Goal: Task Accomplishment & Management: Manage account settings

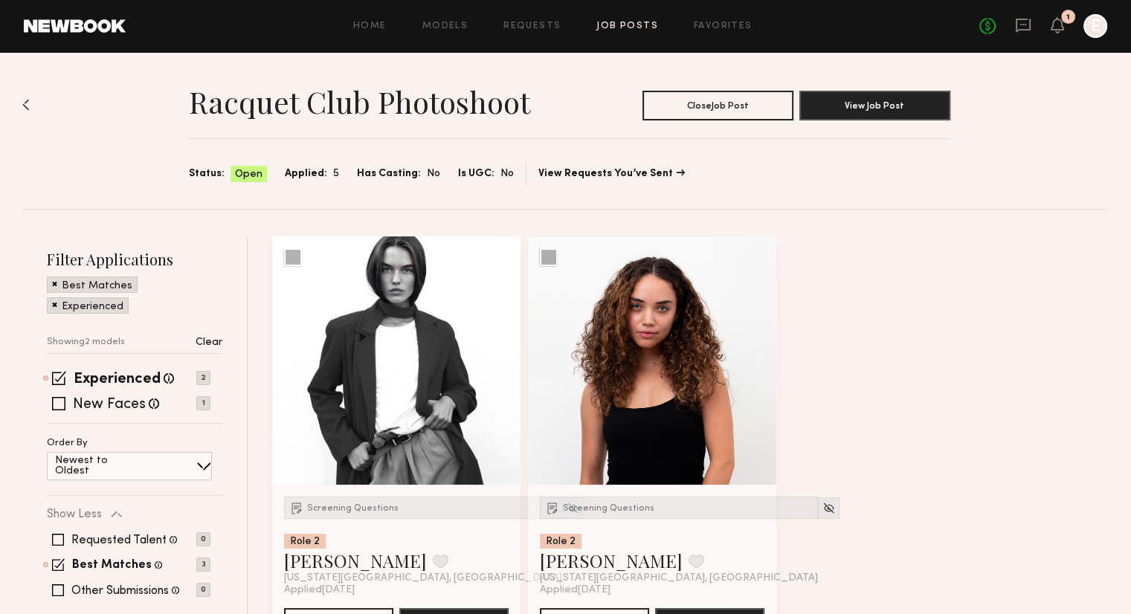
click at [594, 30] on div "Home Models Requests Job Posts Favorites Sign Out" at bounding box center [553, 27] width 854 height 10
click at [619, 26] on link "Job Posts" at bounding box center [627, 27] width 62 height 10
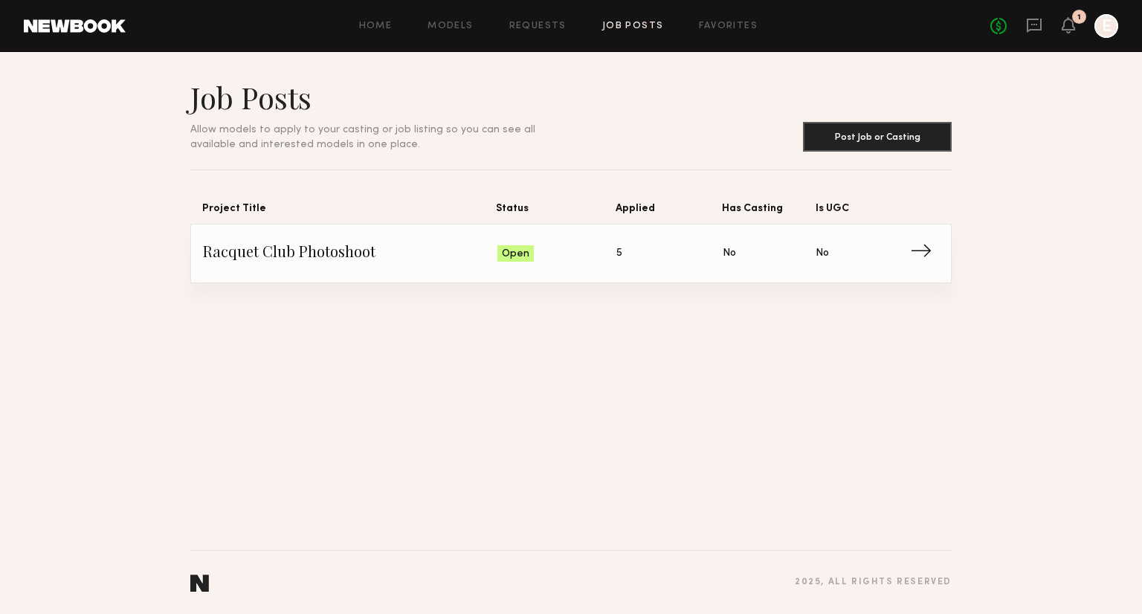
click at [601, 259] on span "Status: Open" at bounding box center [558, 253] width 120 height 22
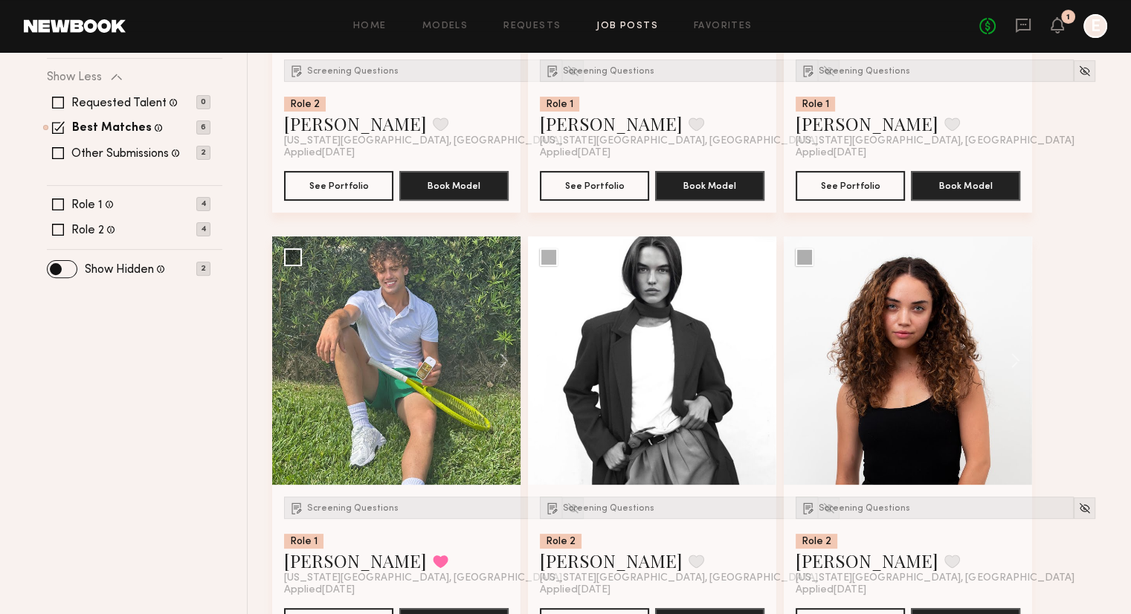
scroll to position [497, 0]
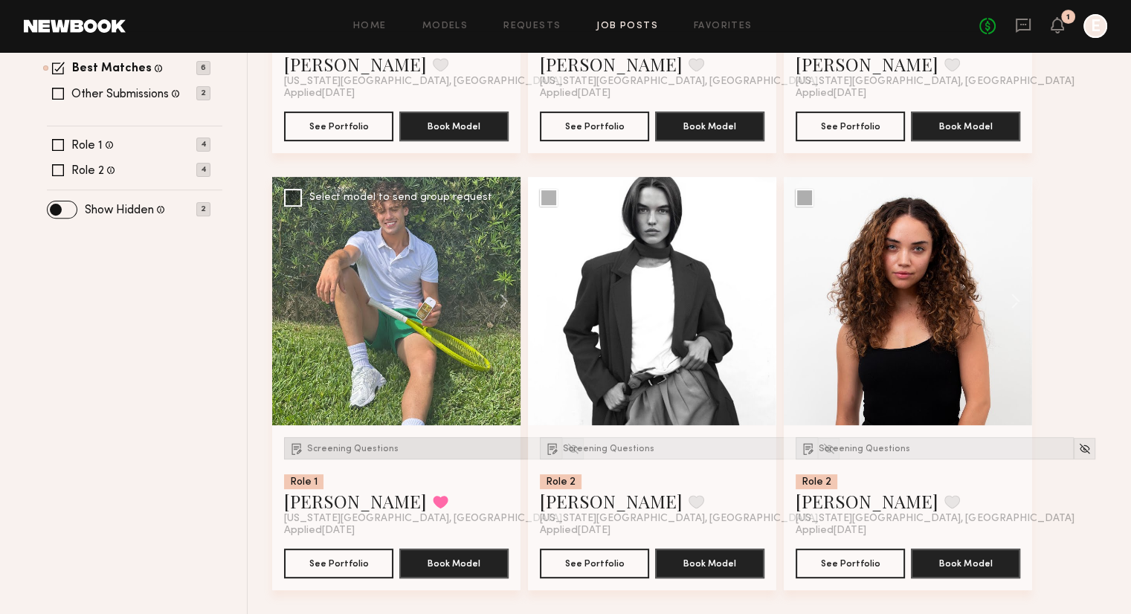
click at [335, 454] on div "Screening Questions" at bounding box center [423, 448] width 278 height 22
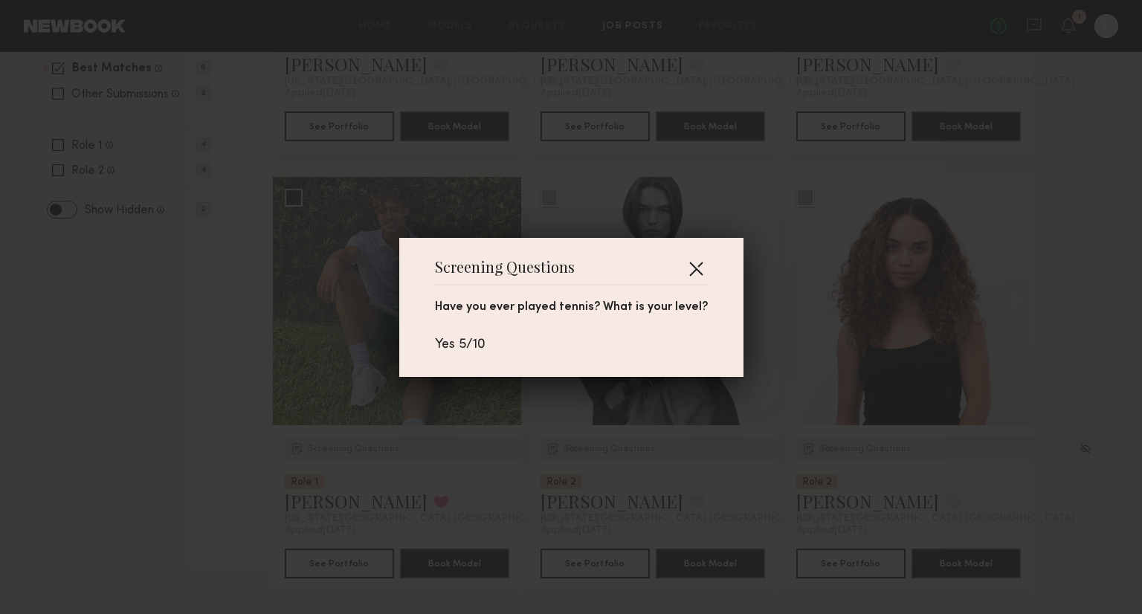
click at [690, 259] on button "button" at bounding box center [696, 269] width 24 height 24
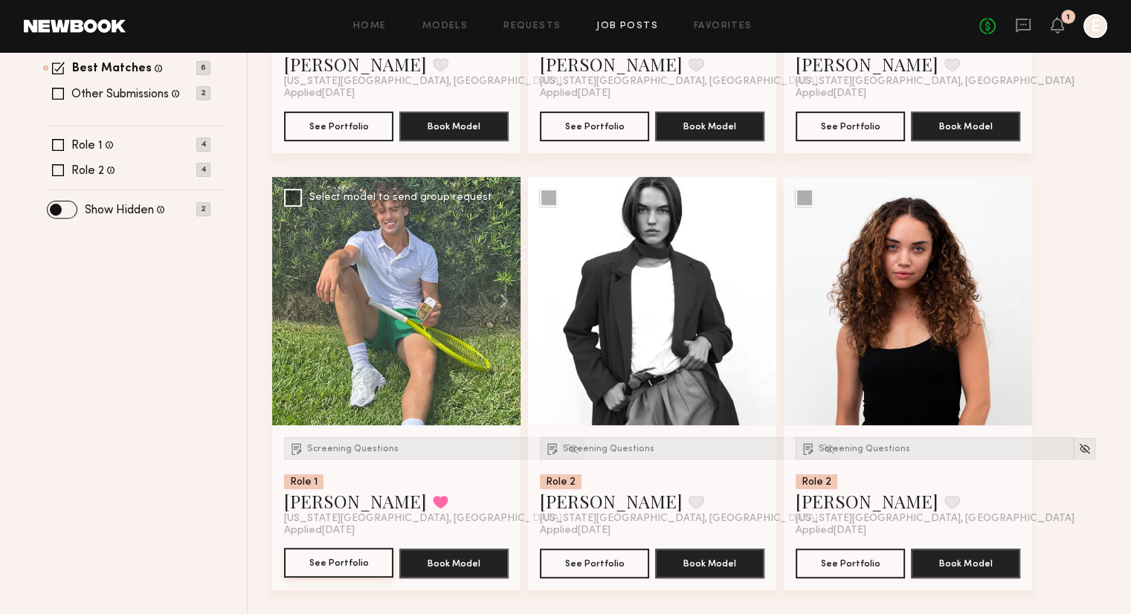
click at [344, 567] on button "See Portfolio" at bounding box center [338, 563] width 109 height 30
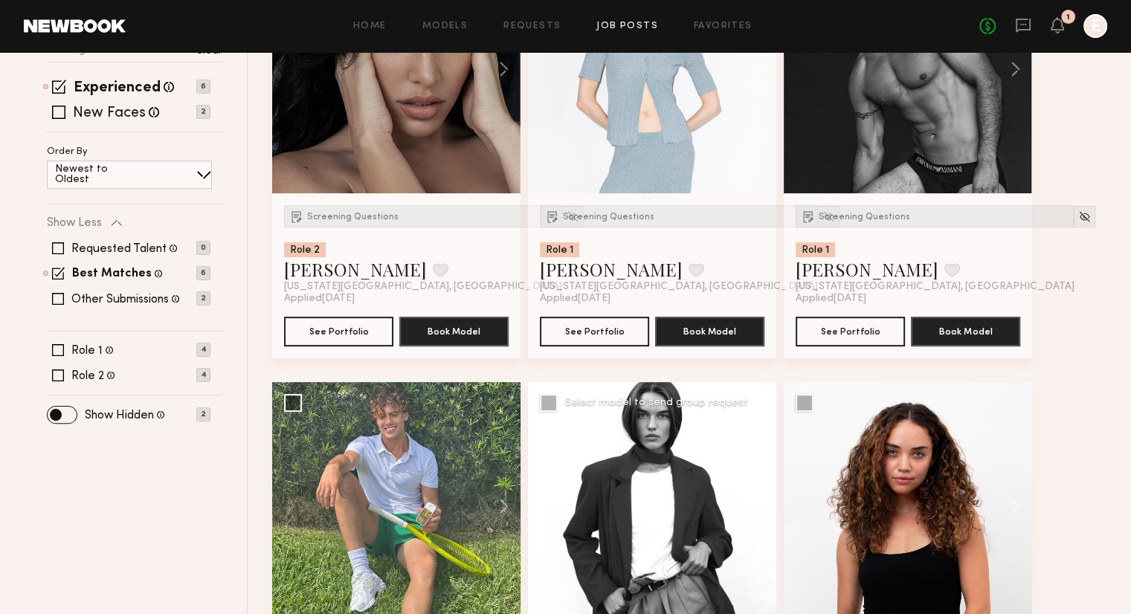
scroll to position [33, 0]
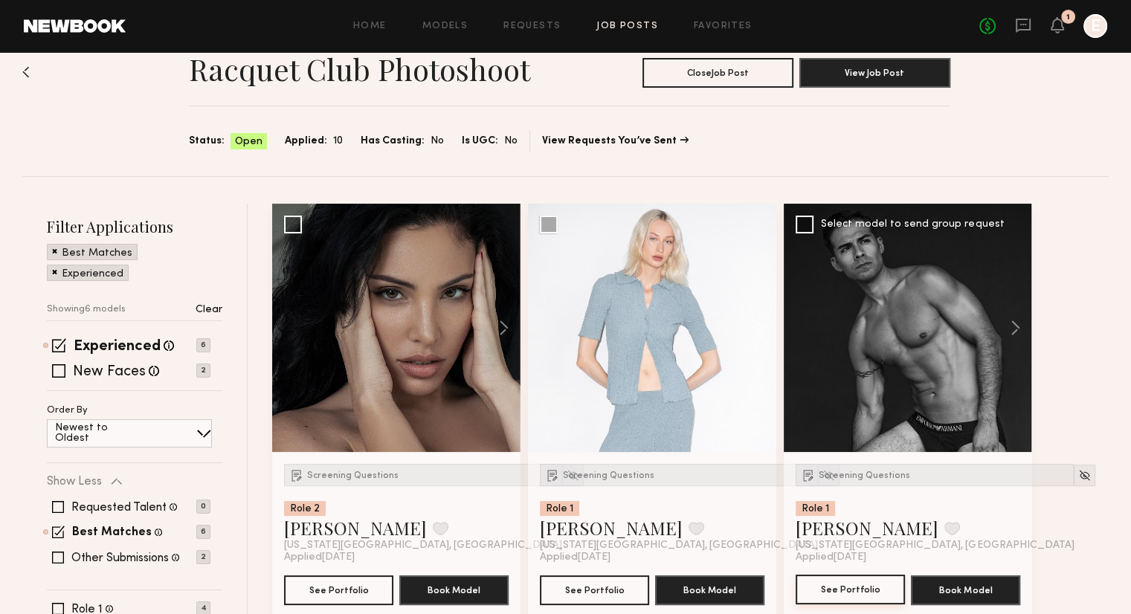
click at [836, 592] on button "See Portfolio" at bounding box center [850, 590] width 109 height 30
click at [324, 585] on button "See Portfolio" at bounding box center [338, 590] width 109 height 30
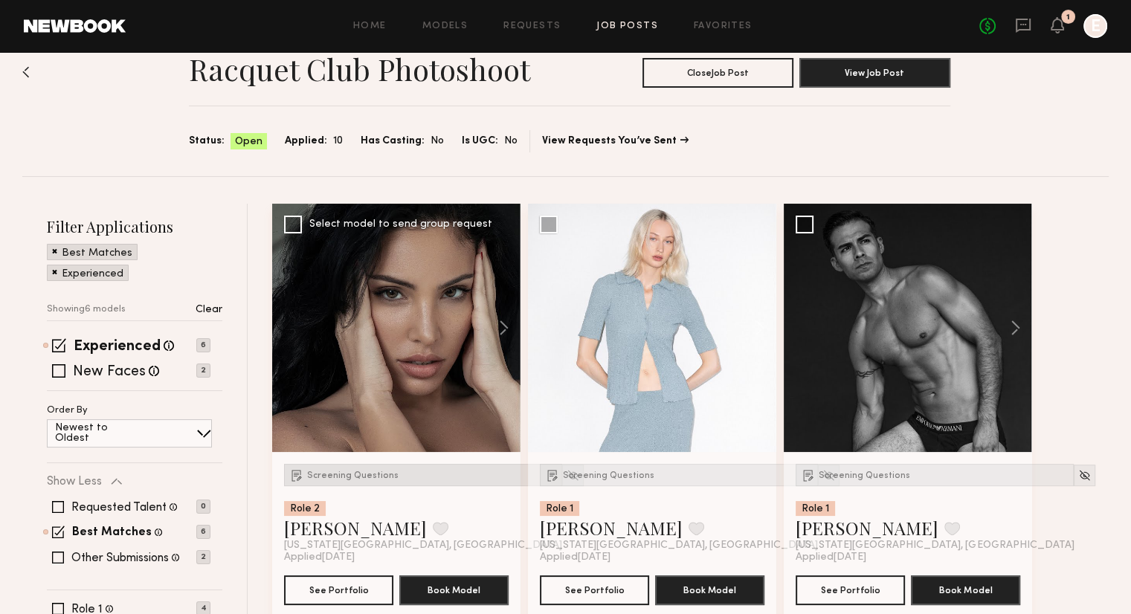
click at [353, 482] on div "Screening Questions" at bounding box center [423, 475] width 278 height 22
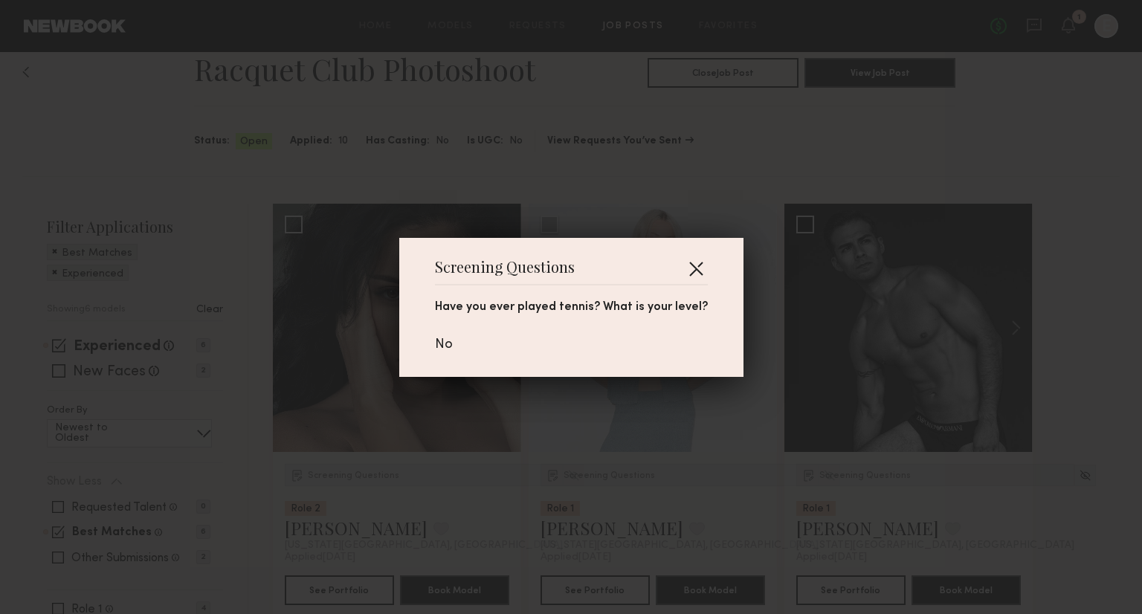
click at [695, 257] on button "button" at bounding box center [696, 269] width 24 height 24
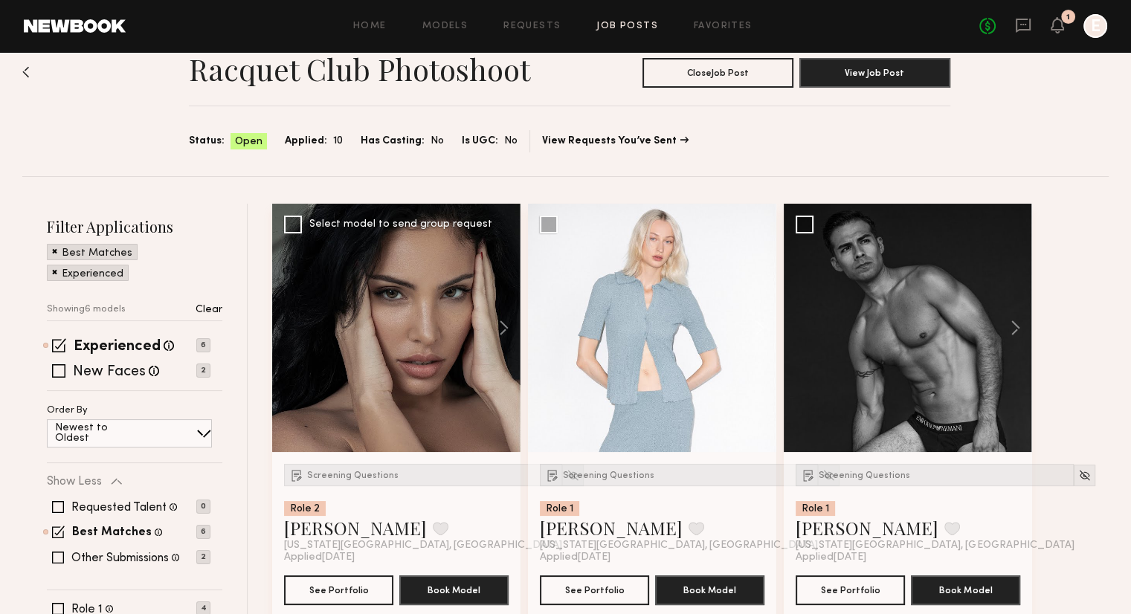
scroll to position [134, 0]
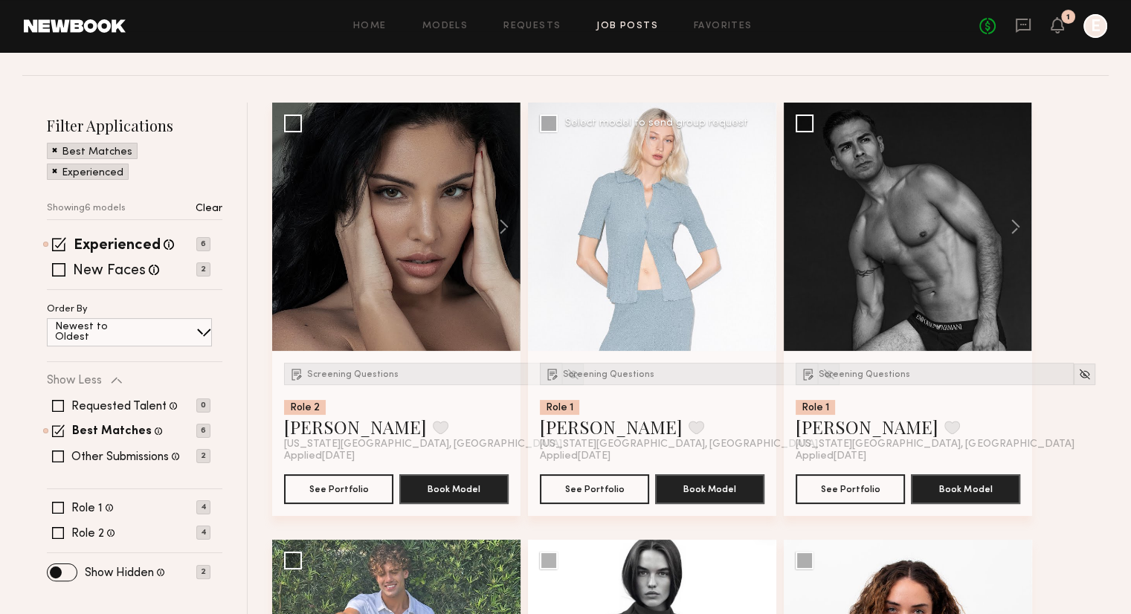
click at [618, 361] on div "Screening Questions Role 1 Polina S. Favorite New York City, NY Applied 09/17/2…" at bounding box center [652, 433] width 248 height 165
click at [613, 377] on span "Screening Questions" at bounding box center [608, 374] width 91 height 9
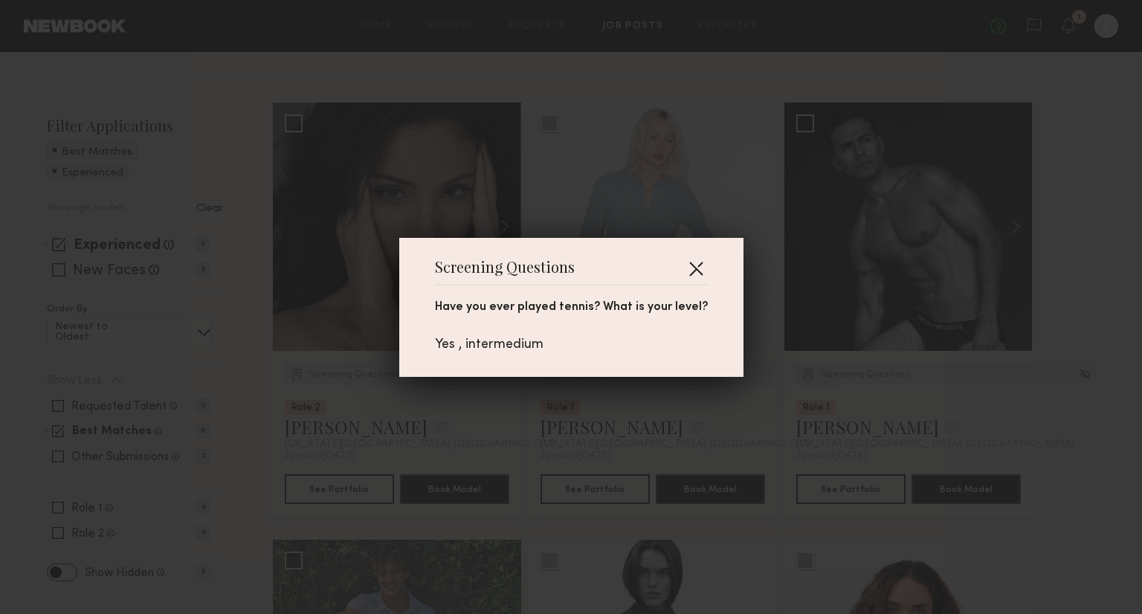
click at [693, 266] on button "button" at bounding box center [696, 269] width 24 height 24
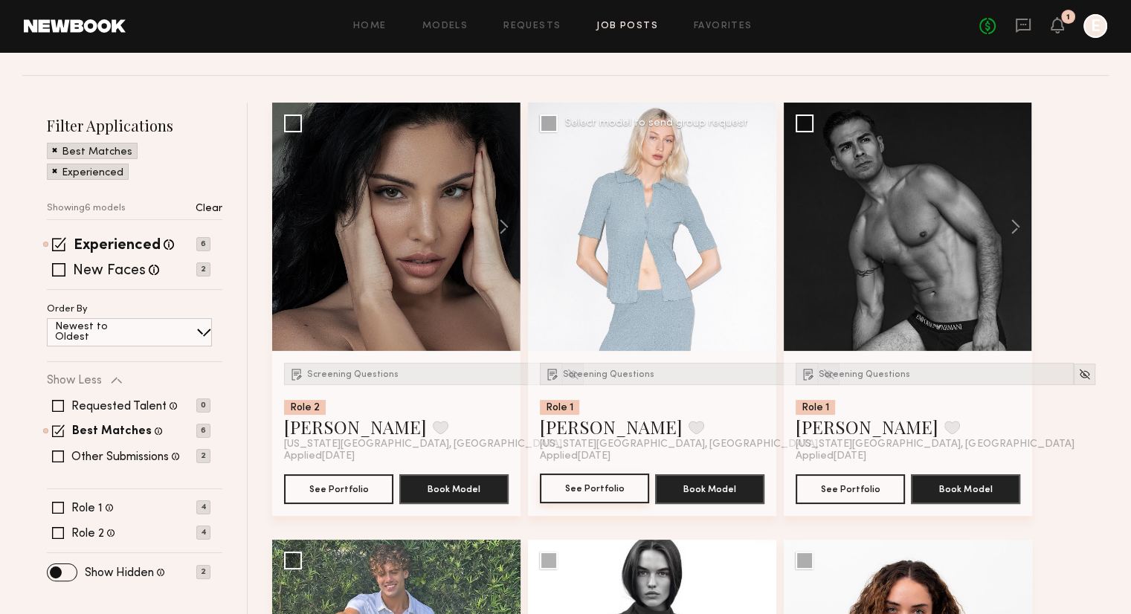
click at [567, 477] on button "See Portfolio" at bounding box center [594, 489] width 109 height 30
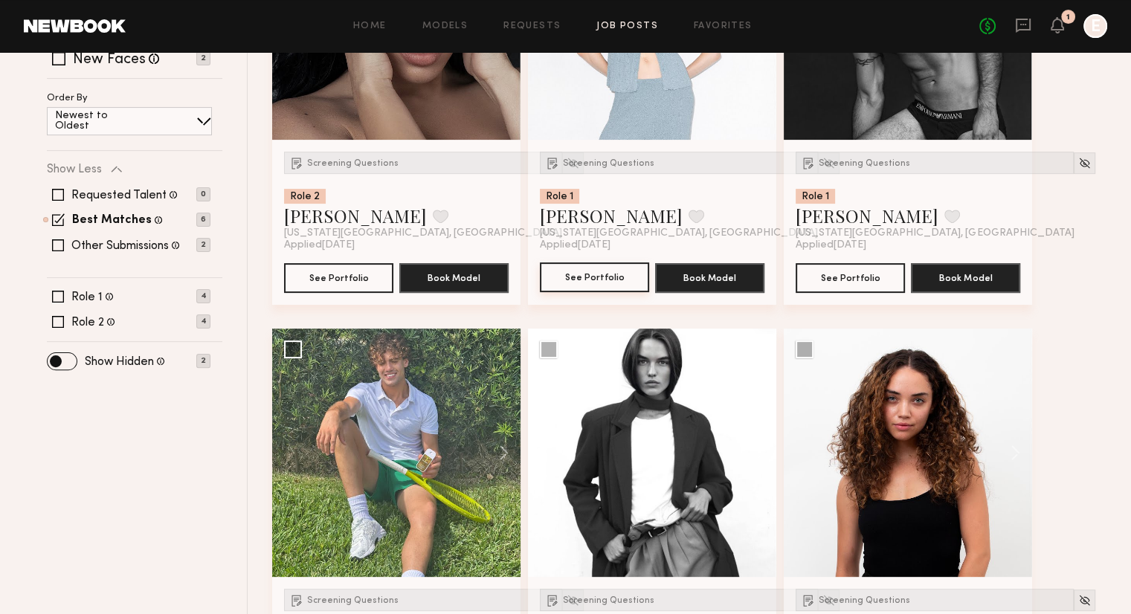
scroll to position [497, 0]
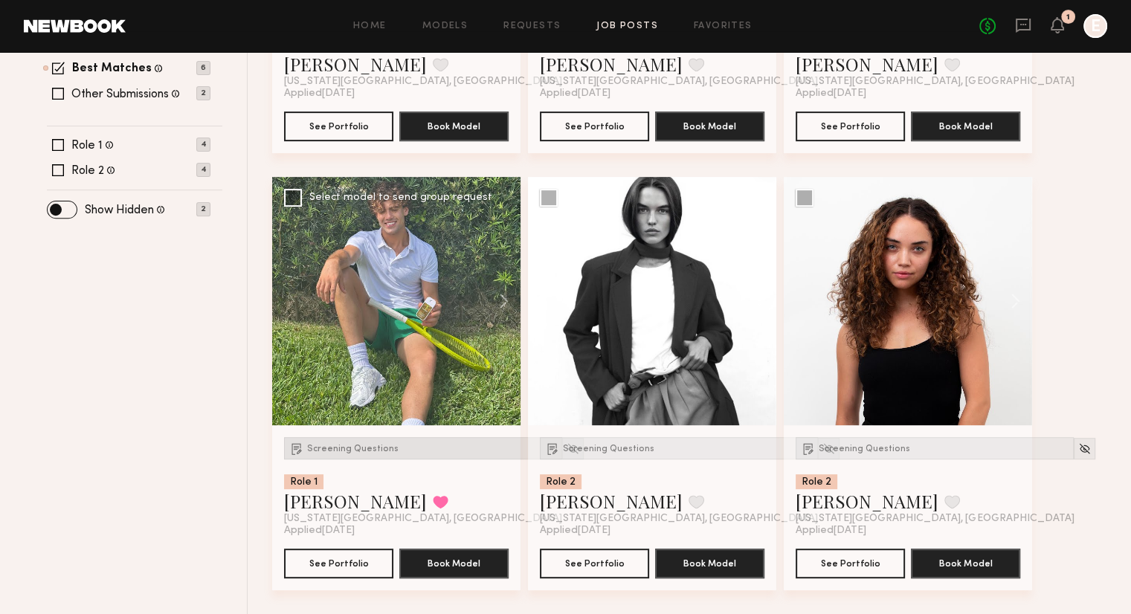
click at [345, 449] on span "Screening Questions" at bounding box center [352, 449] width 91 height 9
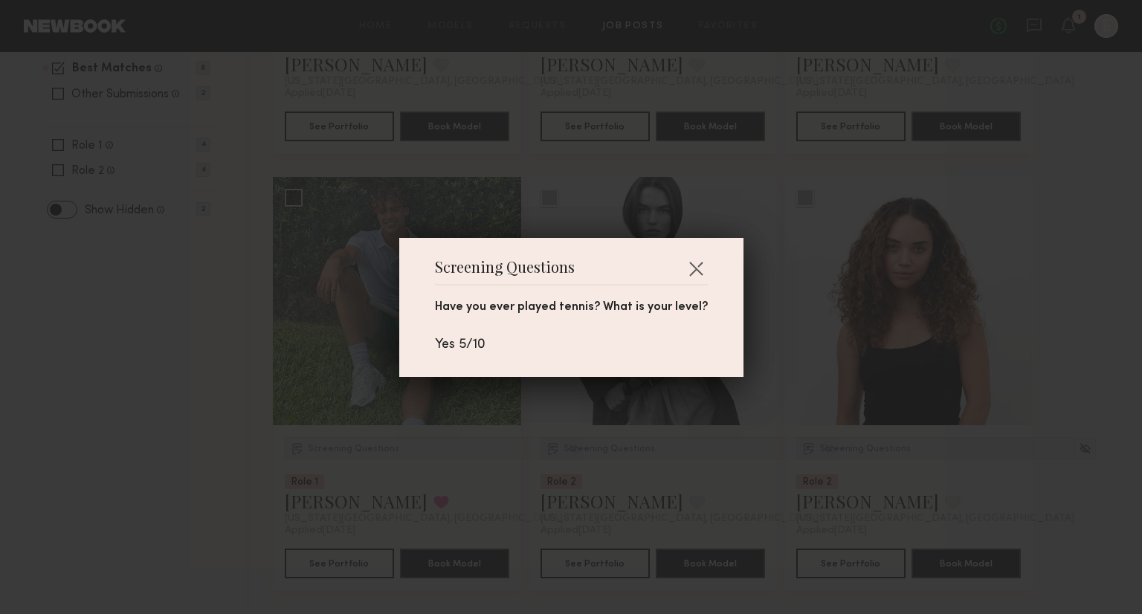
click at [676, 151] on div "Screening Questions Have you ever played tennis? What is your level? Yes 5/10" at bounding box center [571, 307] width 1142 height 614
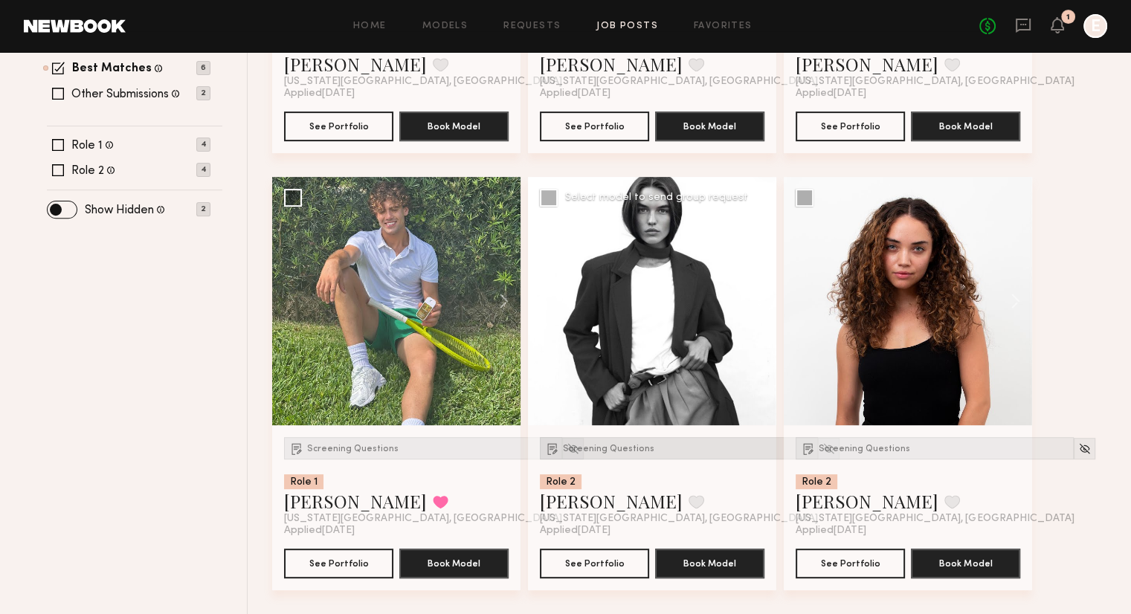
click at [570, 452] on span "Screening Questions" at bounding box center [608, 449] width 91 height 9
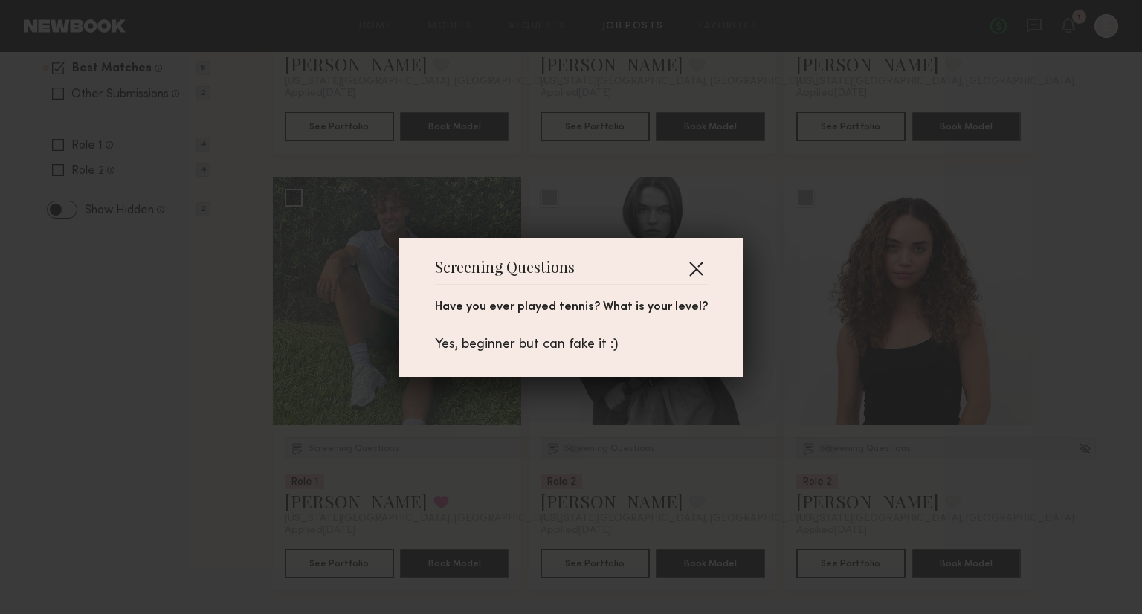
click at [688, 266] on button "button" at bounding box center [696, 269] width 24 height 24
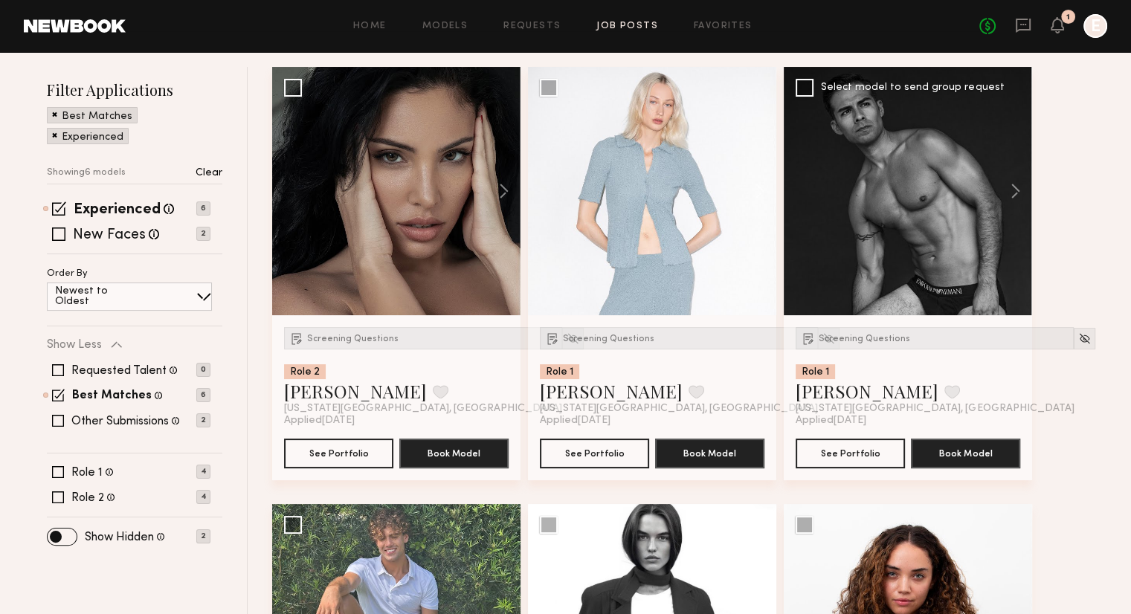
scroll to position [0, 0]
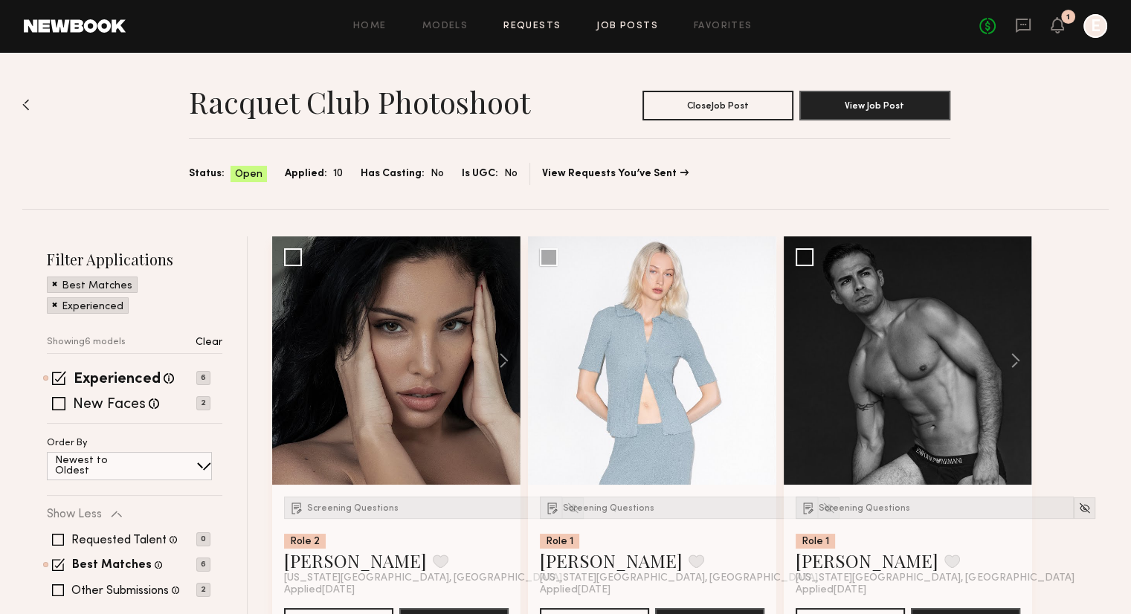
click at [538, 29] on link "Requests" at bounding box center [531, 27] width 57 height 10
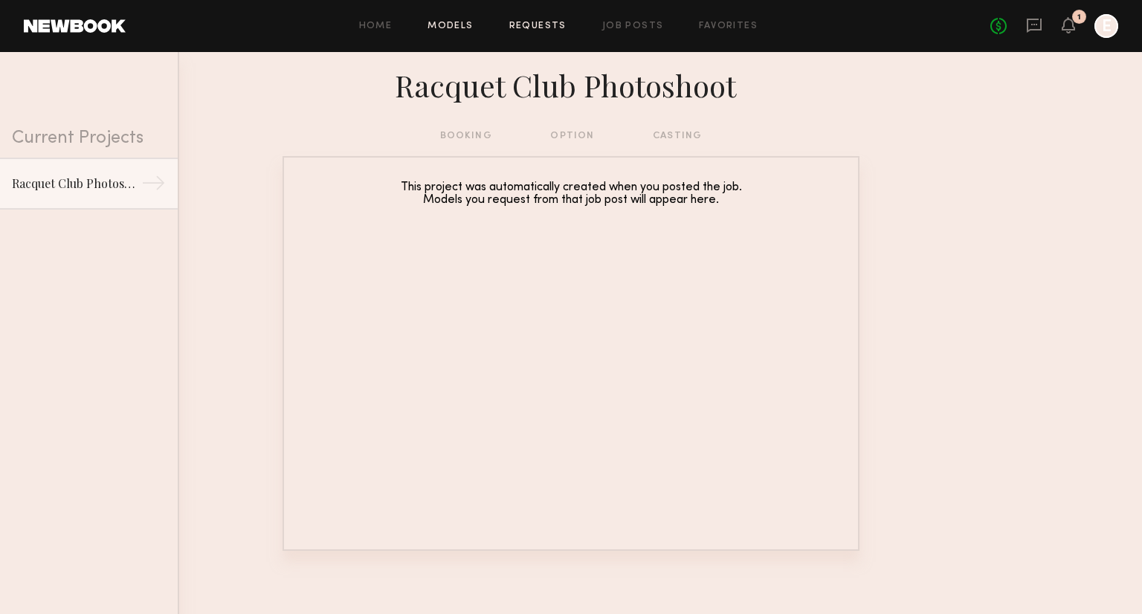
click at [446, 26] on link "Models" at bounding box center [450, 27] width 45 height 10
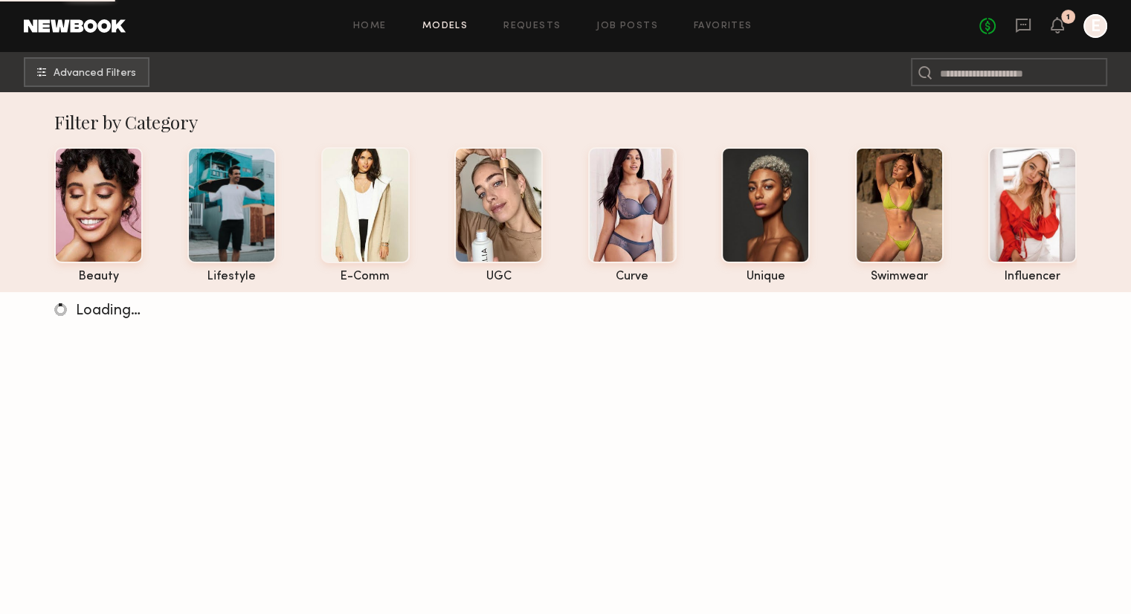
click at [702, 34] on div "Home Models Requests Job Posts Favorites Sign Out No fees up to $5,000 1 E" at bounding box center [617, 26] width 982 height 24
click at [706, 19] on div "Home Models Requests Job Posts Favorites Sign Out No fees up to $5,000 1 E" at bounding box center [617, 26] width 982 height 24
click at [709, 25] on link "Favorites" at bounding box center [723, 27] width 59 height 10
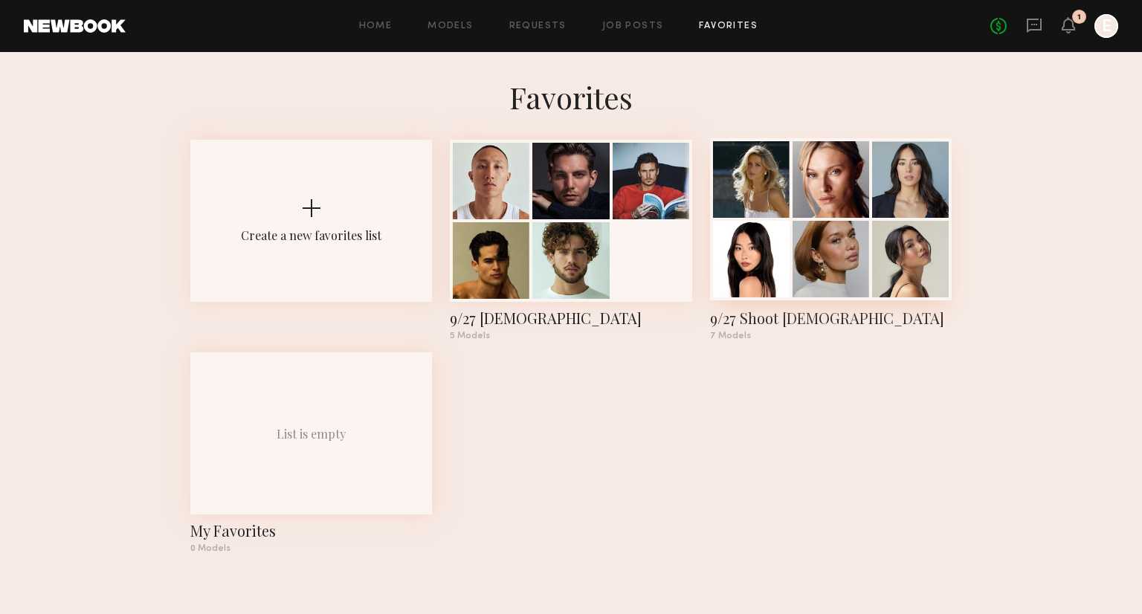
click at [794, 239] on div at bounding box center [831, 259] width 77 height 77
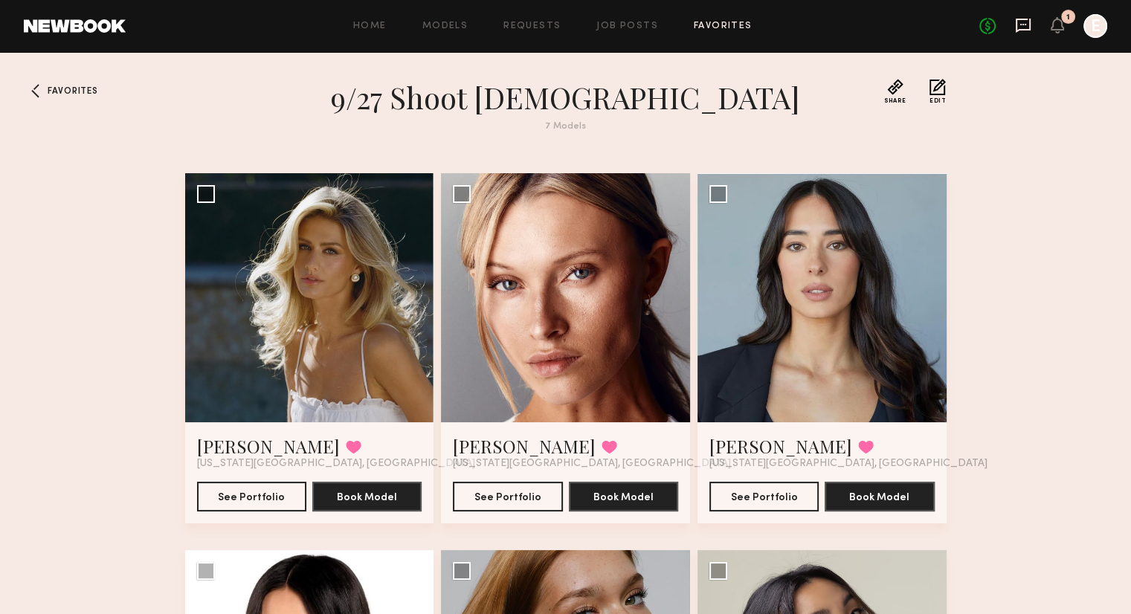
click at [1027, 30] on icon at bounding box center [1023, 26] width 15 height 14
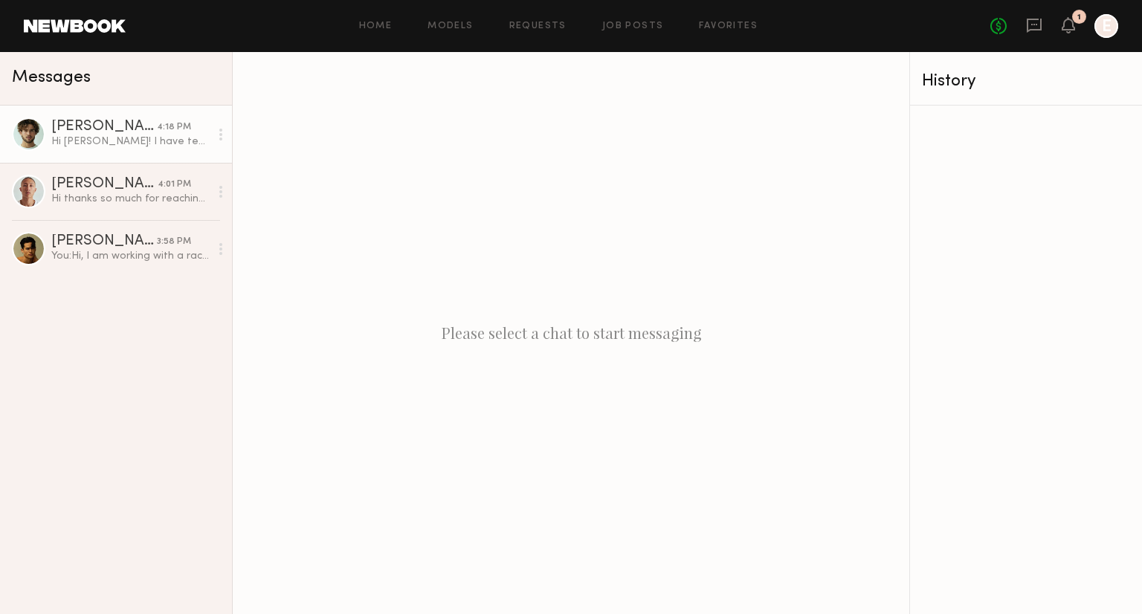
click at [102, 155] on link "Amir S. 4:18 PM Hi evan! I have tennis experience in couple shoots as Model and…" at bounding box center [116, 134] width 232 height 57
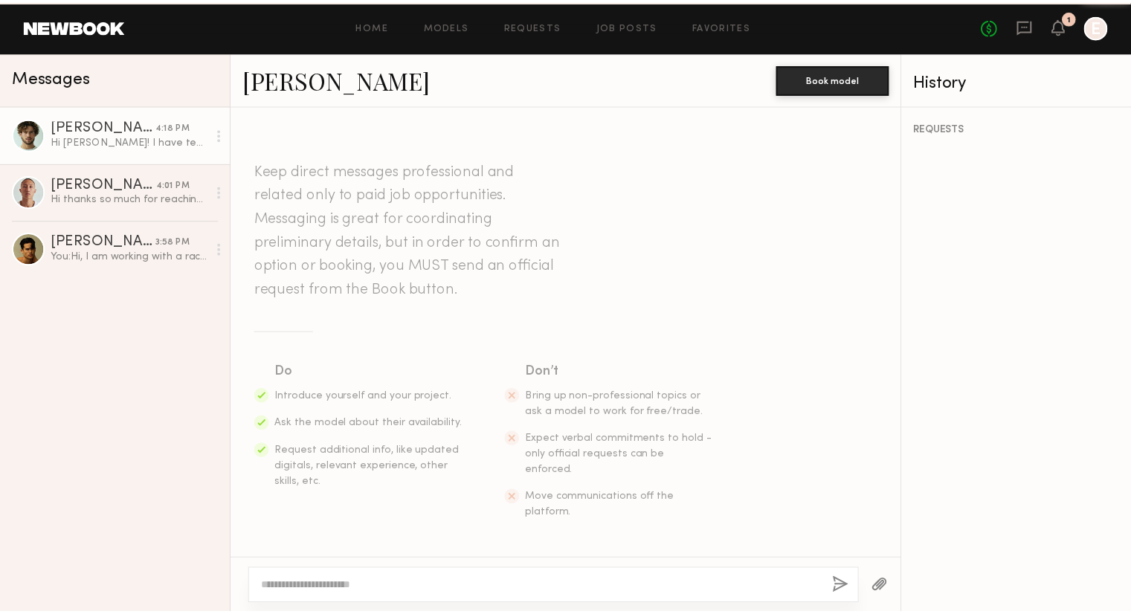
scroll to position [295, 0]
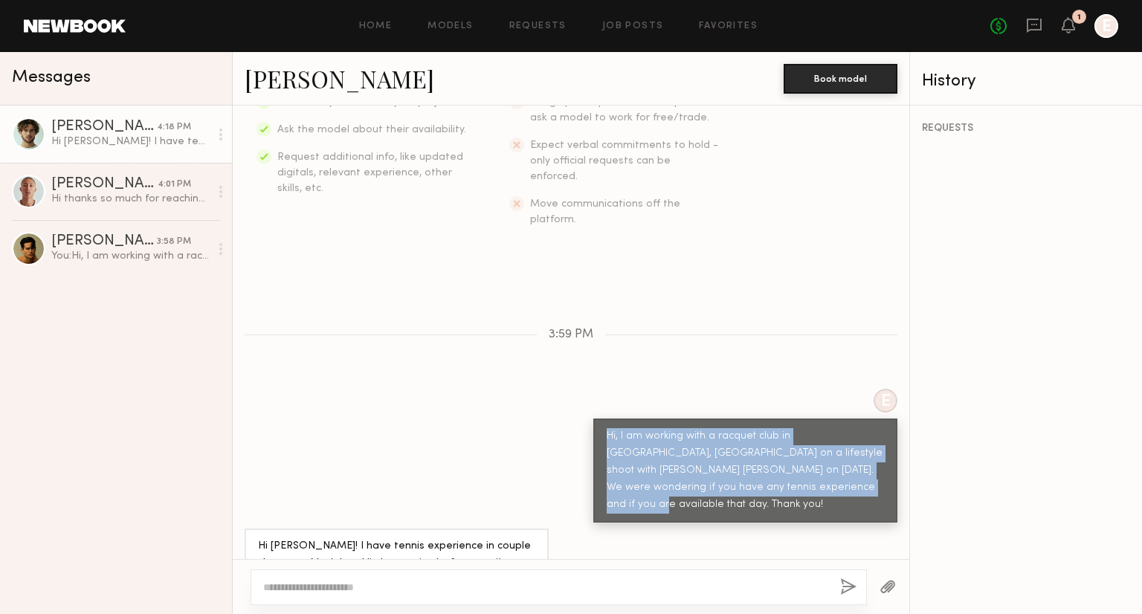
drag, startPoint x: 780, startPoint y: 456, endPoint x: 567, endPoint y: 402, distance: 219.3
click at [567, 402] on div "E Hi, I am working with a racquet club in Maywood, NJ on a lifestyle shoot with…" at bounding box center [571, 456] width 677 height 134
copy div "Hi, I am working with a racquet club in Maywood, NJ on a lifestyle shoot with I…"
click at [754, 25] on link "Favorites" at bounding box center [728, 27] width 59 height 10
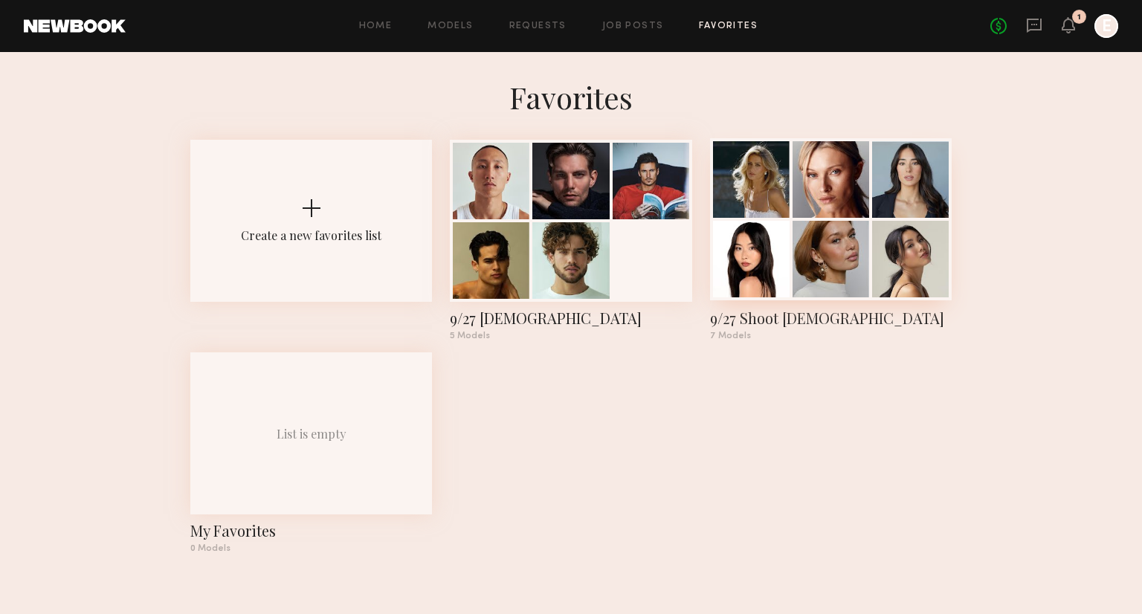
click at [797, 242] on div at bounding box center [831, 259] width 77 height 77
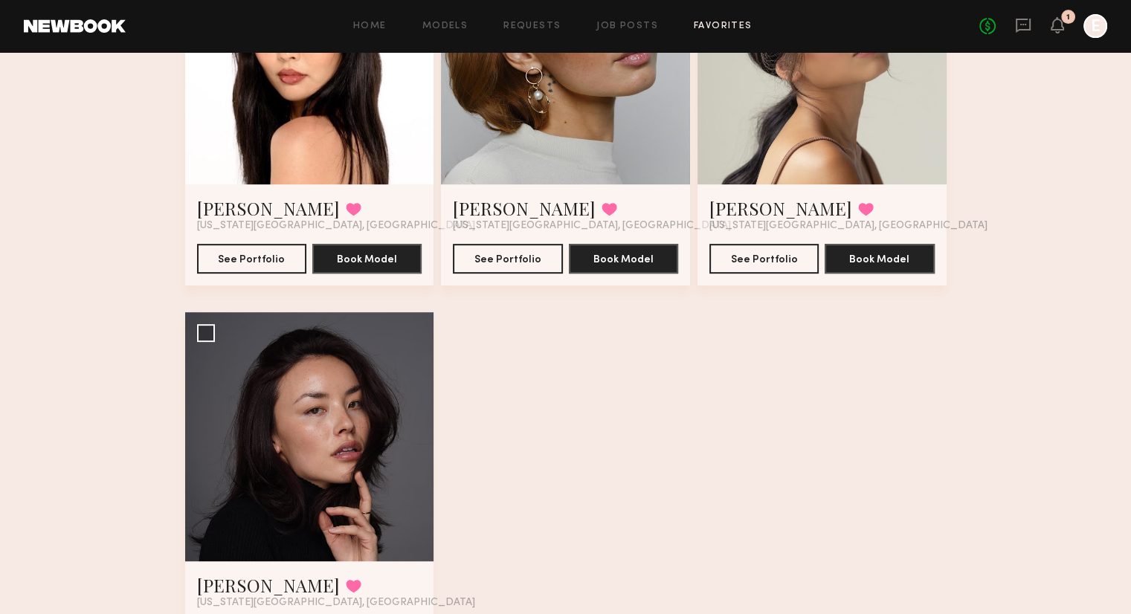
scroll to position [616, 0]
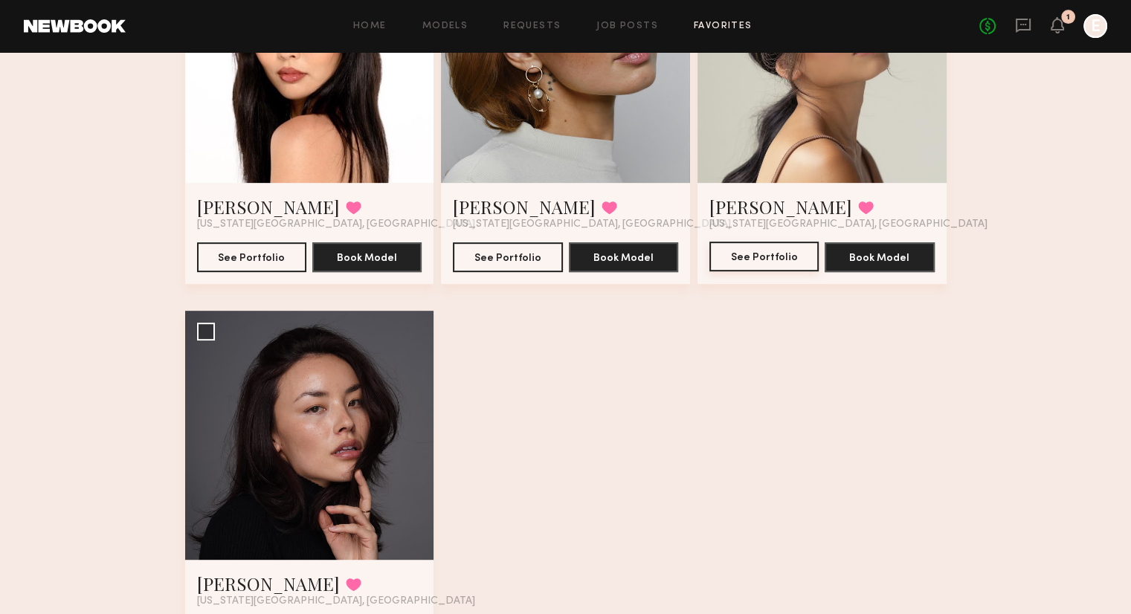
click at [762, 268] on button "See Portfolio" at bounding box center [763, 257] width 109 height 30
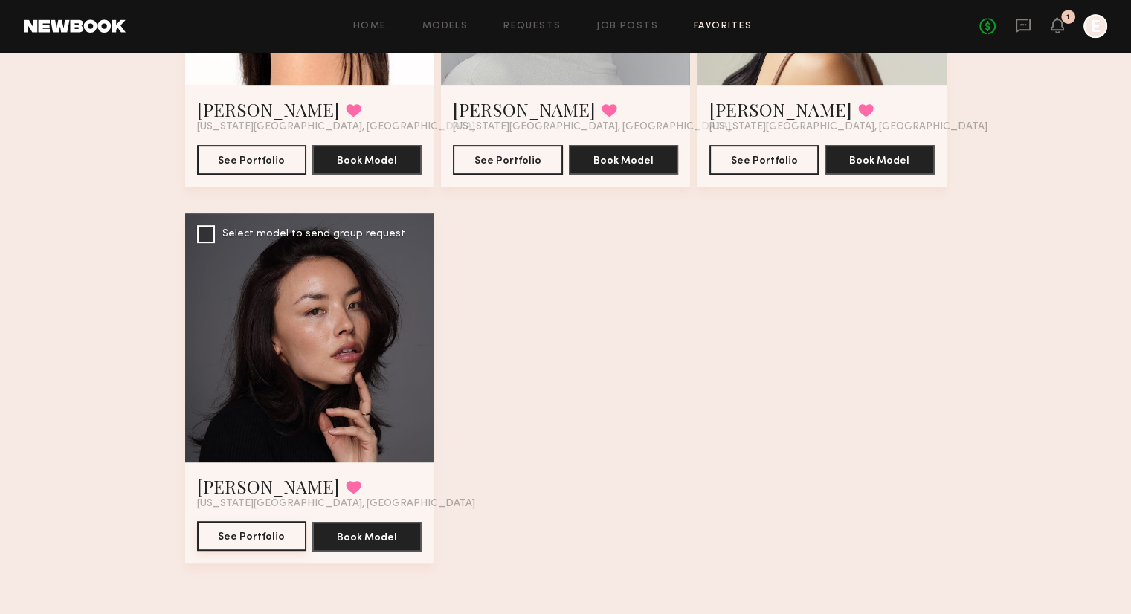
click at [245, 533] on button "See Portfolio" at bounding box center [251, 536] width 109 height 30
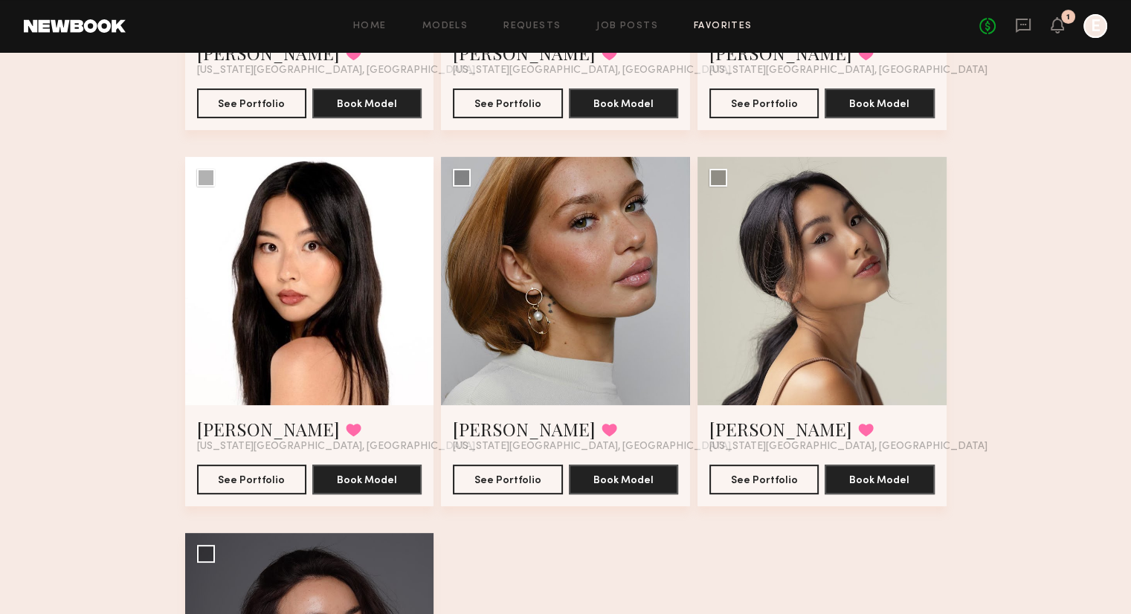
scroll to position [394, 0]
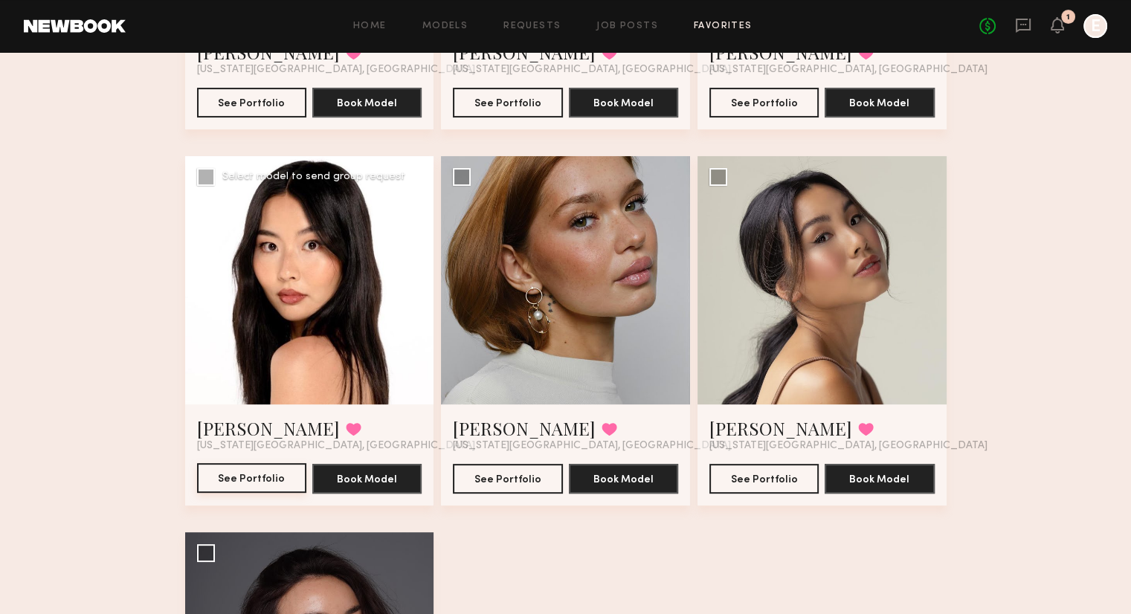
click at [257, 481] on button "See Portfolio" at bounding box center [251, 478] width 109 height 30
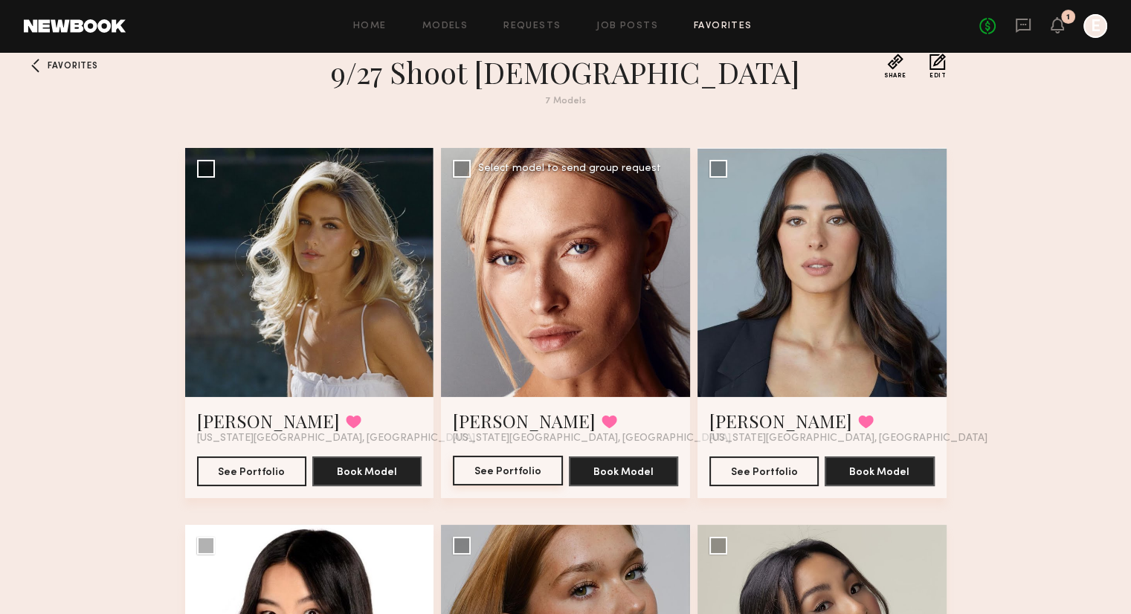
click at [491, 471] on button "See Portfolio" at bounding box center [507, 471] width 109 height 30
click at [232, 480] on button "See Portfolio" at bounding box center [251, 471] width 109 height 30
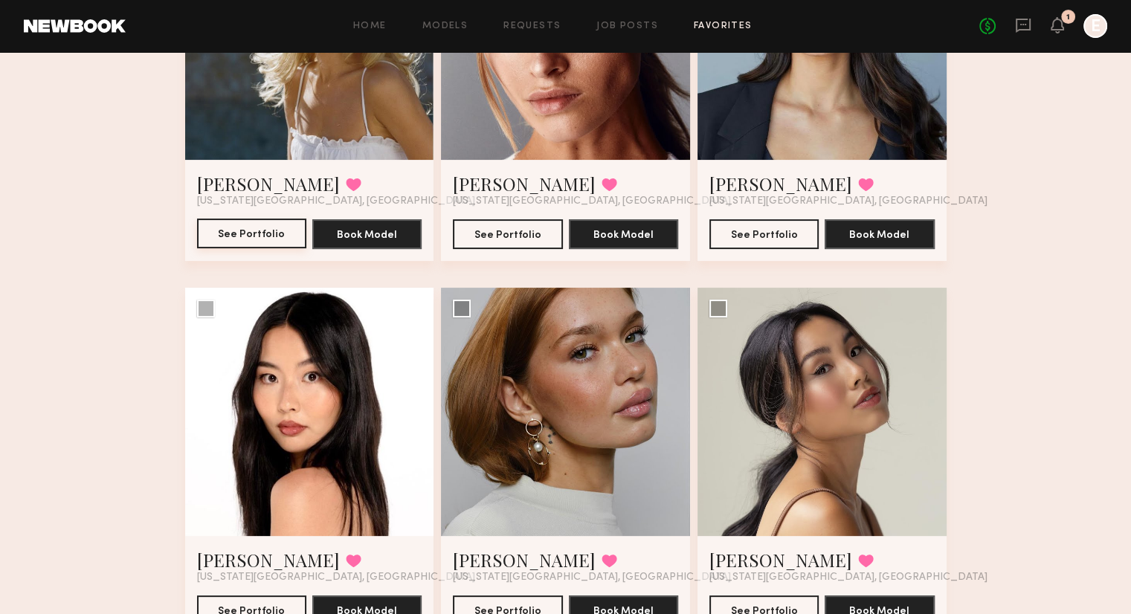
scroll to position [263, 0]
click at [759, 239] on button "See Portfolio" at bounding box center [763, 234] width 109 height 30
click at [610, 28] on link "Job Posts" at bounding box center [627, 27] width 62 height 10
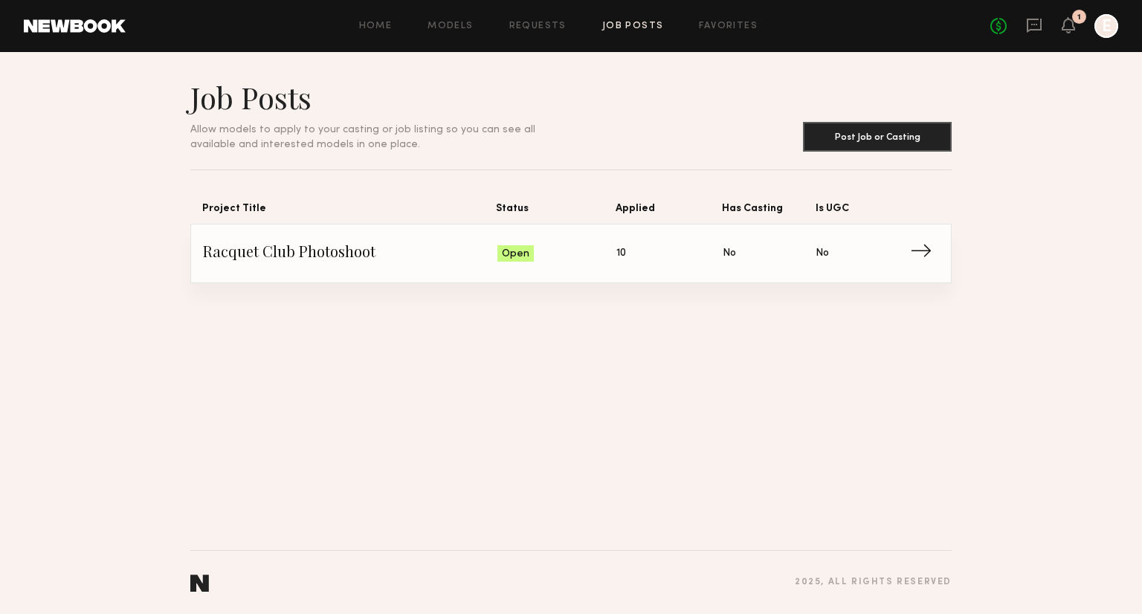
click at [598, 263] on link "Racquet Club Photoshoot Status: Open Applied: 10 Has Casting: No Is UGC: No →" at bounding box center [571, 254] width 736 height 58
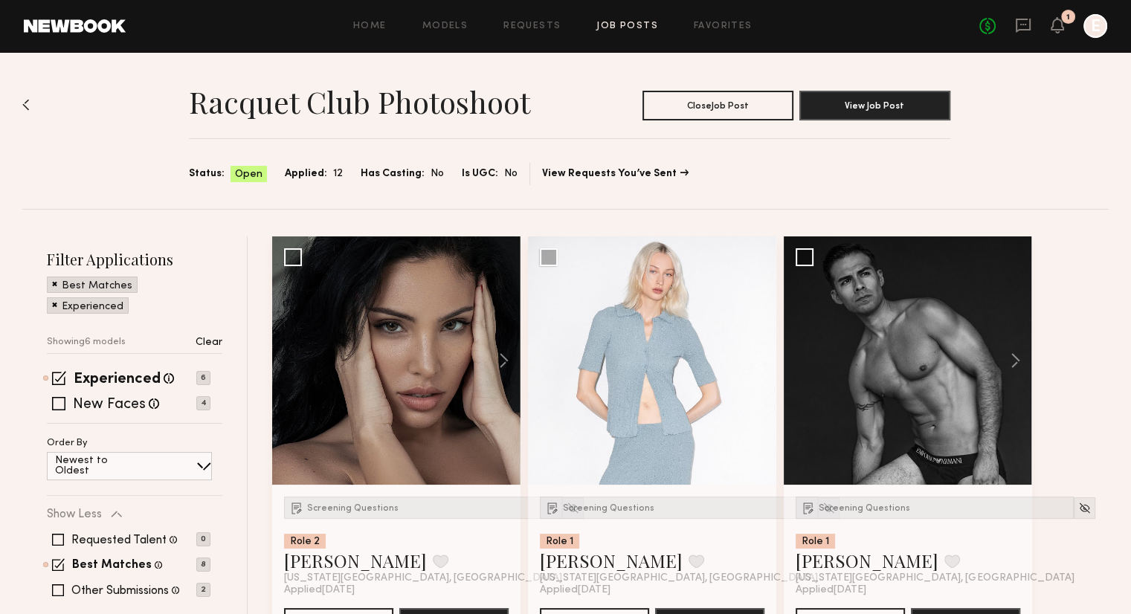
click at [57, 395] on div "Experienced Talent we've deemed to have ample paid, professional modeling exper…" at bounding box center [135, 398] width 176 height 51
click at [60, 405] on span at bounding box center [58, 403] width 13 height 13
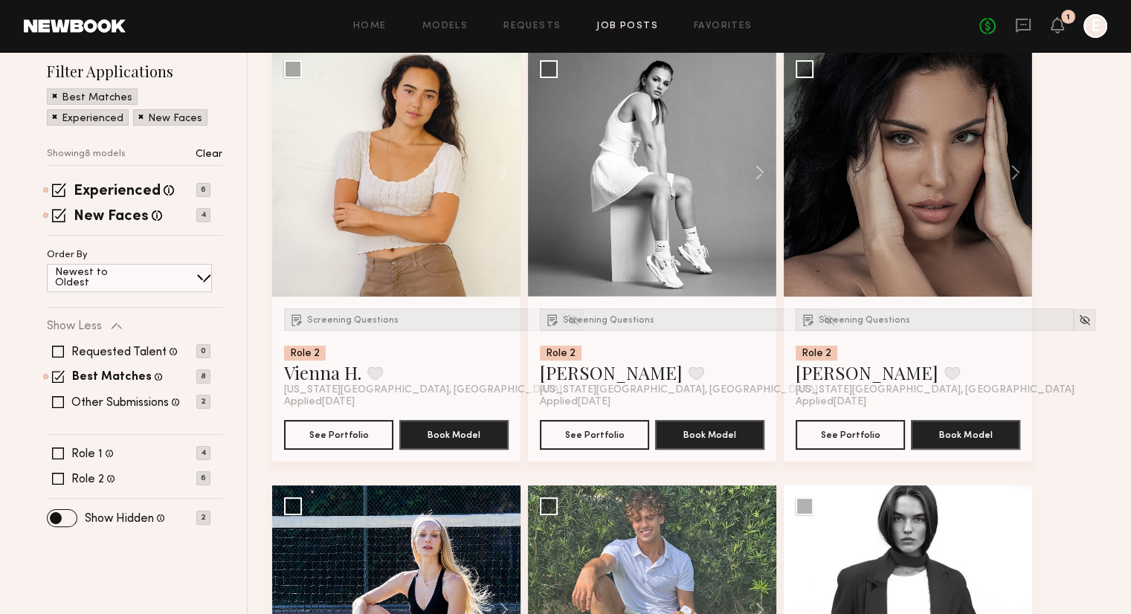
scroll to position [120, 0]
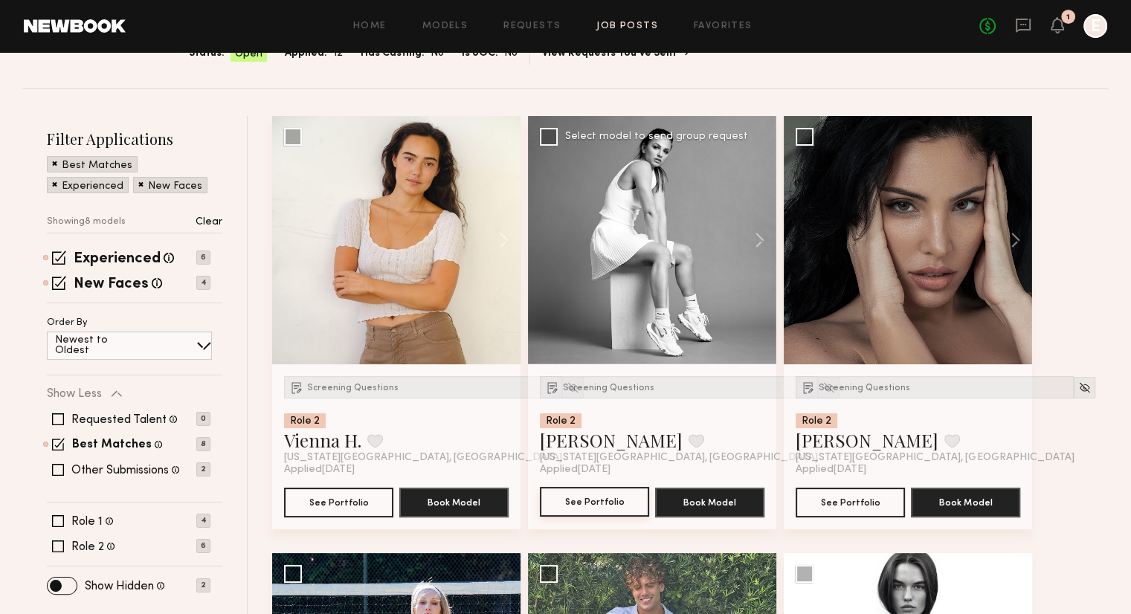
click at [585, 503] on button "See Portfolio" at bounding box center [594, 502] width 109 height 30
click at [607, 390] on span "Screening Questions" at bounding box center [608, 388] width 91 height 9
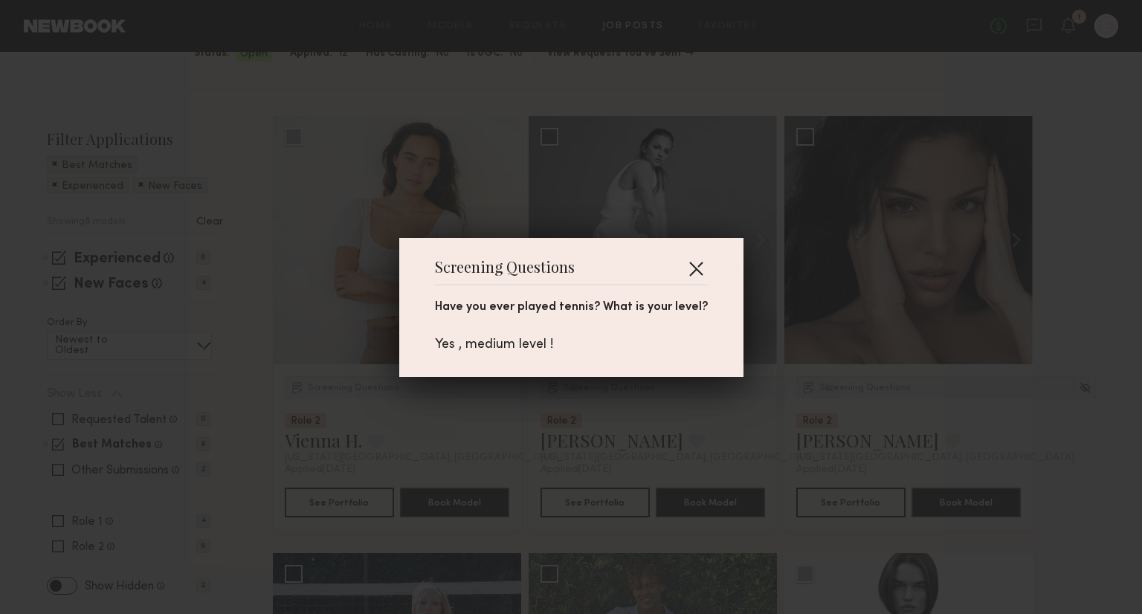
click at [685, 262] on button "button" at bounding box center [696, 269] width 24 height 24
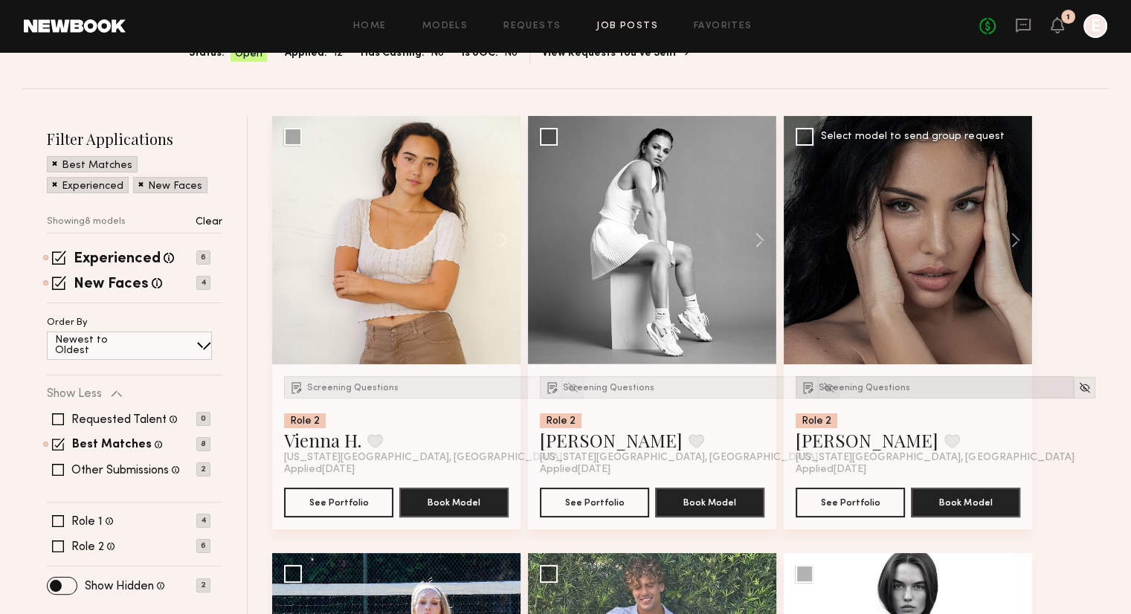
click at [860, 379] on div "Screening Questions" at bounding box center [935, 387] width 278 height 22
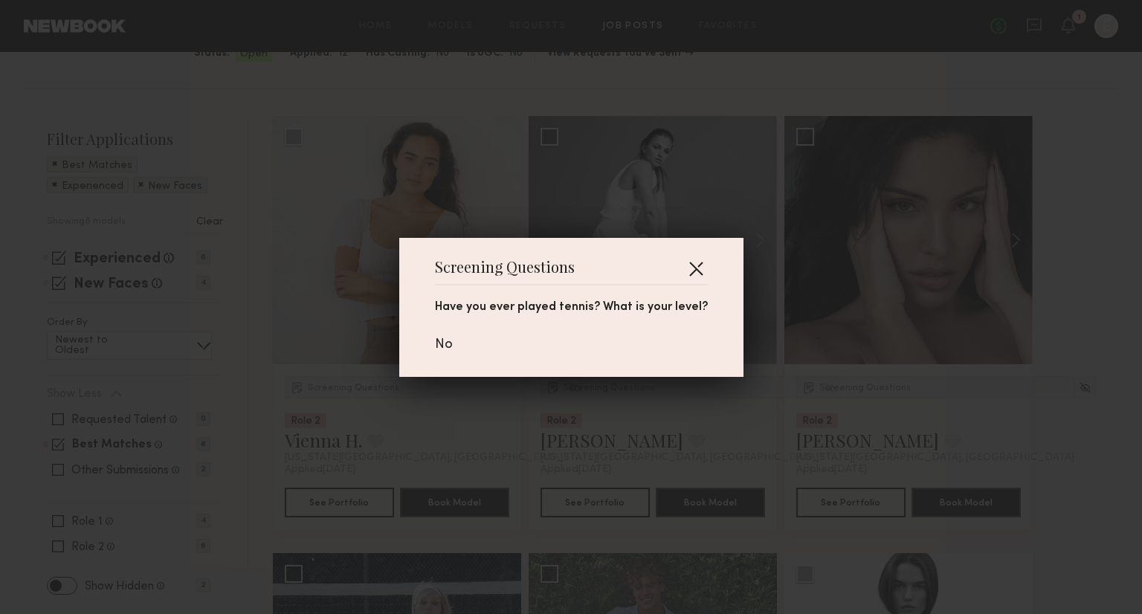
click at [684, 263] on button "button" at bounding box center [696, 269] width 24 height 24
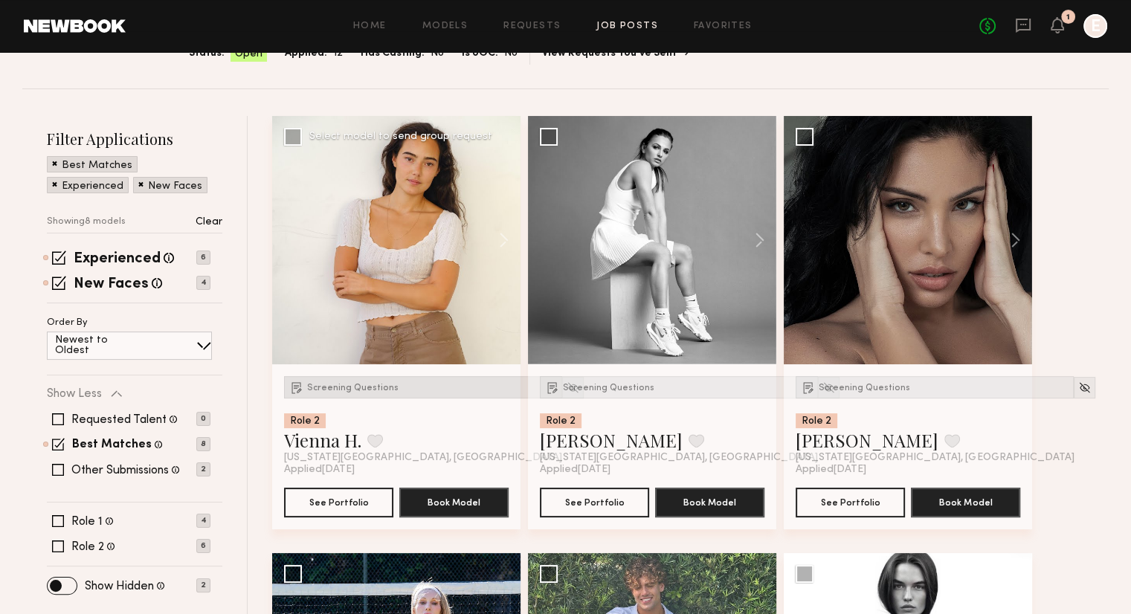
click at [321, 384] on span "Screening Questions" at bounding box center [352, 388] width 91 height 9
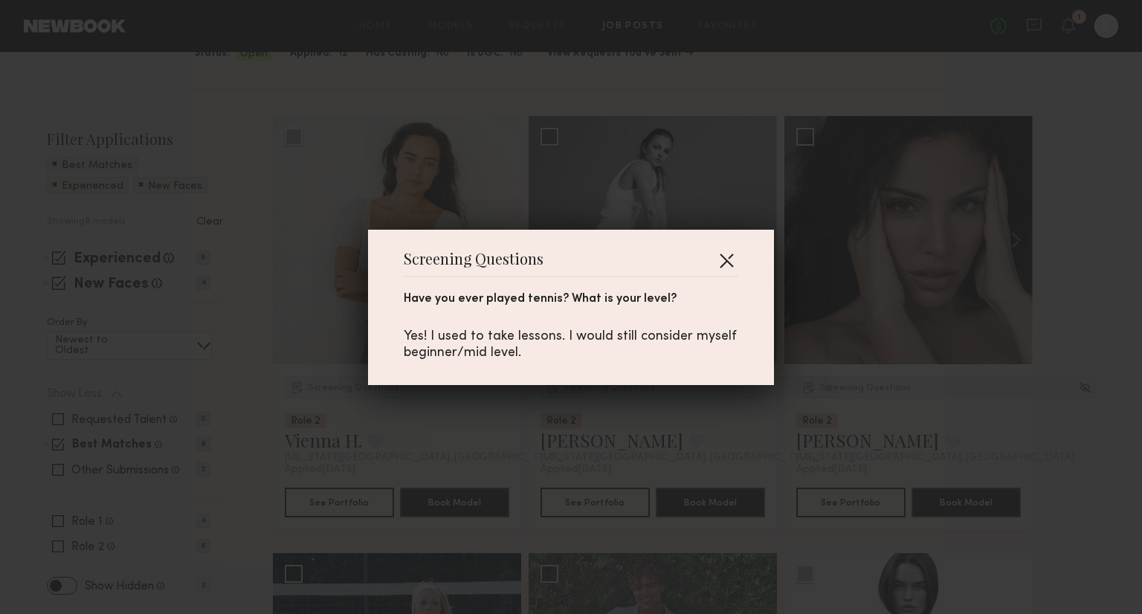
click at [720, 251] on button "button" at bounding box center [727, 260] width 24 height 24
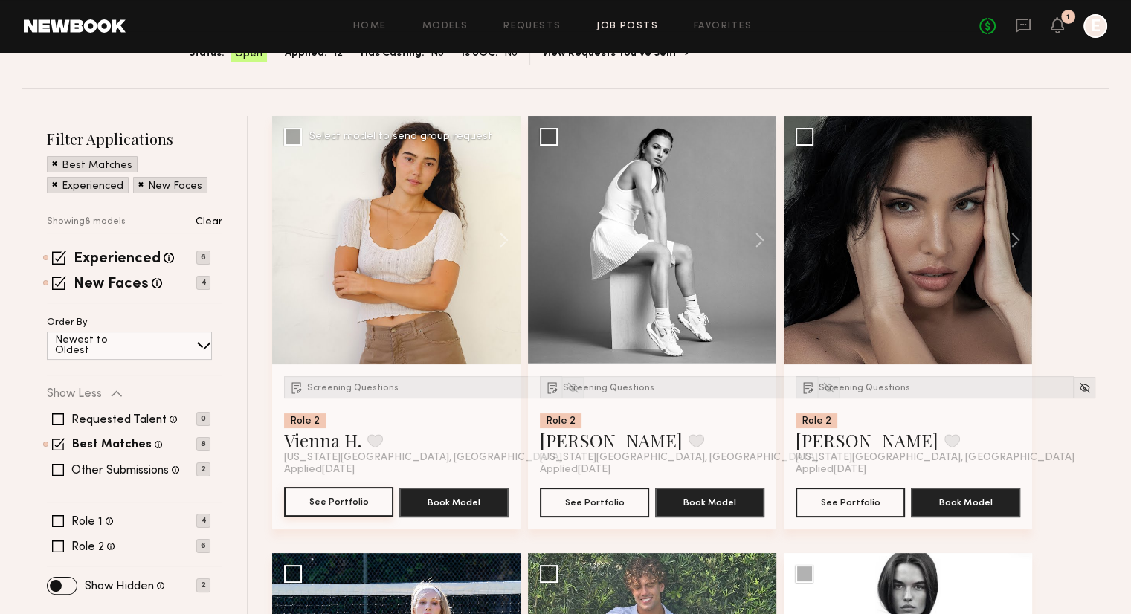
click at [327, 494] on button "See Portfolio" at bounding box center [338, 502] width 109 height 30
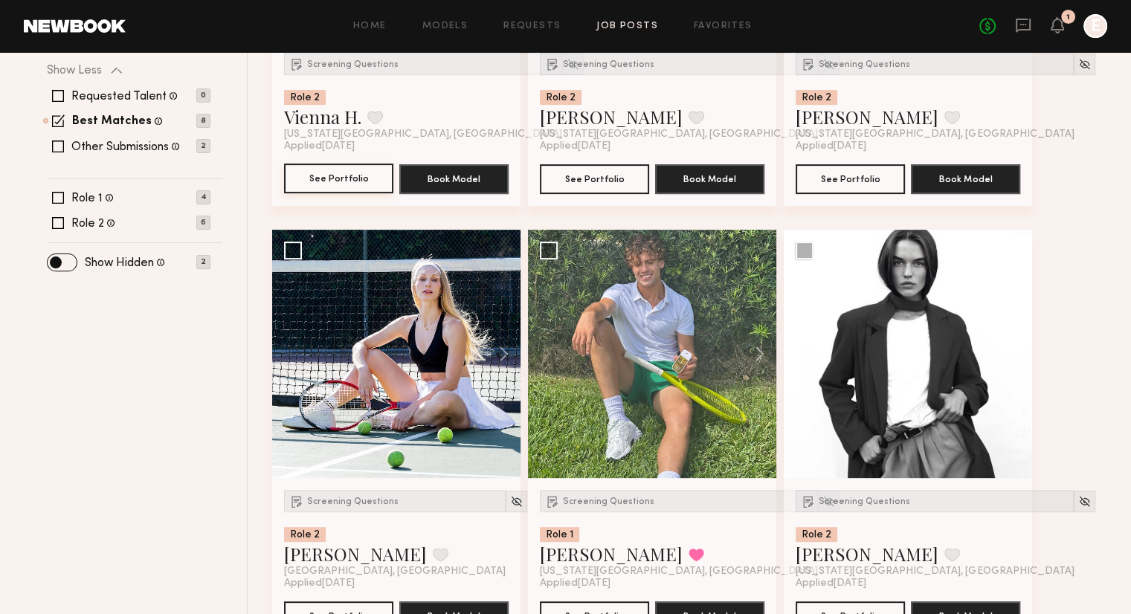
scroll to position [457, 0]
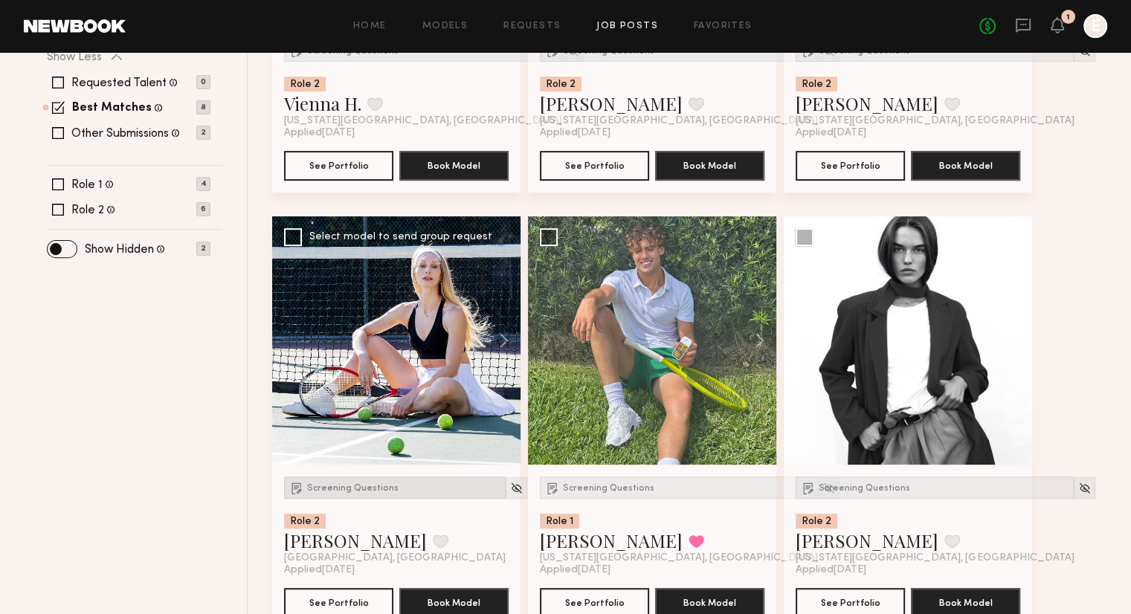
click at [366, 498] on div "Screening Questions" at bounding box center [395, 488] width 222 height 22
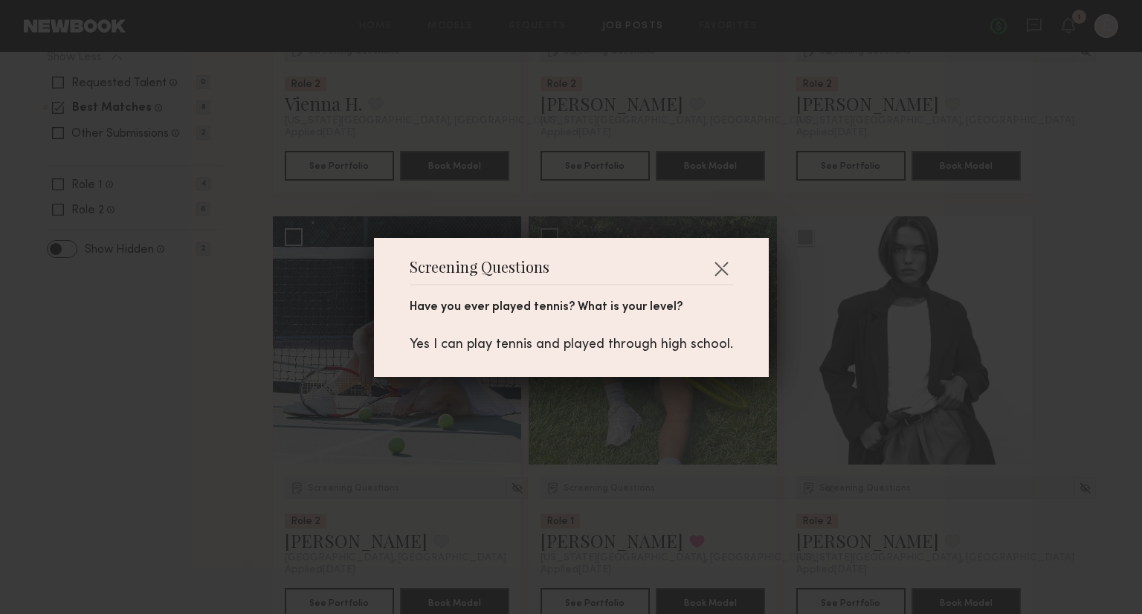
click at [712, 254] on div "Screening Questions Have you ever played tennis? What is your level? Yes I can …" at bounding box center [571, 307] width 395 height 139
click at [345, 435] on div "Screening Questions Have you ever played tennis? What is your level? Yes I can …" at bounding box center [571, 307] width 1142 height 614
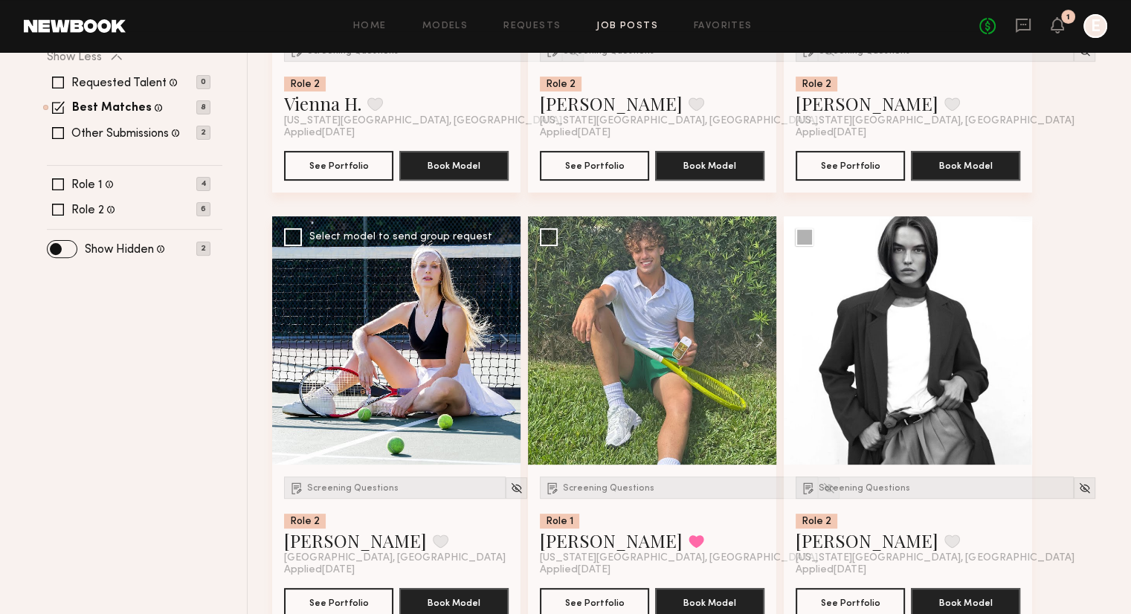
scroll to position [666, 0]
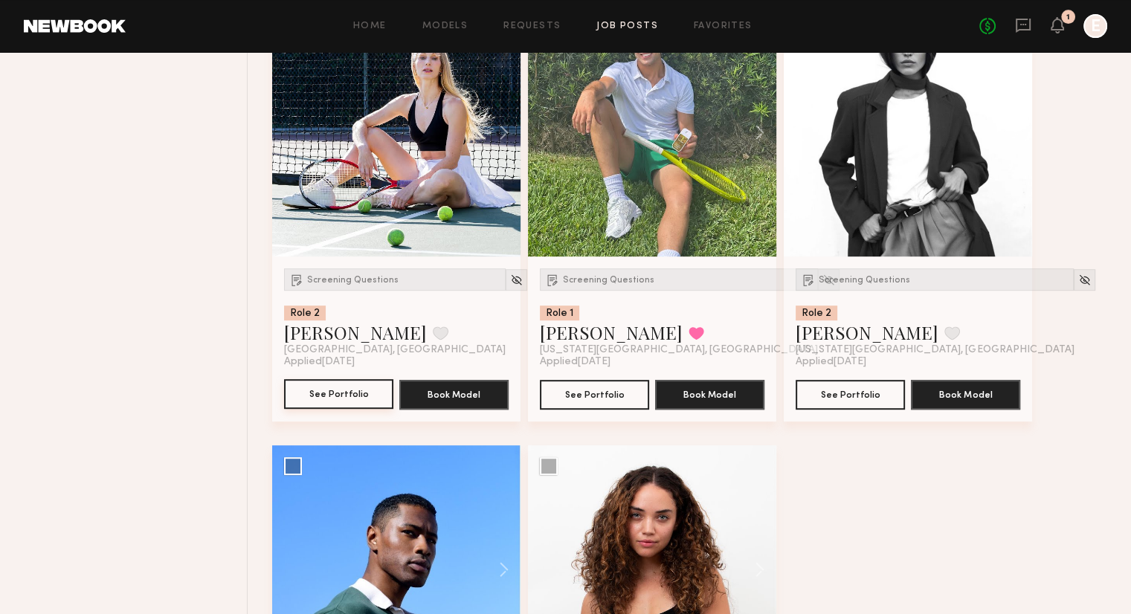
click at [358, 383] on button "See Portfolio" at bounding box center [338, 394] width 109 height 30
click at [510, 280] on img at bounding box center [516, 280] width 13 height 13
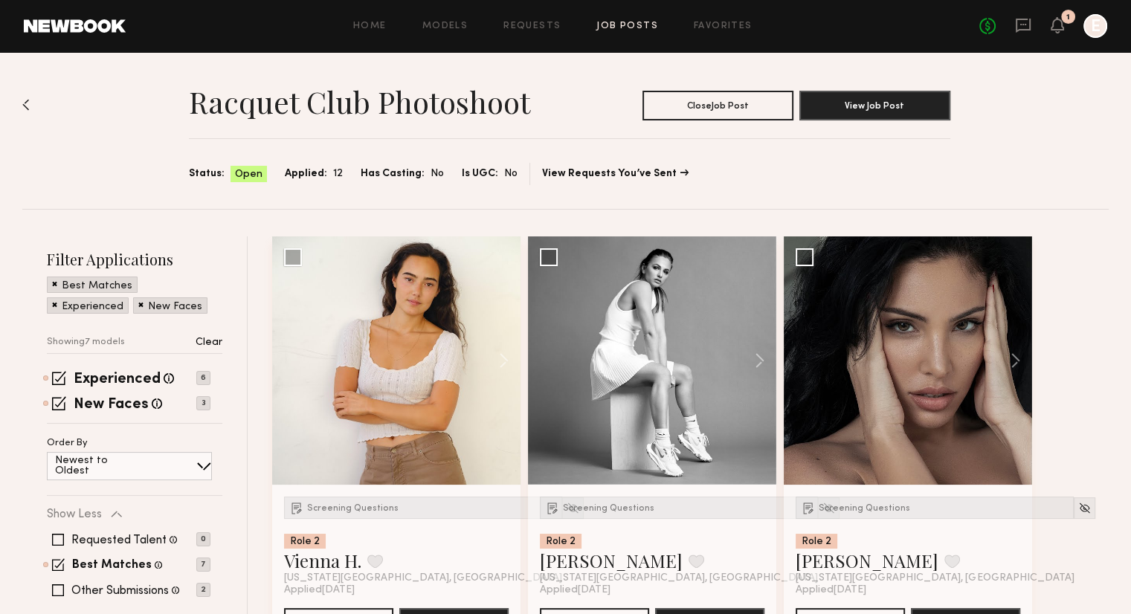
scroll to position [1, 0]
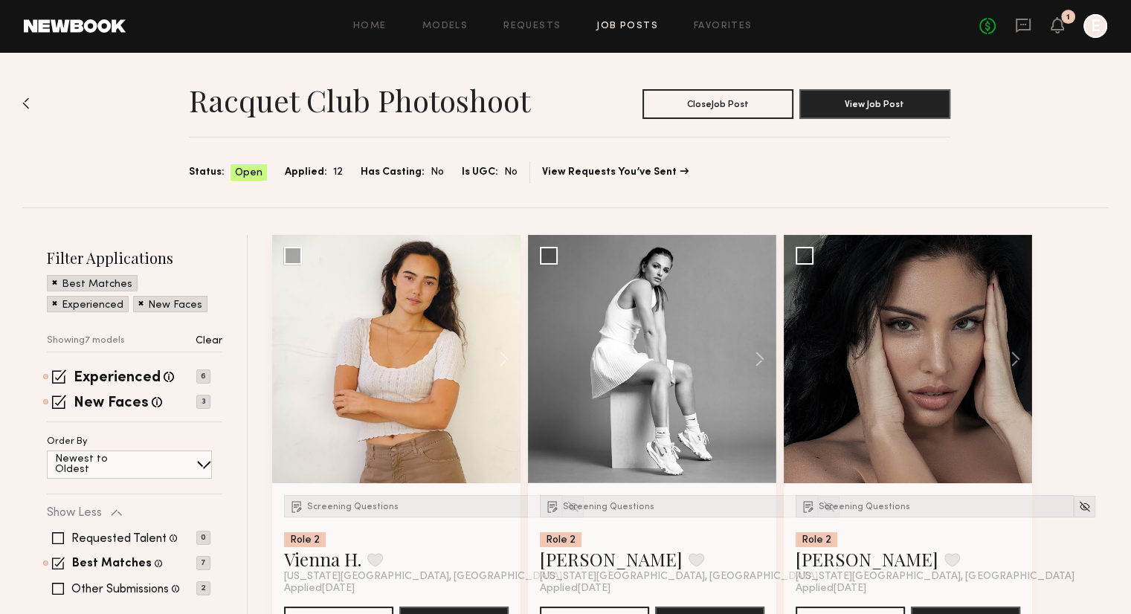
click at [625, 22] on link "Job Posts" at bounding box center [627, 27] width 62 height 10
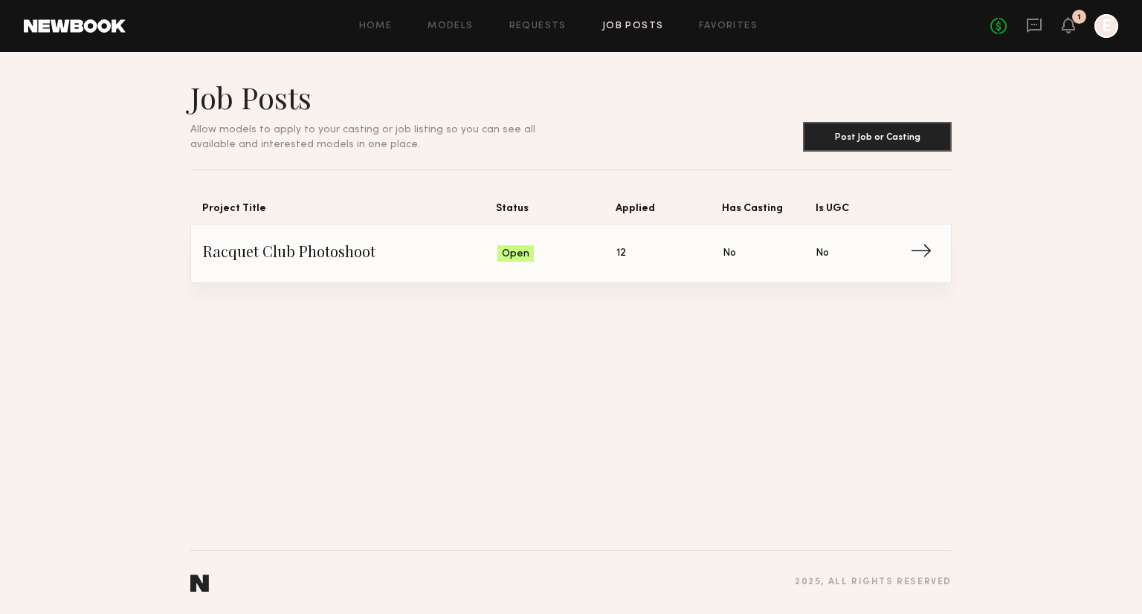
click at [618, 271] on link "Racquet Club Photoshoot Status: Open Applied: 12 Has Casting: No Is UGC: No →" at bounding box center [571, 254] width 736 height 58
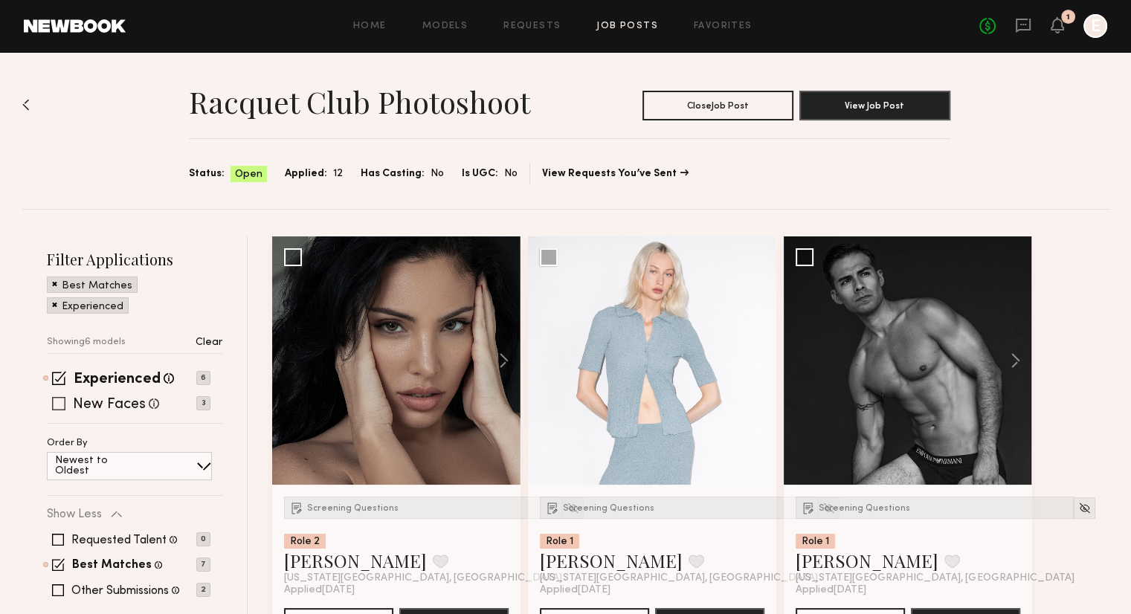
click at [55, 403] on span at bounding box center [58, 403] width 13 height 13
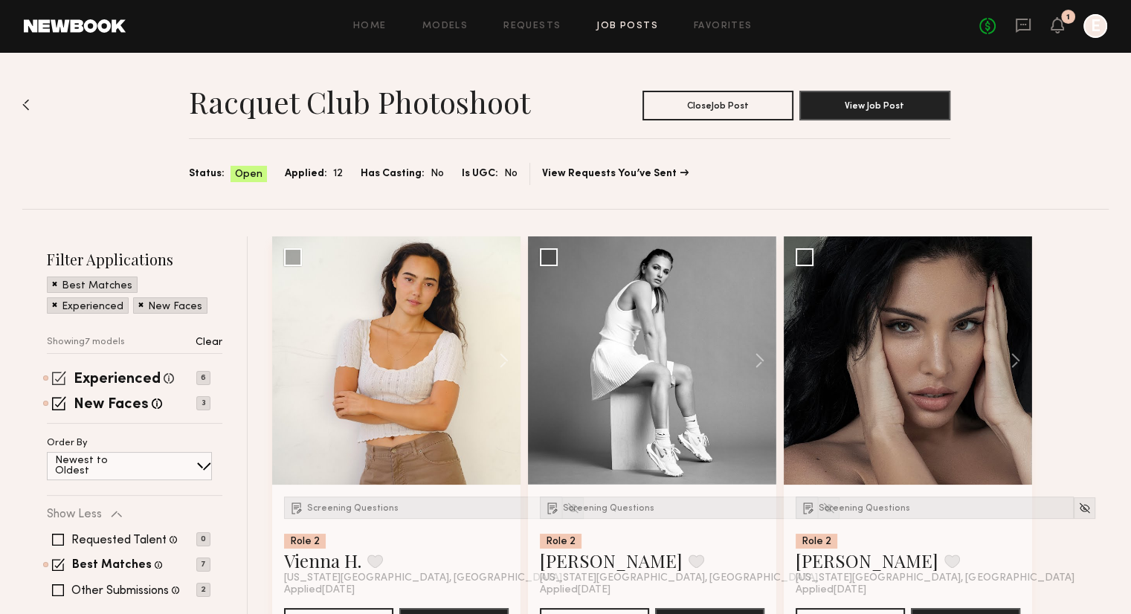
click at [56, 384] on span at bounding box center [59, 378] width 14 height 14
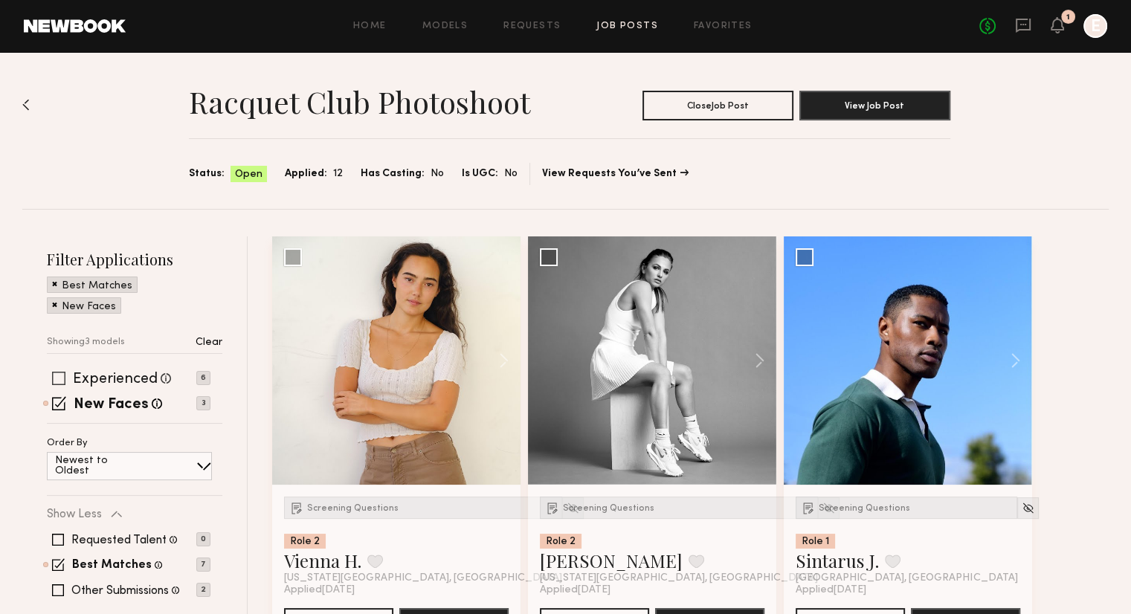
click at [57, 372] on span at bounding box center [58, 378] width 13 height 13
click at [62, 397] on span at bounding box center [59, 403] width 14 height 14
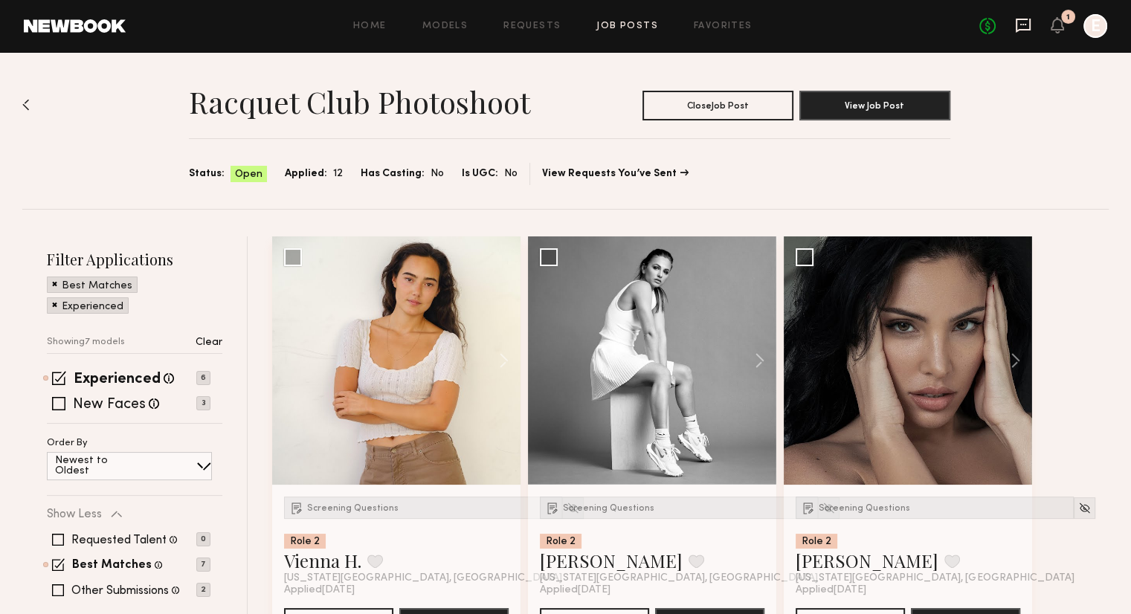
click at [1017, 28] on icon at bounding box center [1023, 25] width 16 height 16
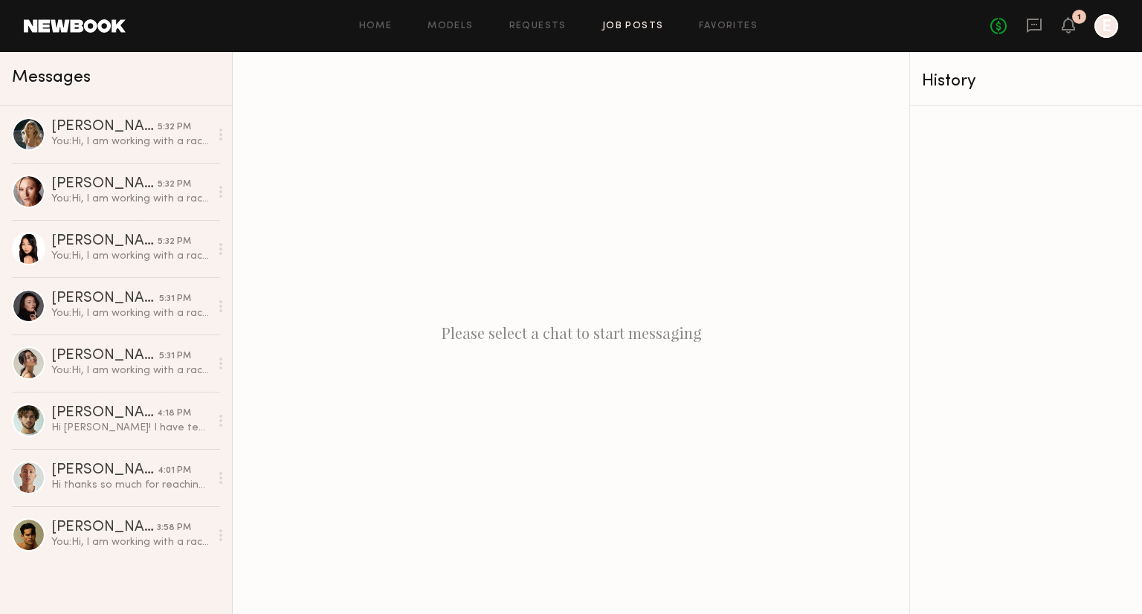
click at [640, 29] on link "Job Posts" at bounding box center [633, 27] width 62 height 10
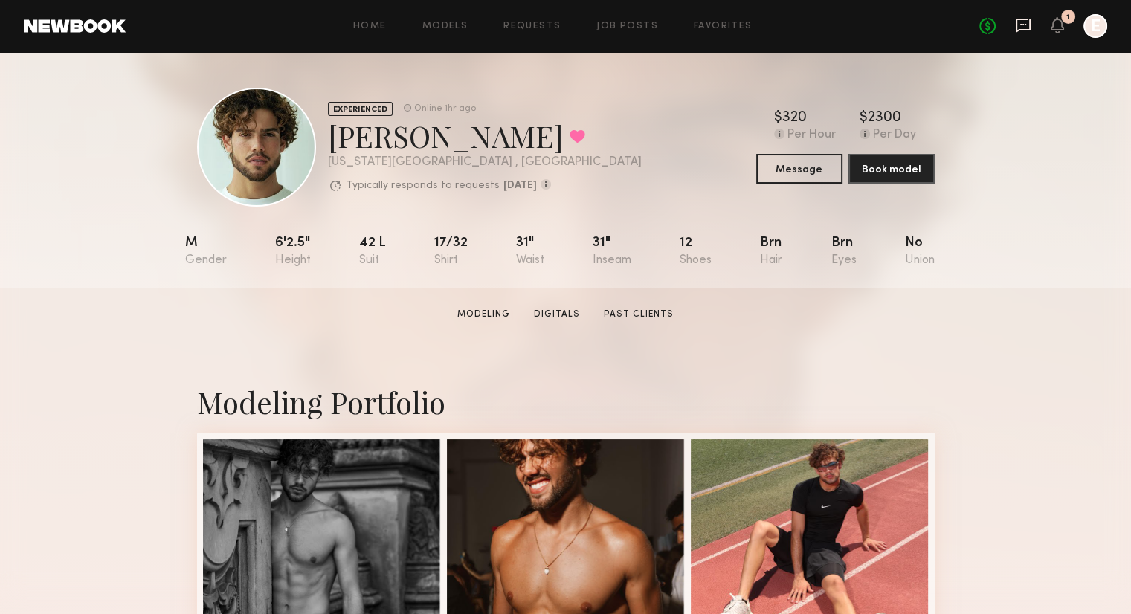
click at [1026, 22] on icon at bounding box center [1023, 25] width 16 height 16
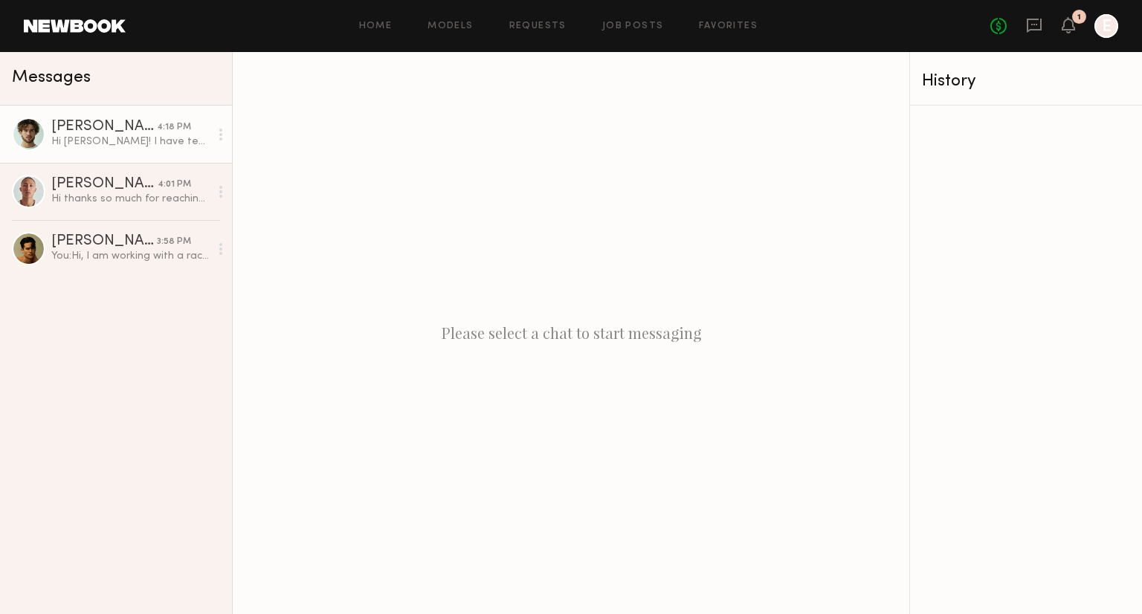
click at [75, 155] on link "Amir S. 4:18 PM Hi evan! I have tennis experience in couple shoots as Model and…" at bounding box center [116, 134] width 232 height 57
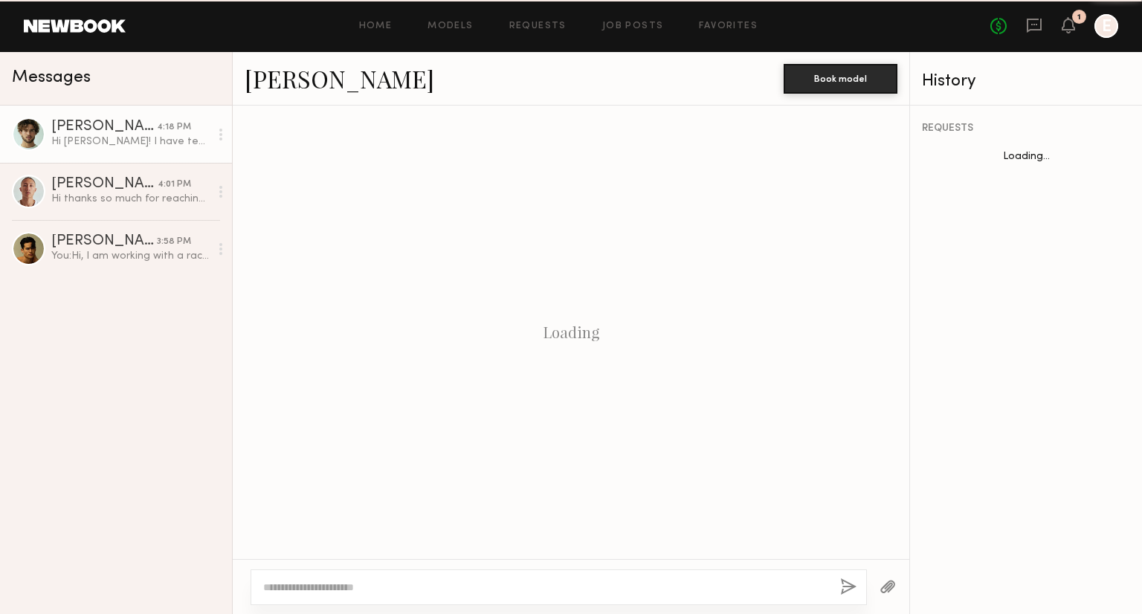
scroll to position [295, 0]
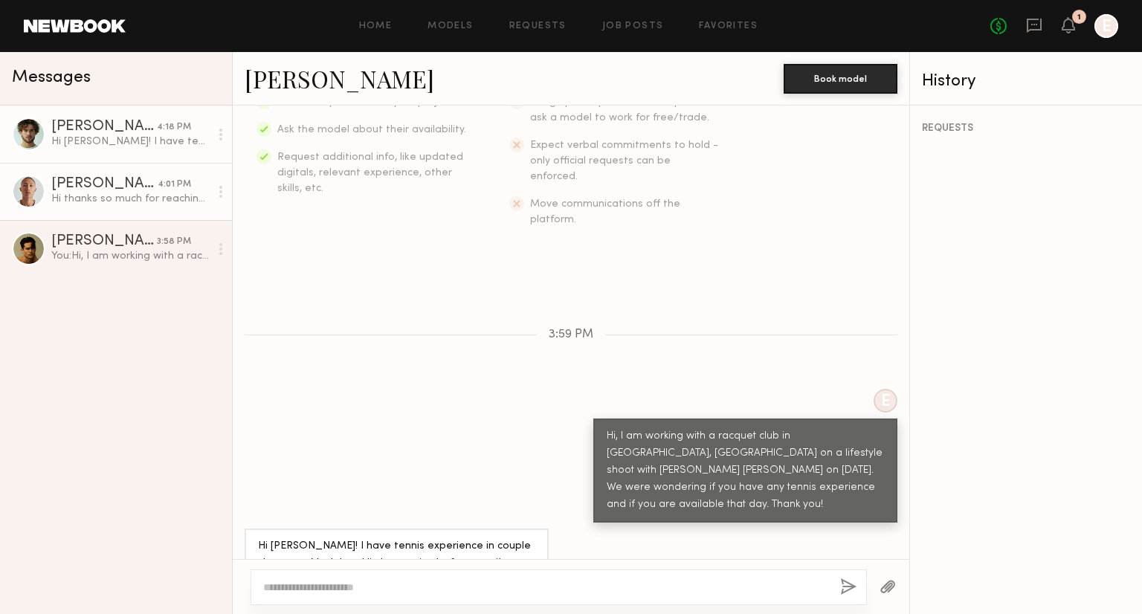
click at [106, 203] on div "Hi thanks so much for reaching out! Yes, confirming I have intermediate tennis …" at bounding box center [130, 199] width 158 height 14
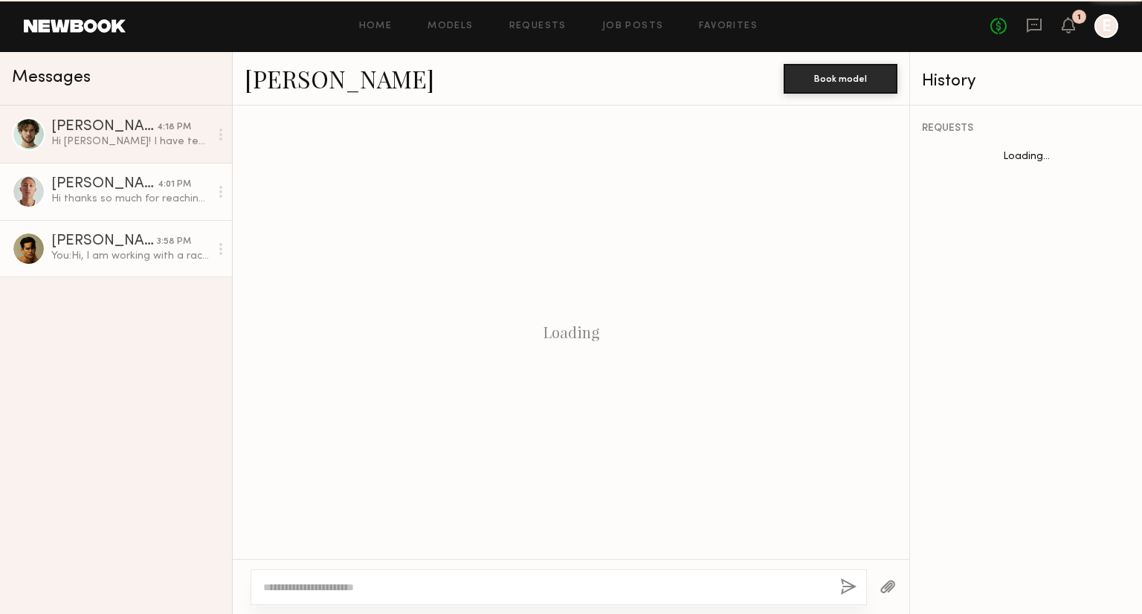
scroll to position [277, 0]
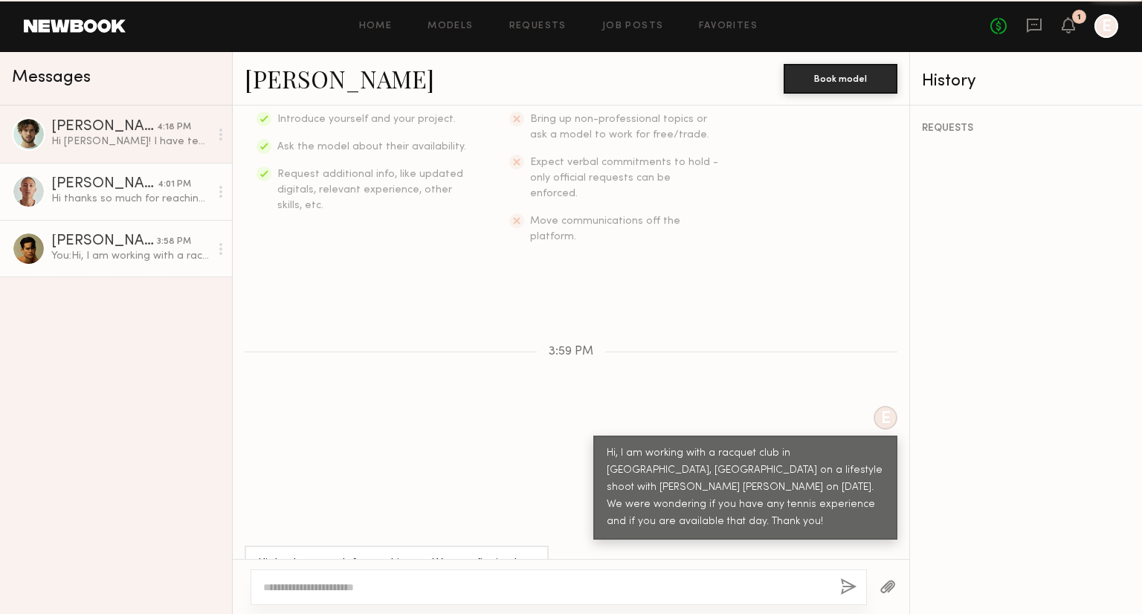
click at [118, 267] on link "Noah S. 3:58 PM You: Hi, I am working with a racquet club in Maywood, NJ on a l…" at bounding box center [116, 248] width 232 height 57
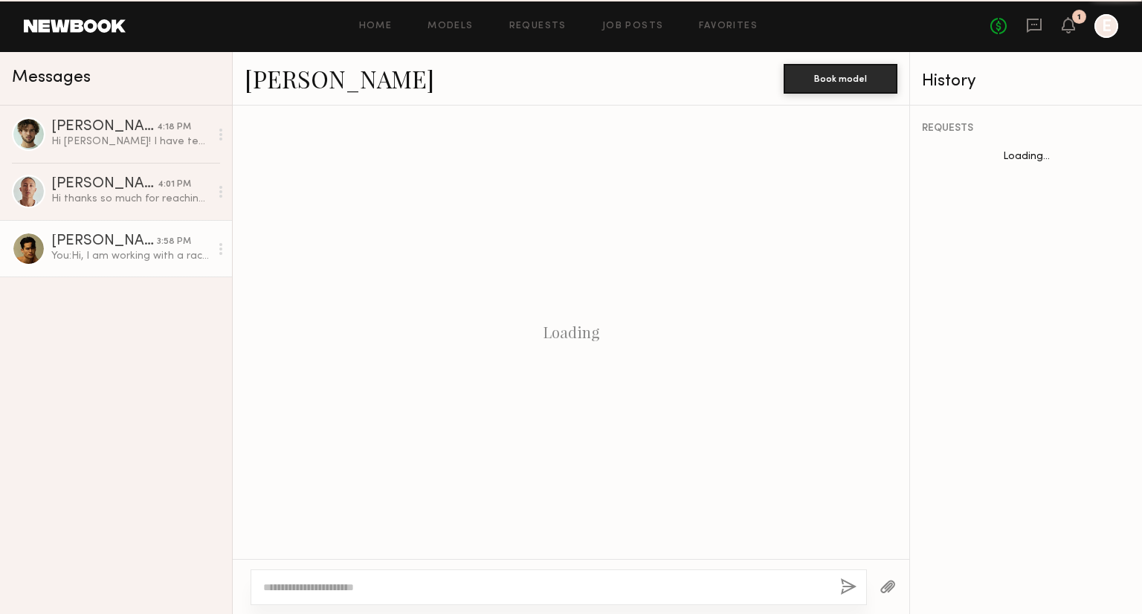
scroll to position [219, 0]
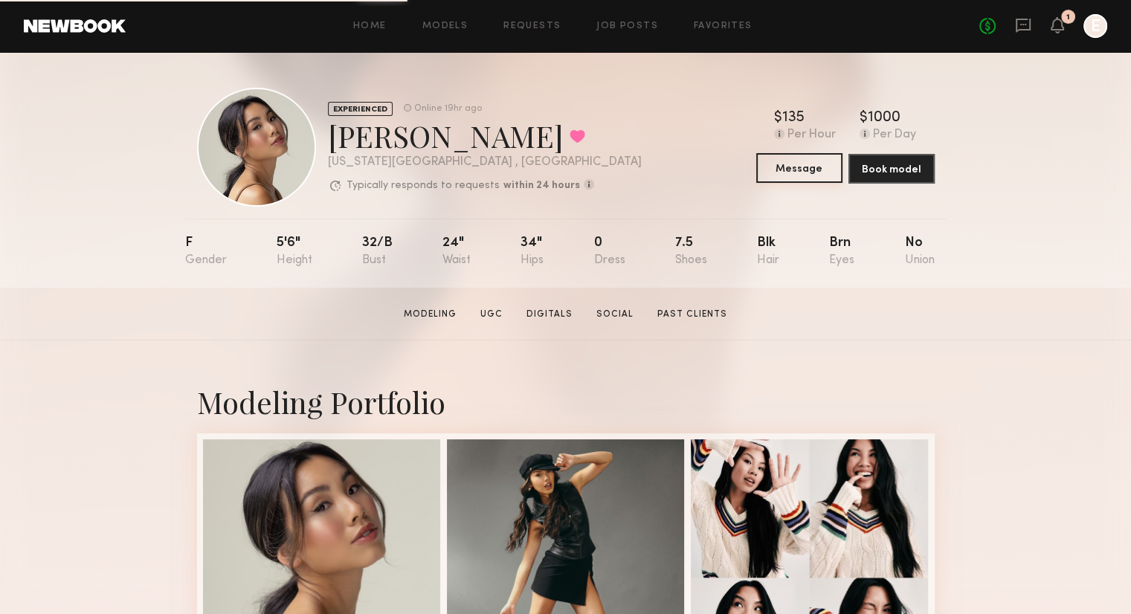
click at [813, 173] on button "Message" at bounding box center [799, 168] width 86 height 30
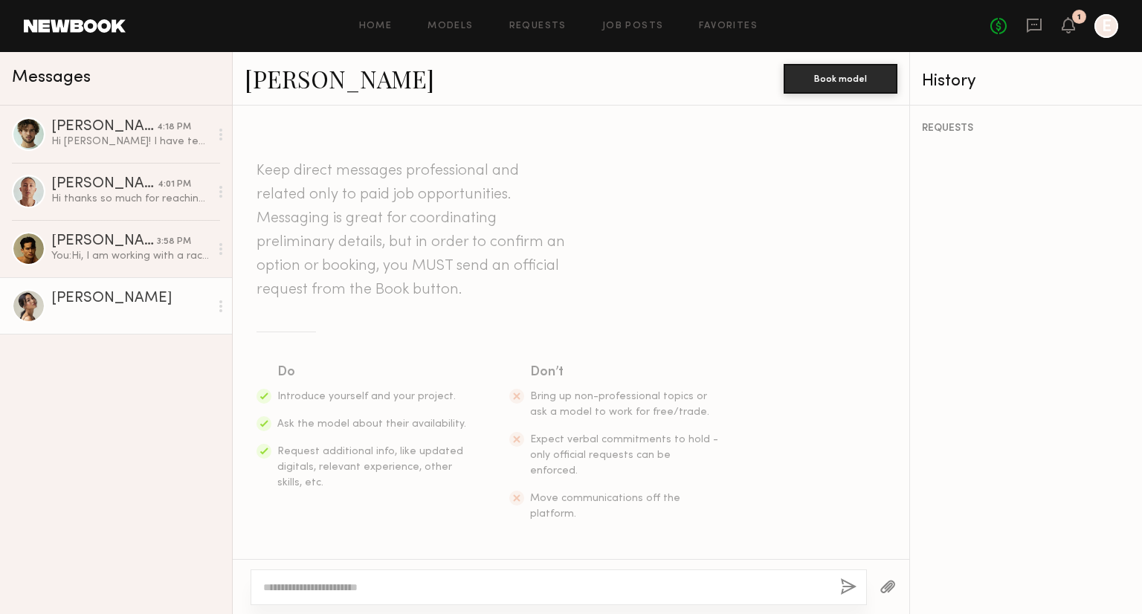
click at [315, 588] on textarea at bounding box center [545, 587] width 565 height 15
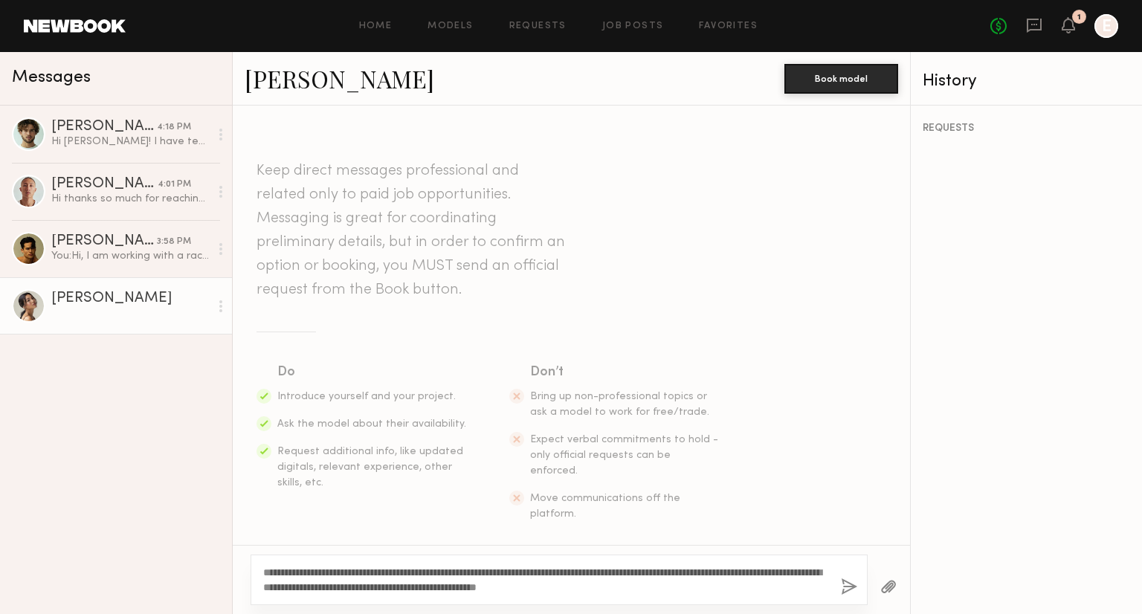
type textarea "**********"
click at [840, 585] on div "**********" at bounding box center [559, 580] width 617 height 51
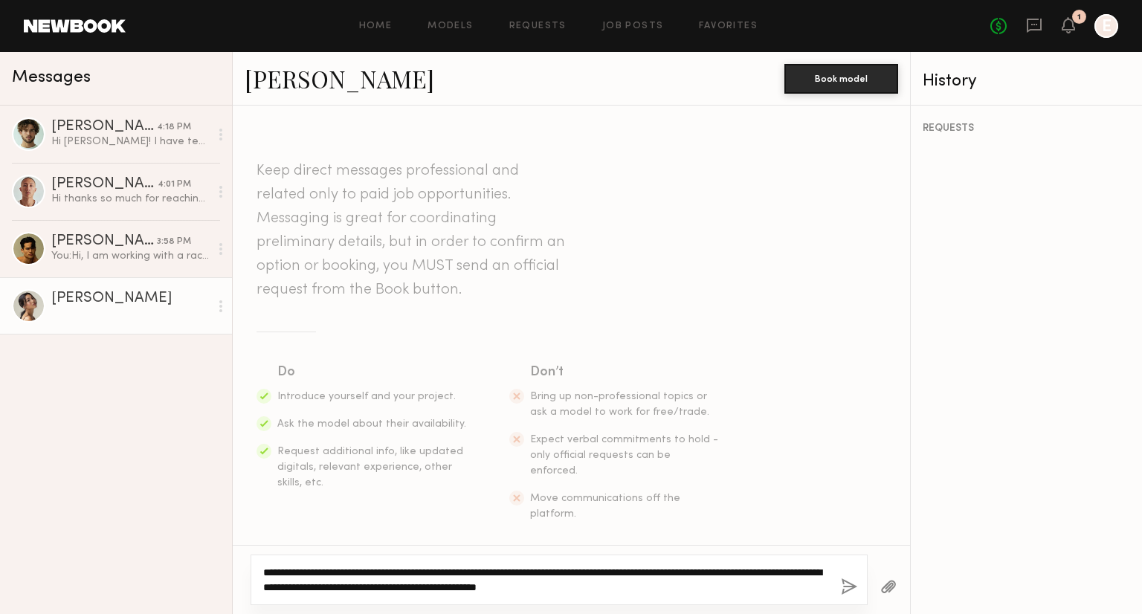
click at [747, 572] on textarea "**********" at bounding box center [546, 580] width 566 height 30
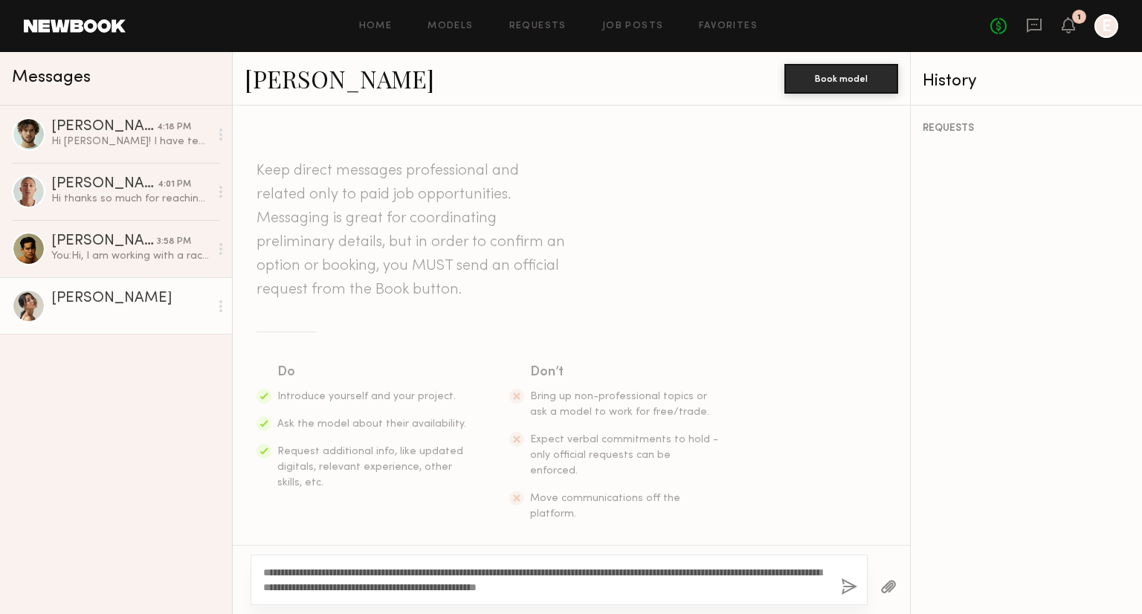
click at [854, 590] on button "button" at bounding box center [849, 588] width 16 height 19
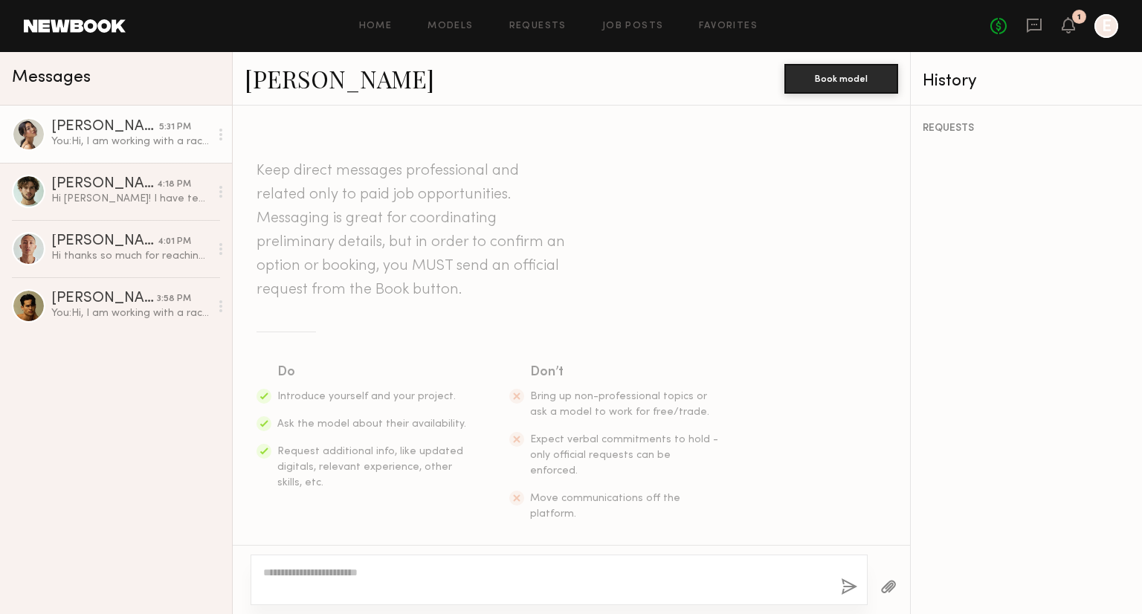
scroll to position [219, 0]
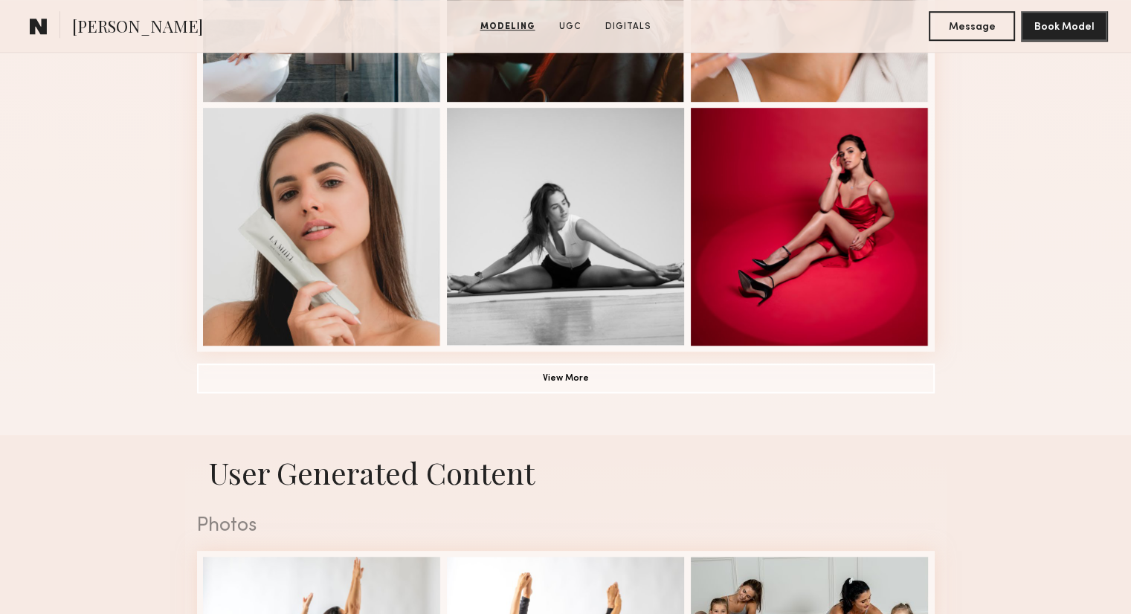
scroll to position [1063, 0]
click at [599, 382] on button "View More" at bounding box center [566, 378] width 738 height 30
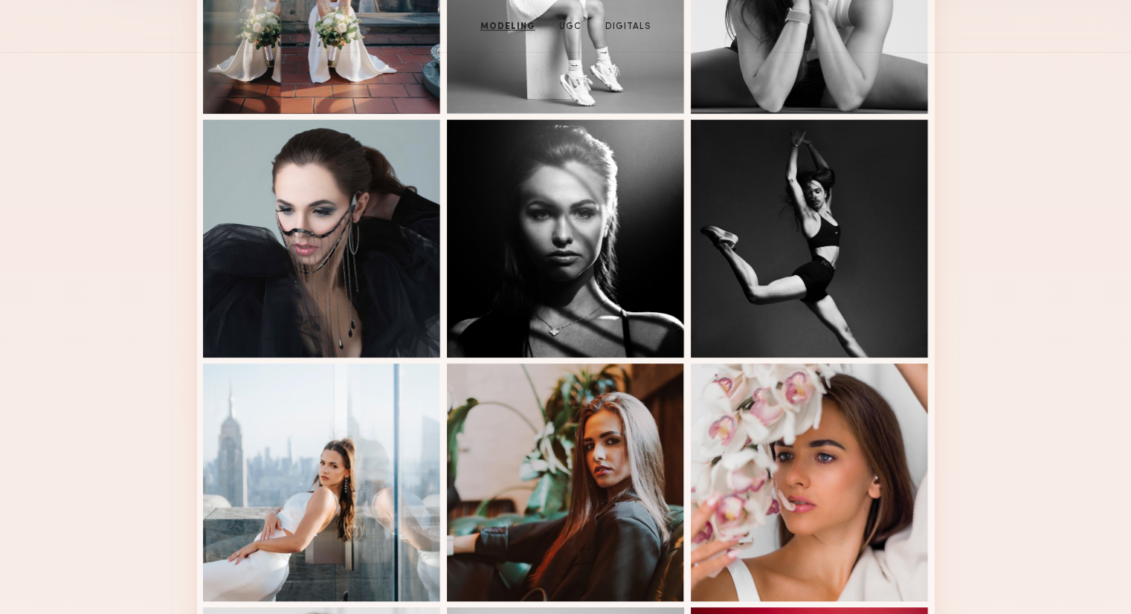
scroll to position [126, 0]
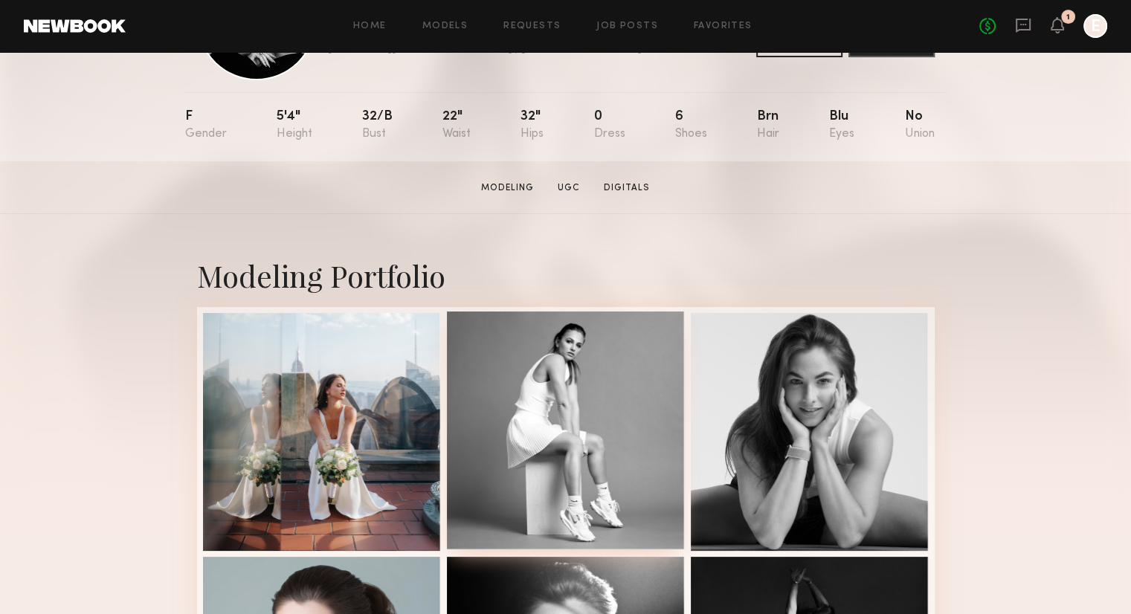
click at [565, 388] on div at bounding box center [566, 431] width 238 height 238
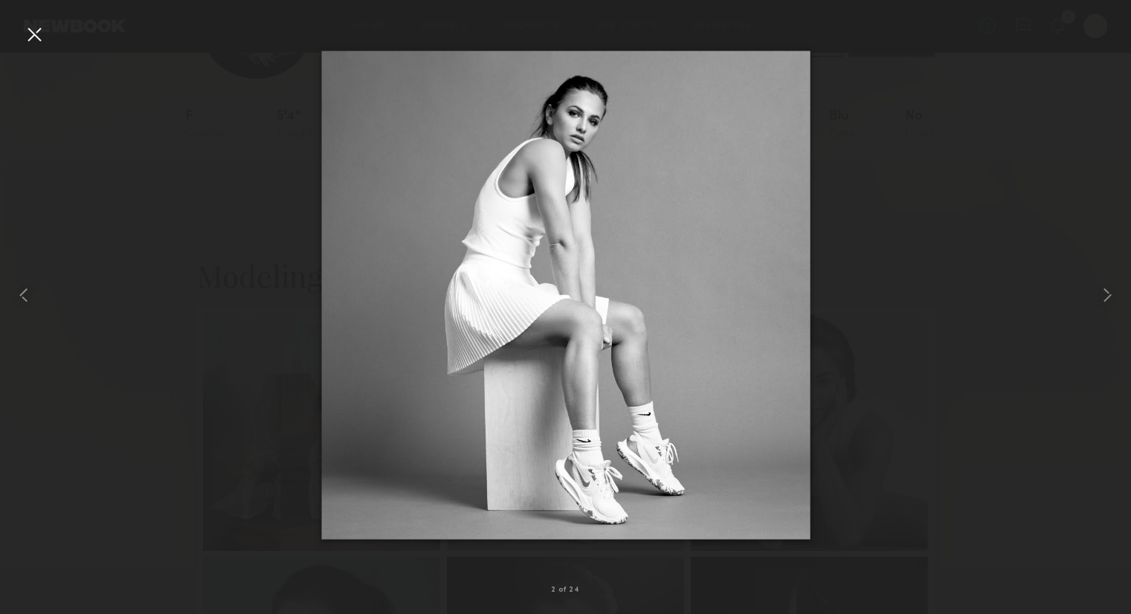
click at [34, 36] on div at bounding box center [34, 34] width 24 height 24
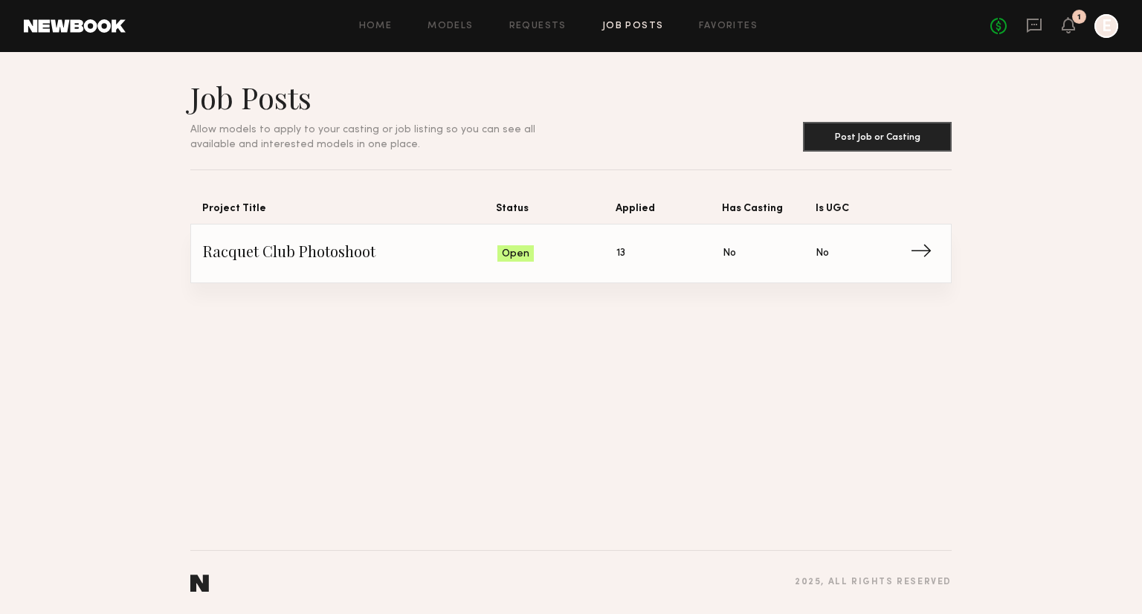
click at [544, 263] on link "Racquet Club Photoshoot Status: Open Applied: 13 Has Casting: No Is UGC: No →" at bounding box center [571, 254] width 736 height 58
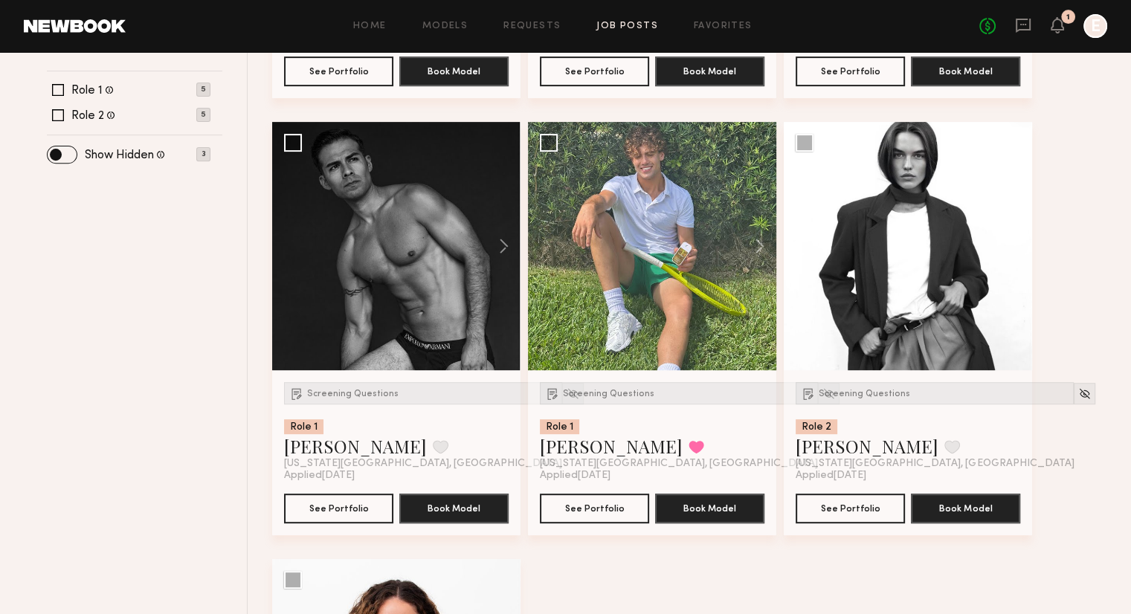
scroll to position [558, 0]
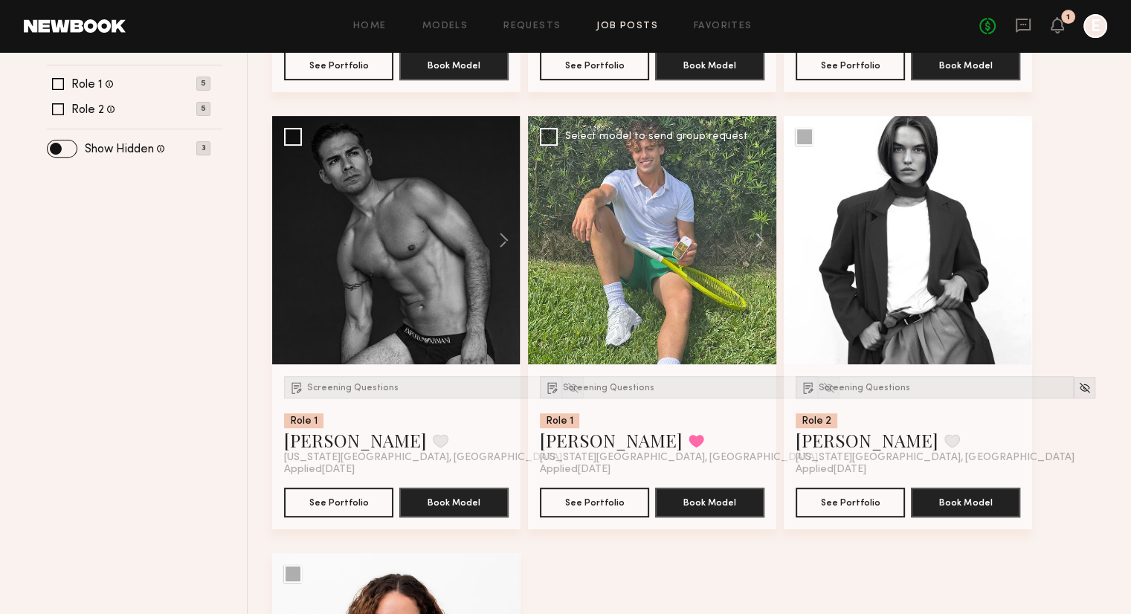
click at [654, 435] on div "Screening Questions Role 1 Amir S. Favorited New York City, NY" at bounding box center [652, 420] width 225 height 88
click at [657, 311] on div at bounding box center [652, 240] width 248 height 248
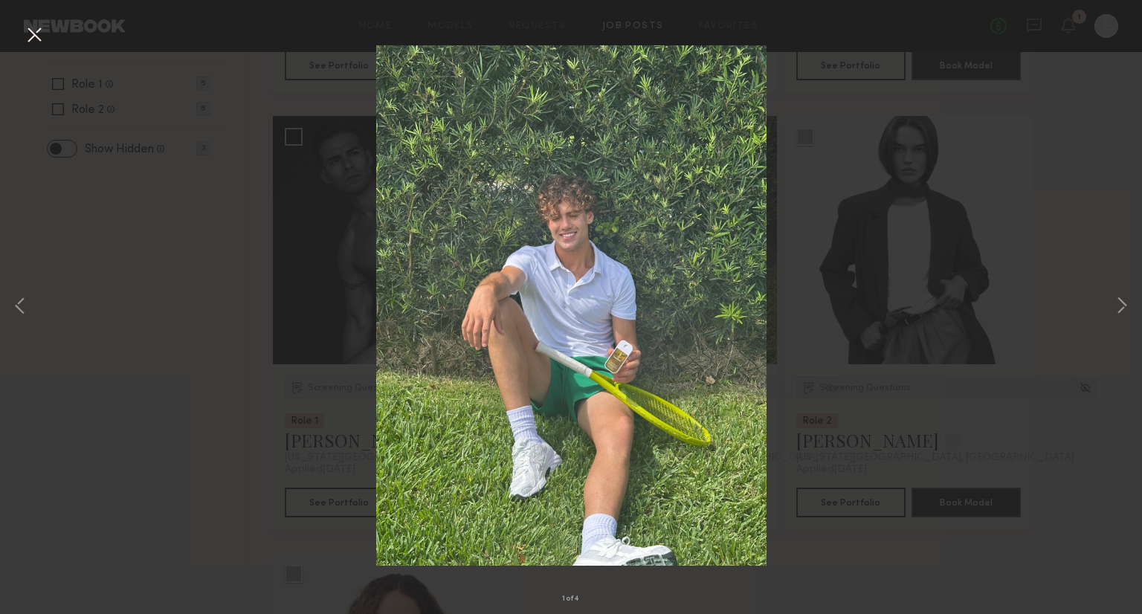
click at [889, 252] on div "1 of 4" at bounding box center [571, 307] width 1142 height 614
click at [39, 36] on button at bounding box center [34, 35] width 24 height 27
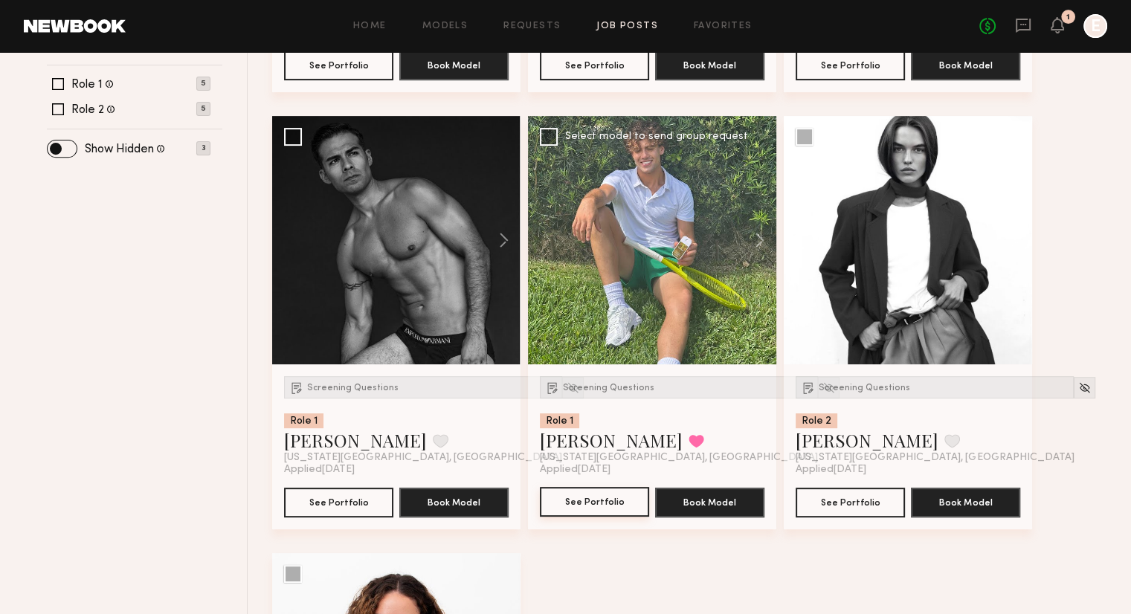
click at [574, 514] on button "See Portfolio" at bounding box center [594, 502] width 109 height 30
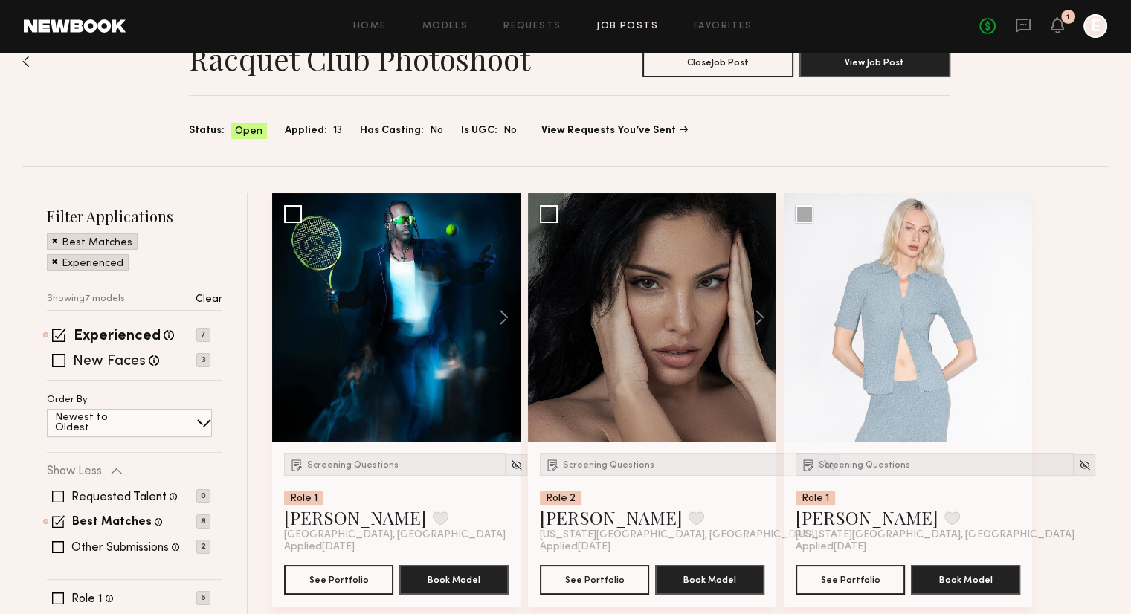
scroll to position [17, 0]
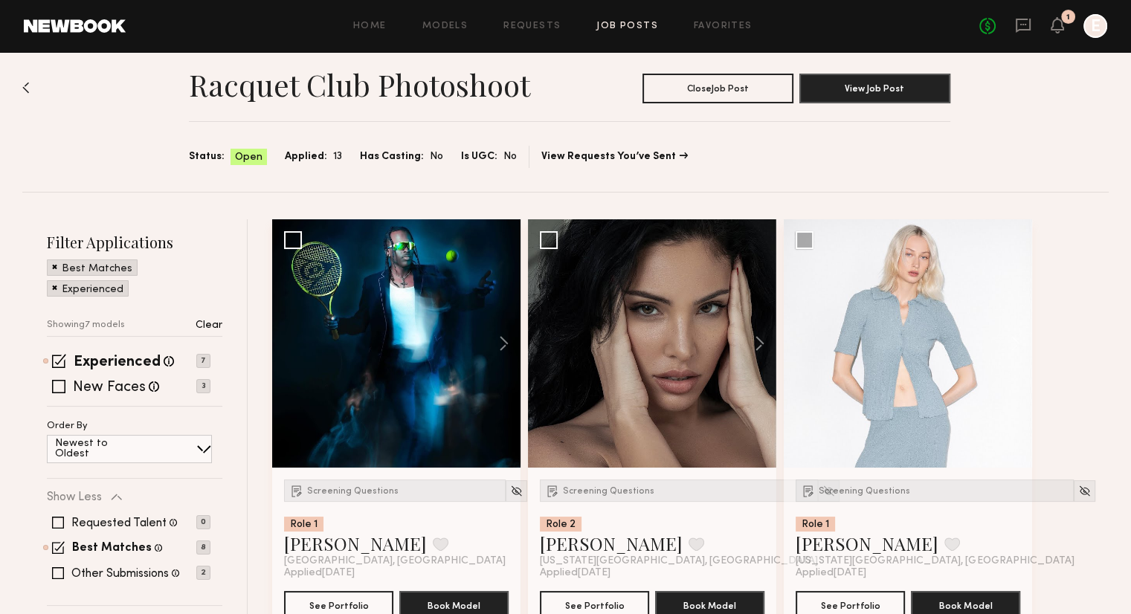
click at [1023, 34] on link at bounding box center [1023, 26] width 16 height 19
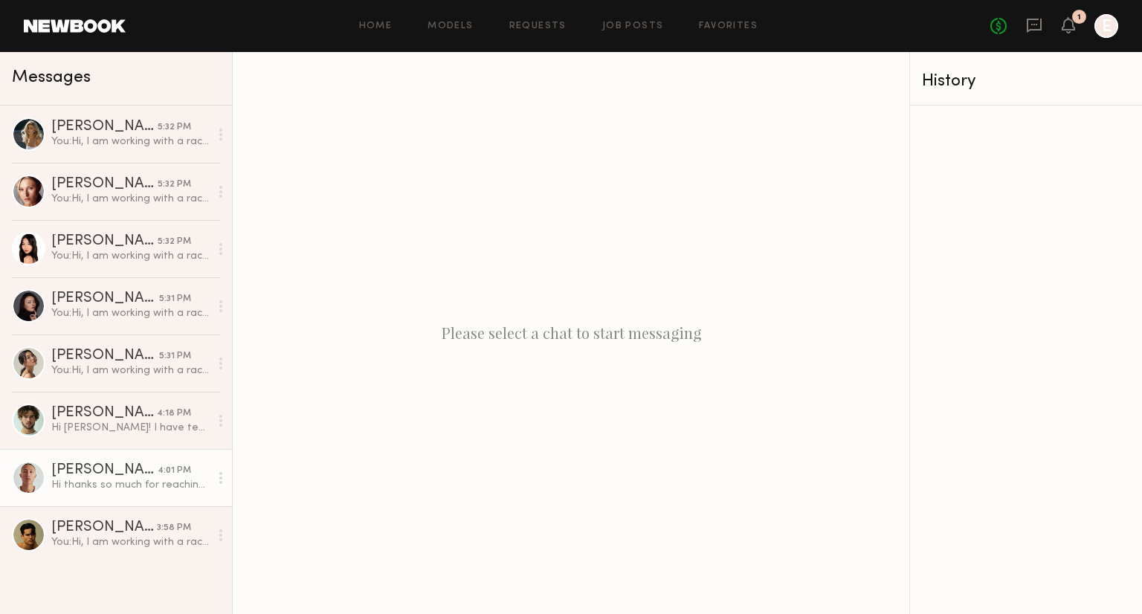
click at [89, 474] on div "Eric L." at bounding box center [104, 470] width 106 height 15
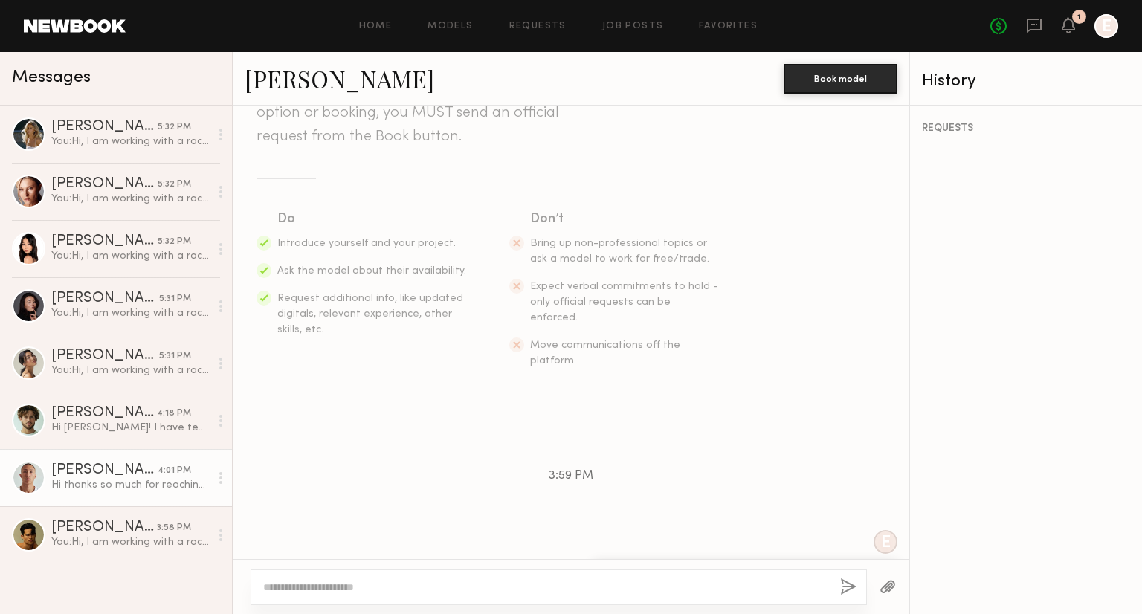
scroll to position [152, 0]
click at [30, 467] on div at bounding box center [28, 477] width 33 height 33
click at [286, 77] on link "Eric L." at bounding box center [340, 78] width 190 height 32
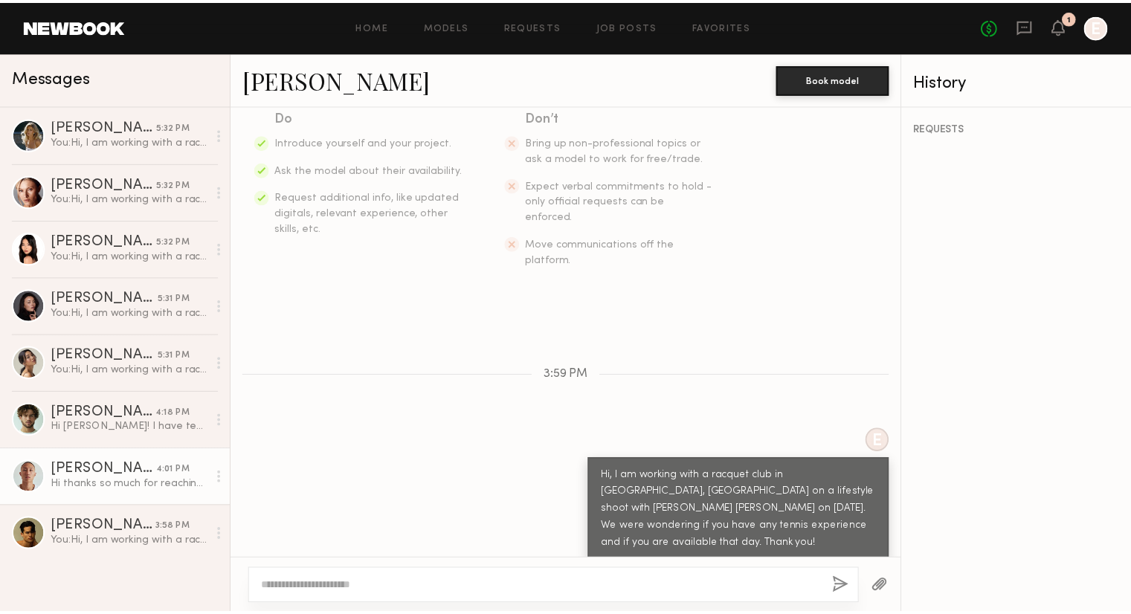
scroll to position [277, 0]
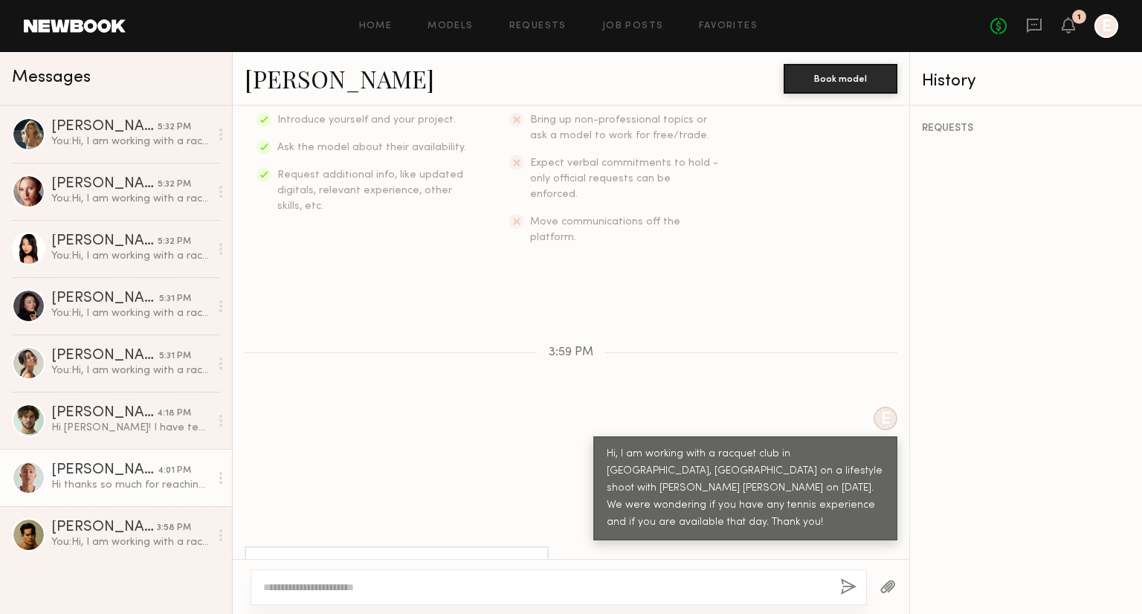
click at [646, 33] on div "Home Models Requests Job Posts Favorites Sign Out No fees up to $5,000 1 E" at bounding box center [622, 26] width 993 height 24
click at [643, 22] on link "Job Posts" at bounding box center [633, 27] width 62 height 10
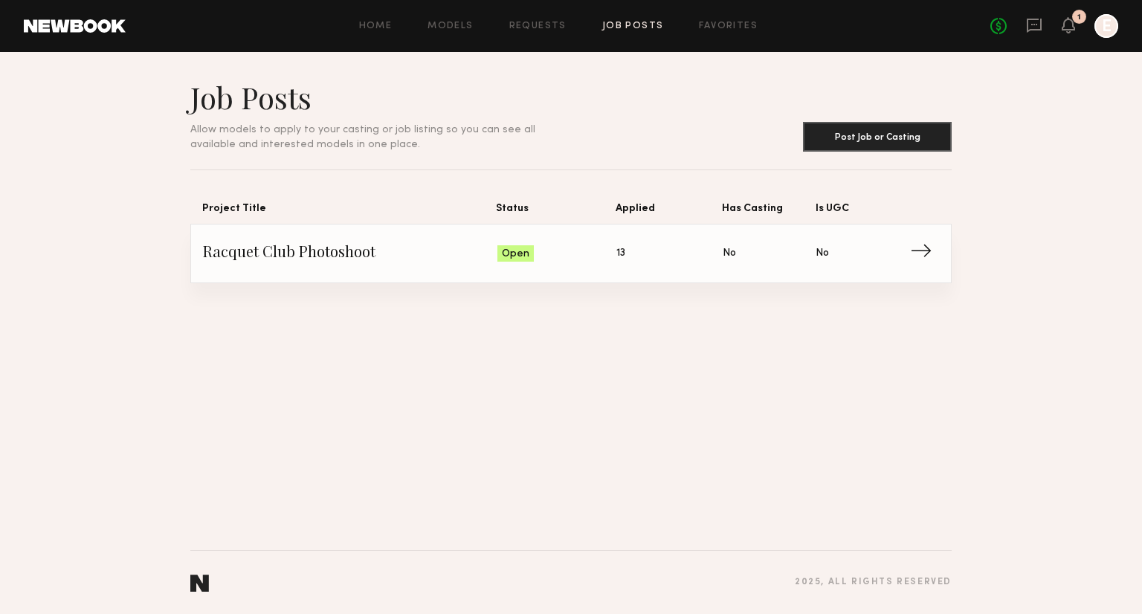
click at [428, 259] on span "Racquet Club Photoshoot" at bounding box center [350, 253] width 295 height 22
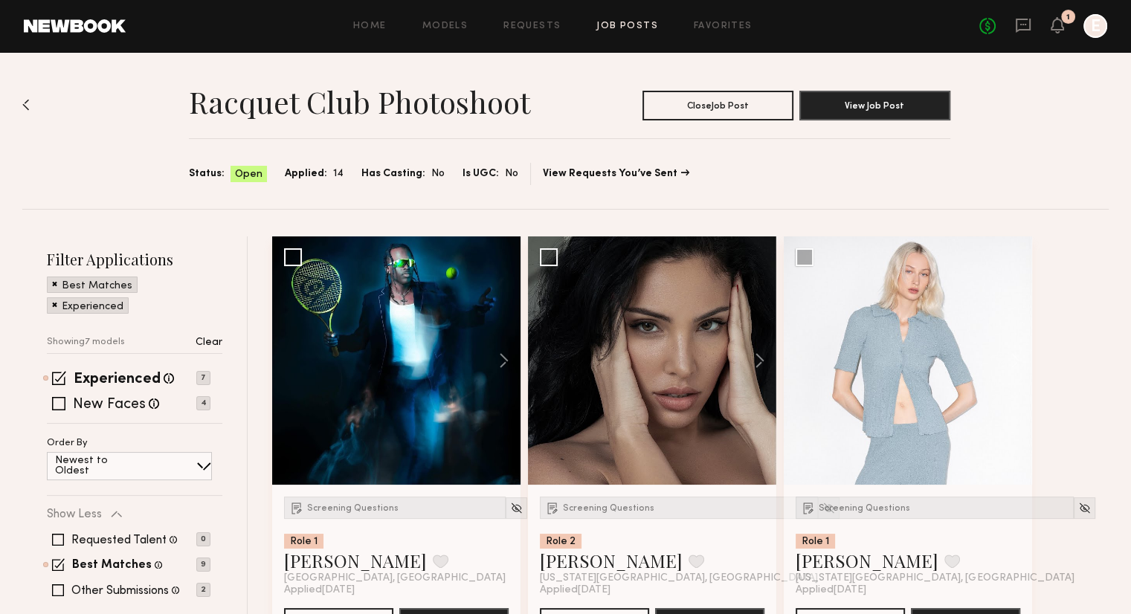
click at [26, 104] on img at bounding box center [25, 105] width 7 height 12
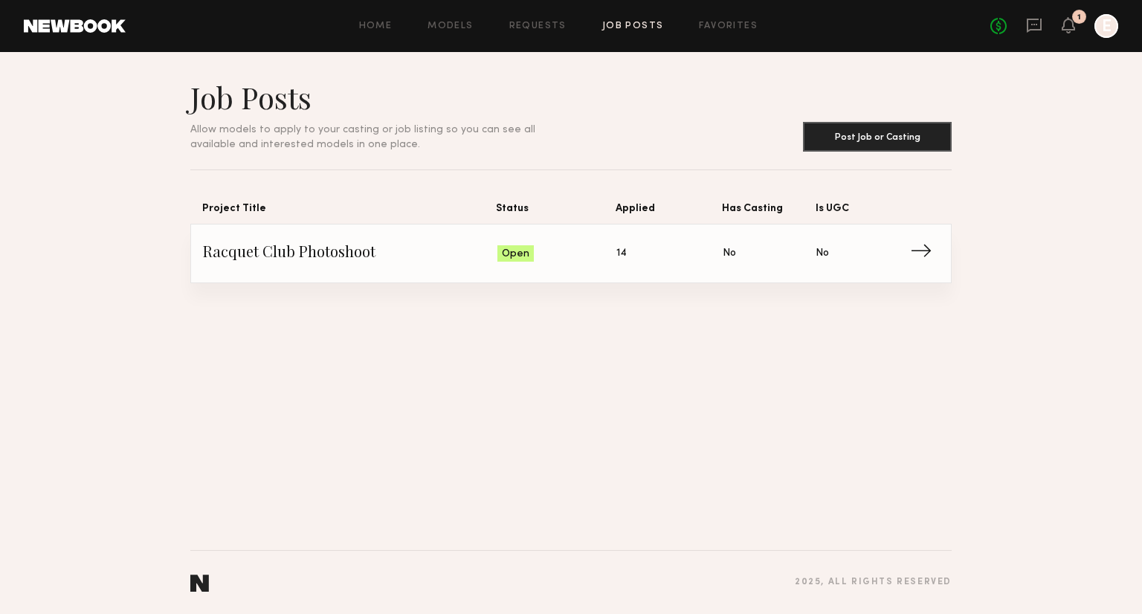
click at [554, 263] on link "Racquet Club Photoshoot Status: Open Applied: 14 Has Casting: No Is UGC: No →" at bounding box center [571, 254] width 736 height 58
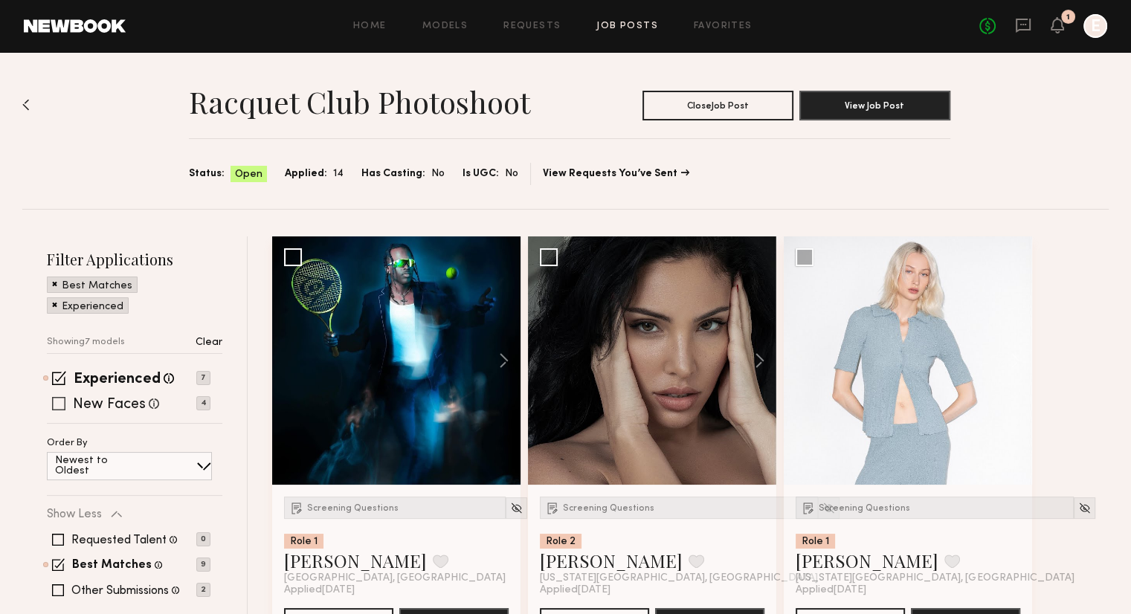
click at [54, 408] on span at bounding box center [58, 403] width 13 height 13
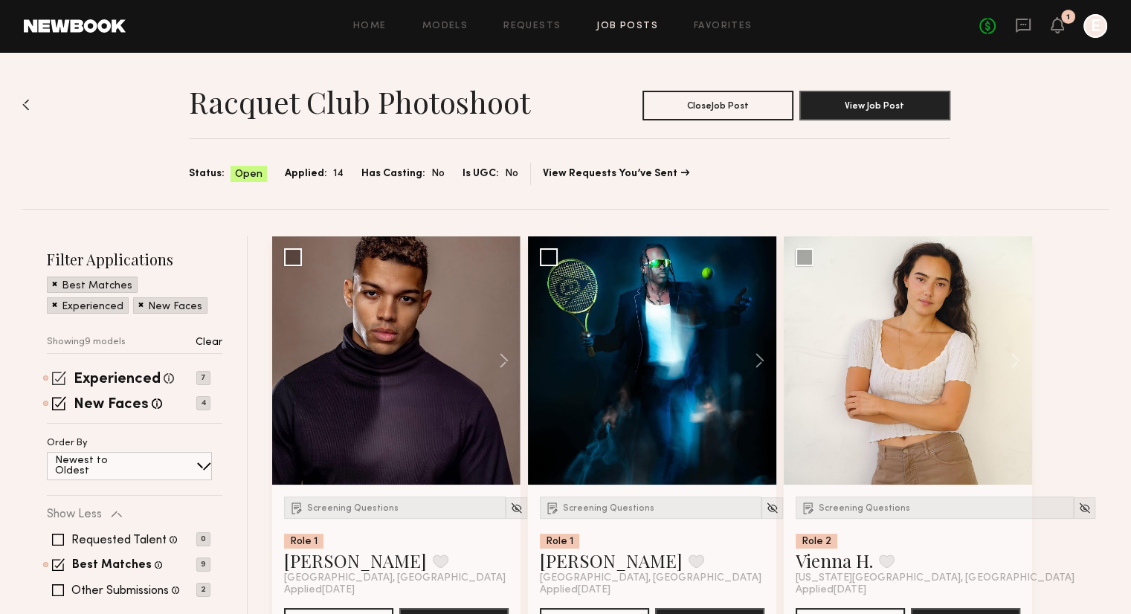
click at [57, 376] on span at bounding box center [59, 378] width 14 height 14
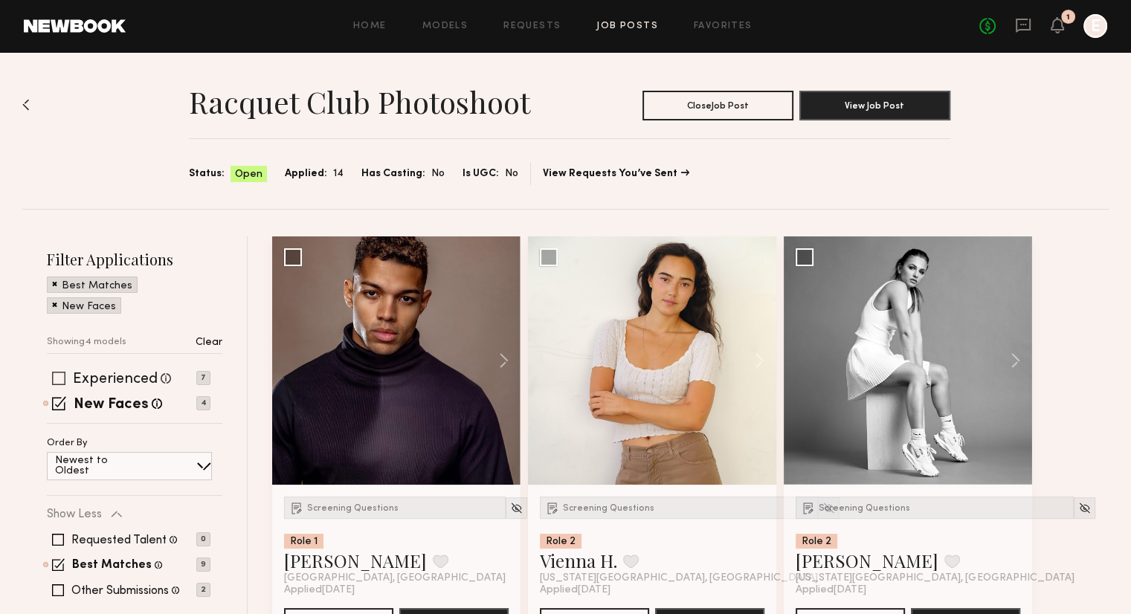
click at [57, 372] on span at bounding box center [58, 378] width 13 height 13
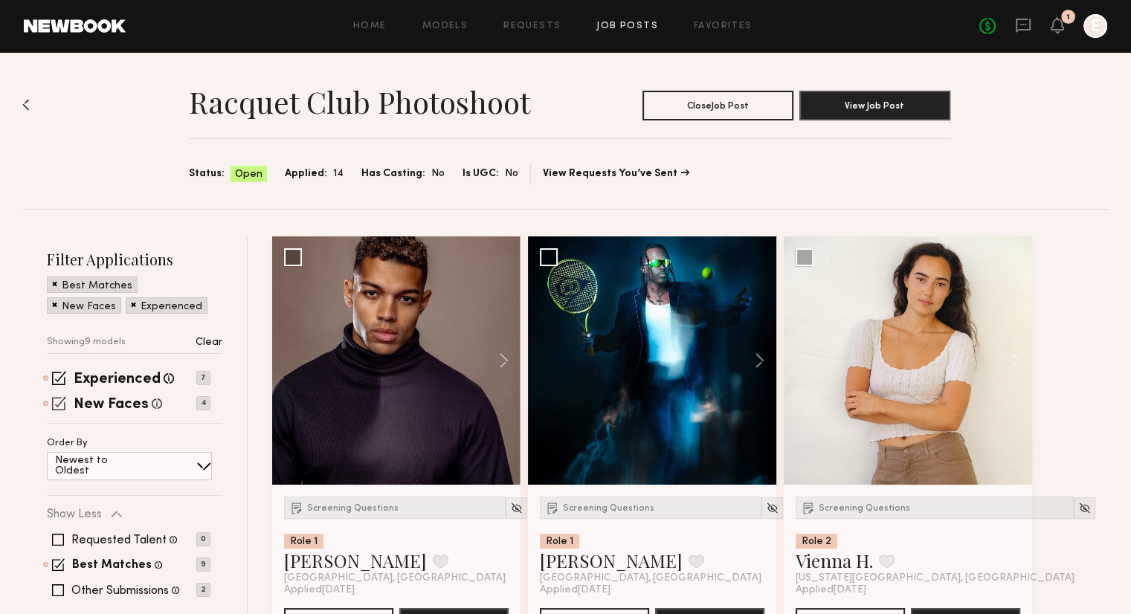
click at [59, 402] on span at bounding box center [59, 403] width 14 height 14
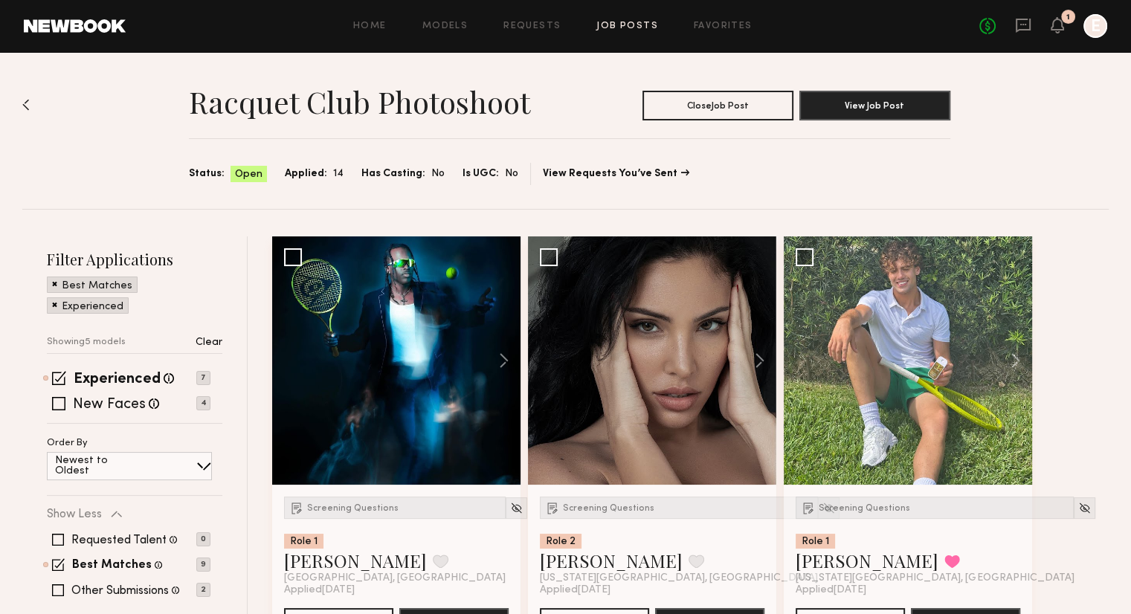
click at [1011, 29] on div "No fees up to $5,000 1 E" at bounding box center [1043, 26] width 128 height 24
click at [1022, 27] on icon at bounding box center [1023, 25] width 16 height 16
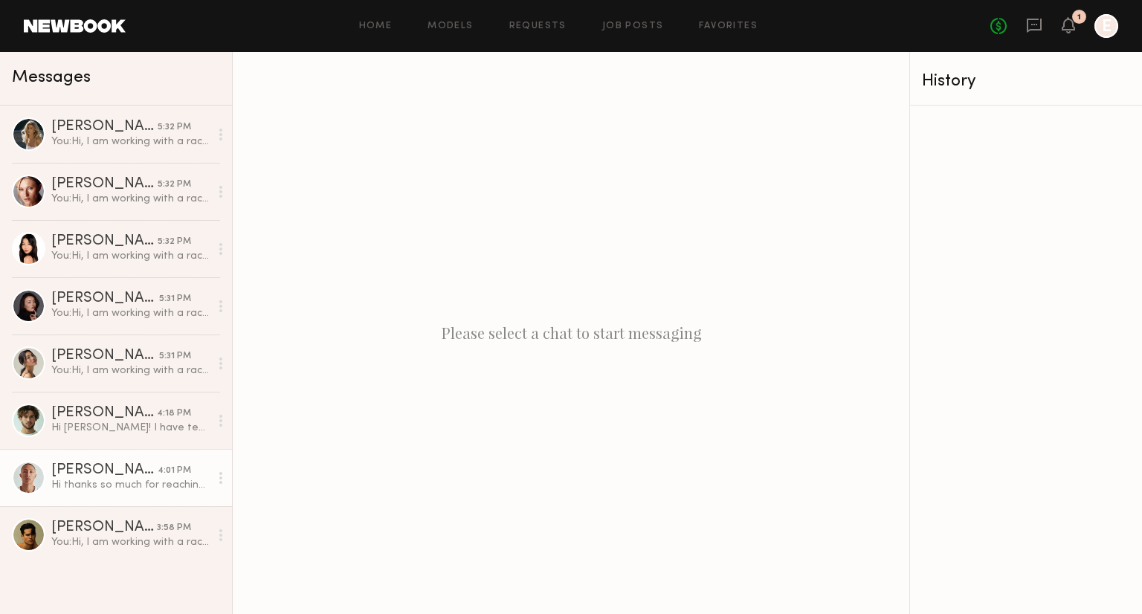
click at [39, 482] on div at bounding box center [28, 477] width 33 height 33
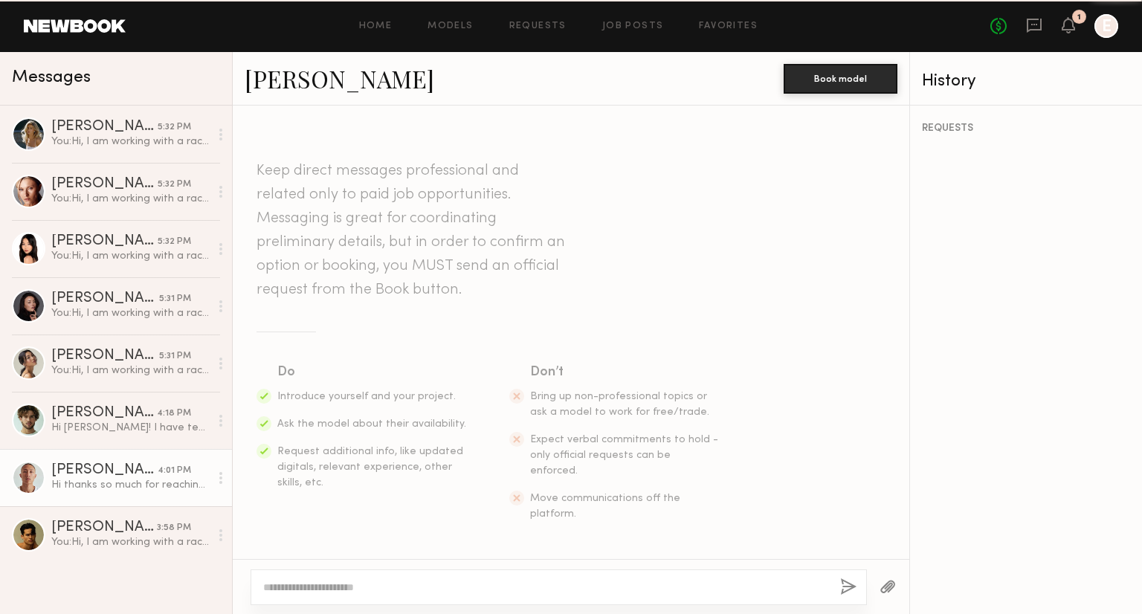
scroll to position [277, 0]
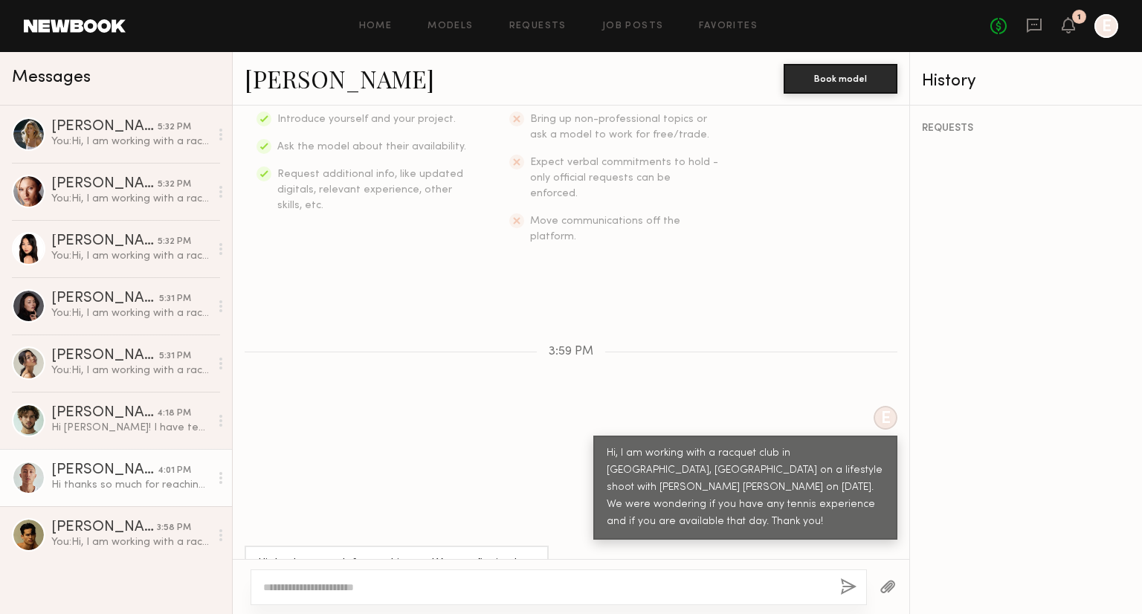
click at [291, 73] on link "Eric L." at bounding box center [340, 78] width 190 height 32
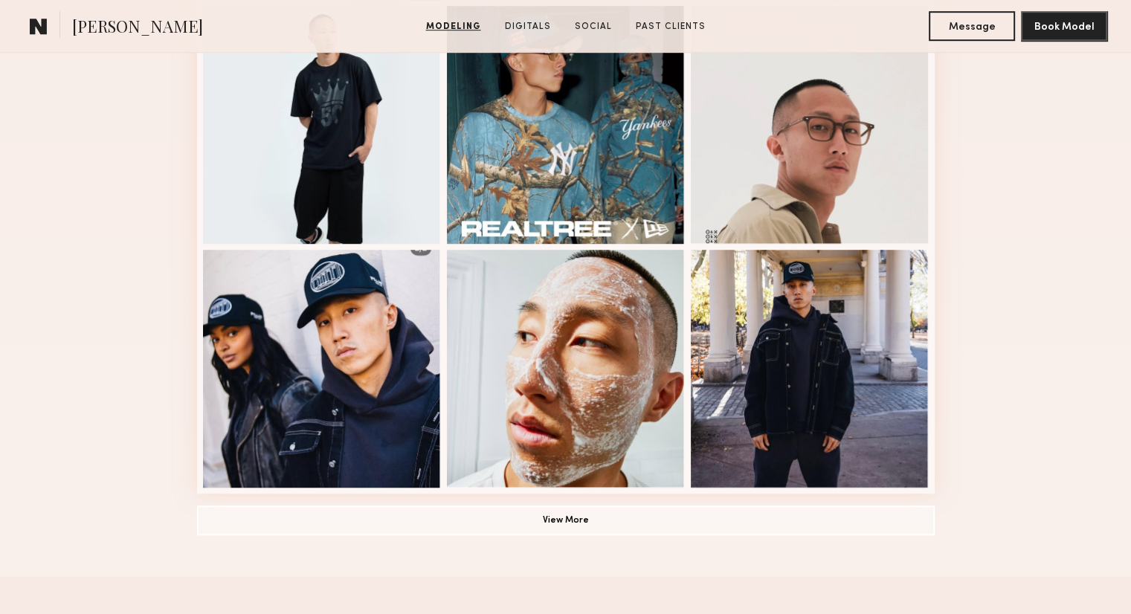
scroll to position [934, 0]
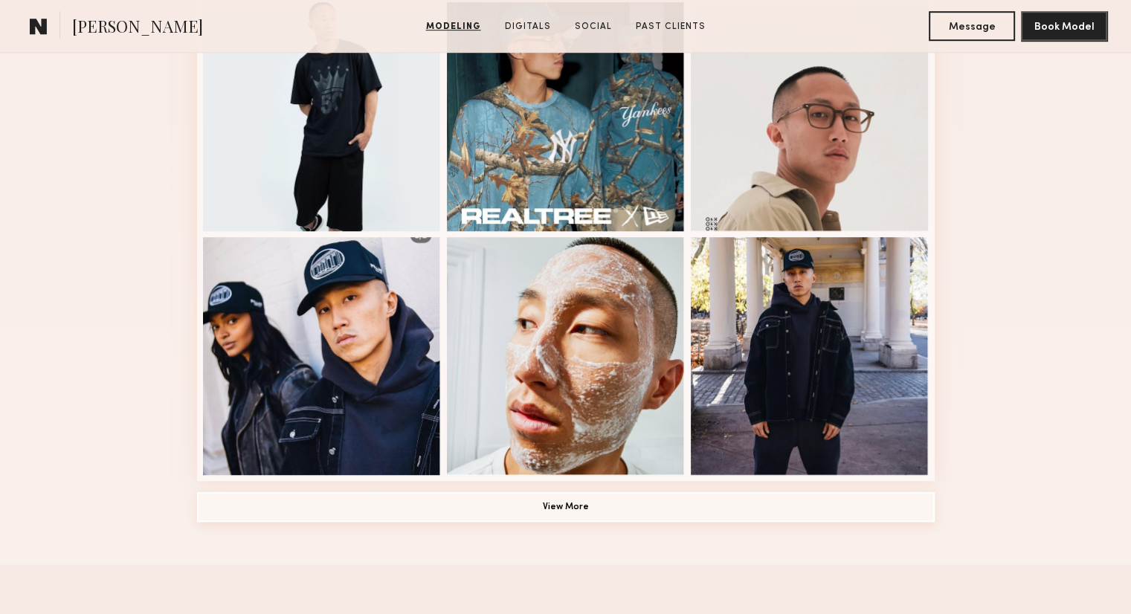
click at [518, 503] on button "View More" at bounding box center [566, 507] width 738 height 30
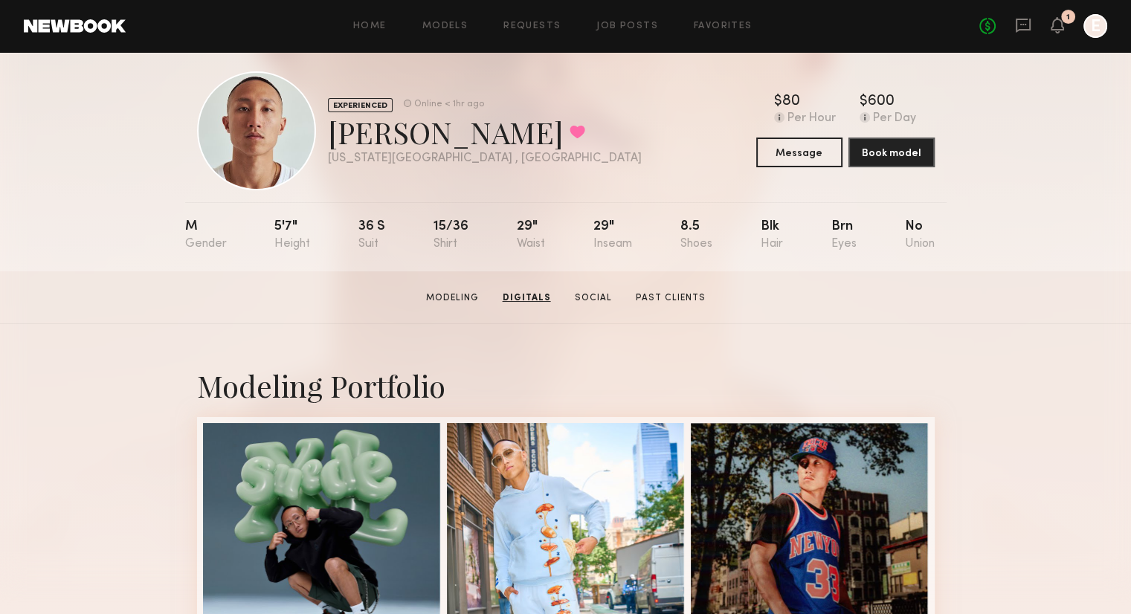
scroll to position [0, 0]
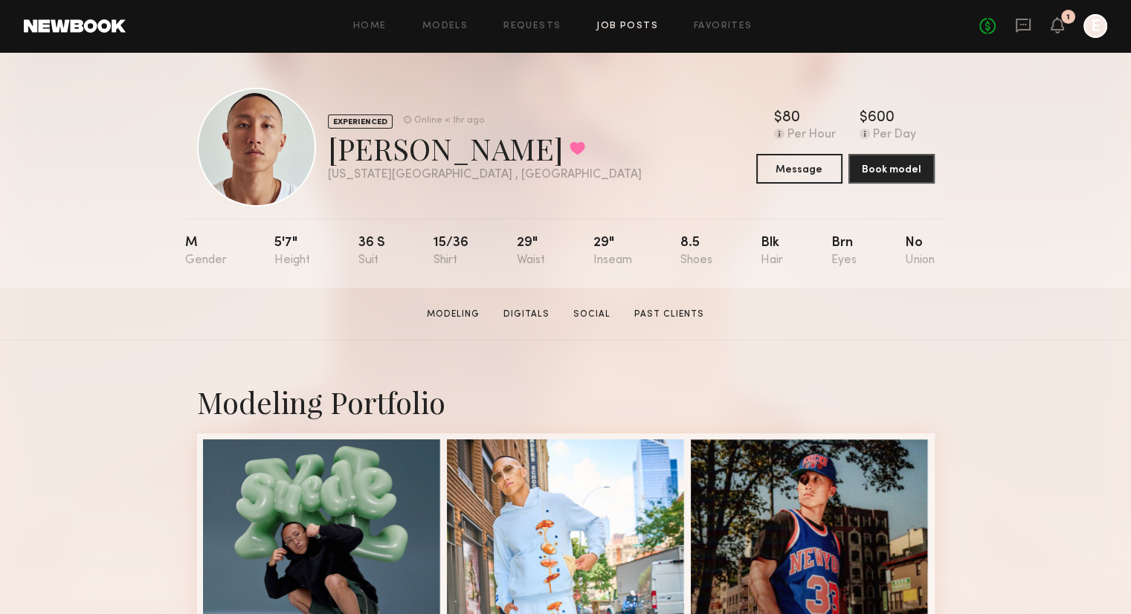
click at [627, 23] on link "Job Posts" at bounding box center [627, 27] width 62 height 10
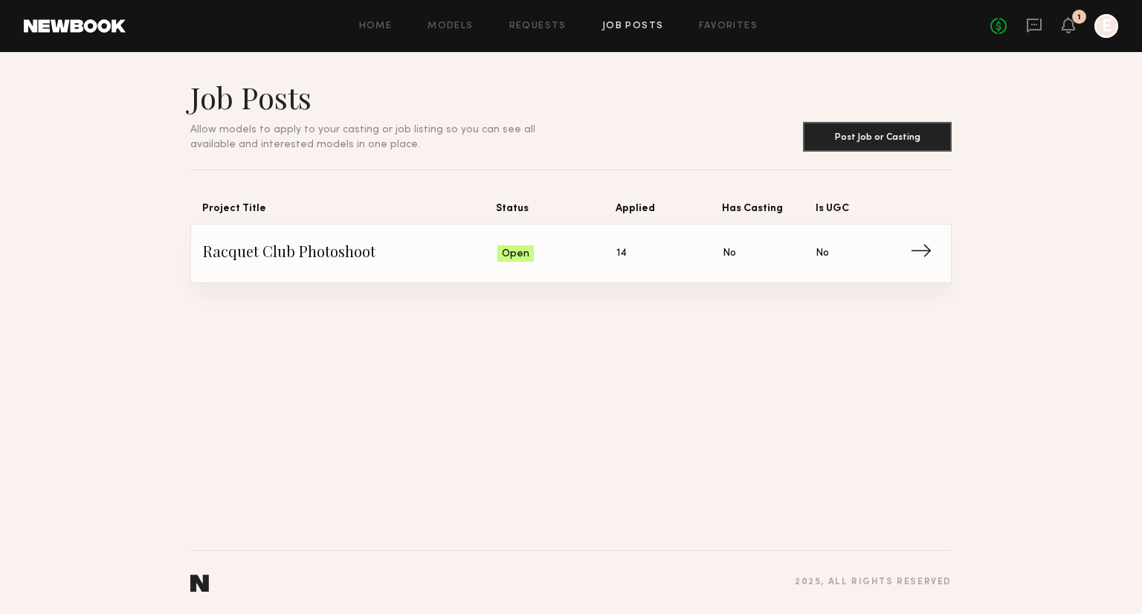
click at [382, 268] on link "Racquet Club Photoshoot Status: Open Applied: 14 Has Casting: No Is UGC: No →" at bounding box center [571, 254] width 736 height 58
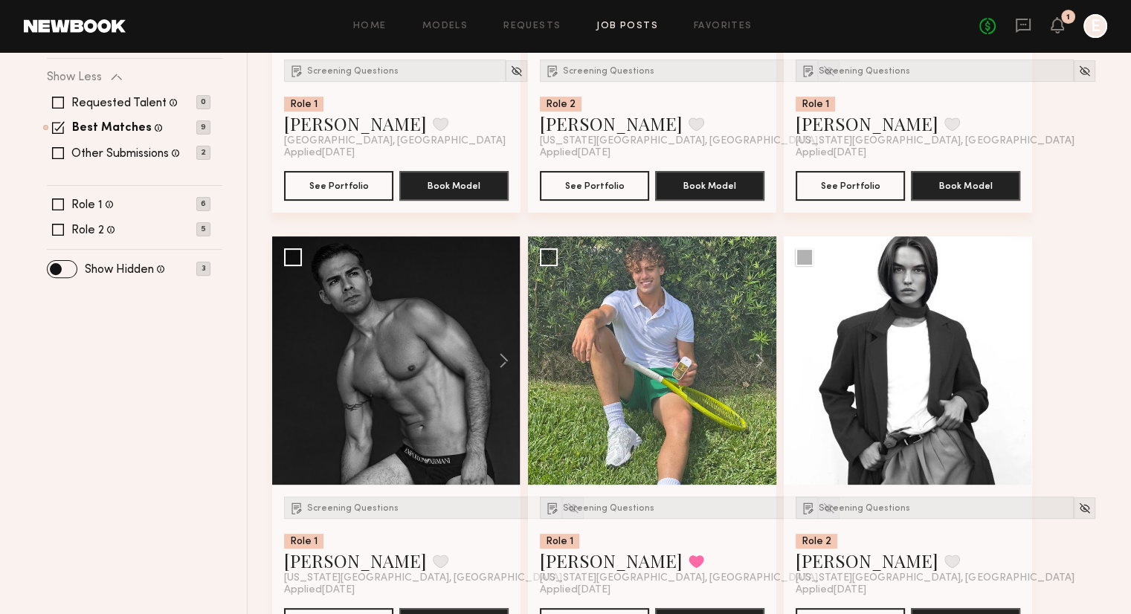
scroll to position [580, 0]
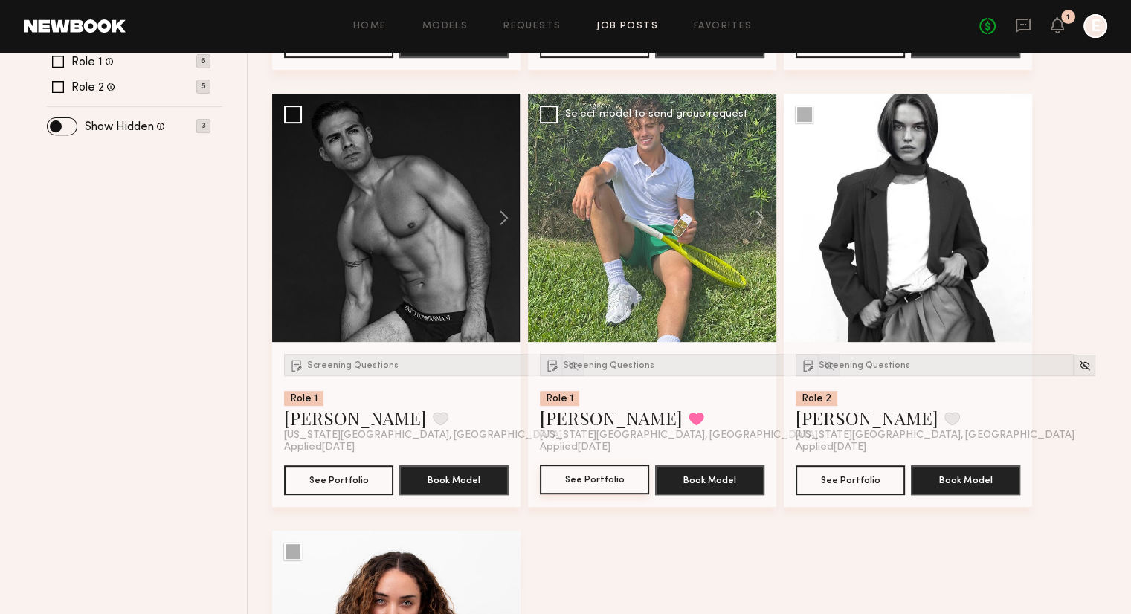
click at [607, 488] on button "See Portfolio" at bounding box center [594, 480] width 109 height 30
